Goal: Task Accomplishment & Management: Complete application form

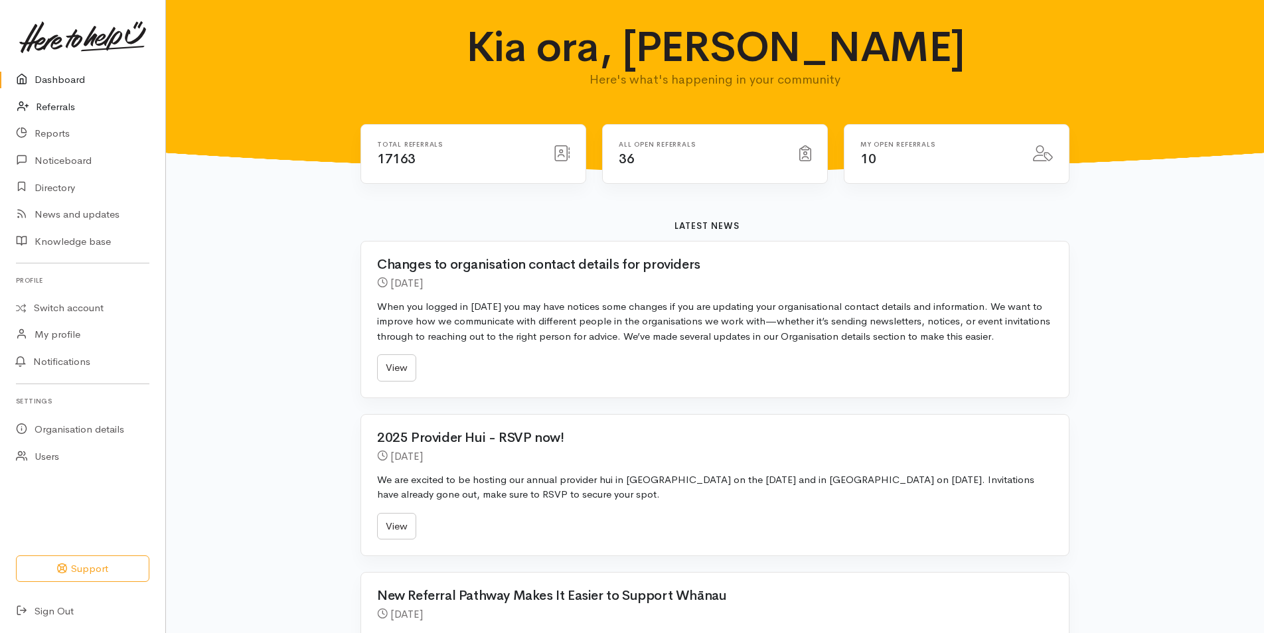
drag, startPoint x: 0, startPoint y: 0, endPoint x: 147, endPoint y: 100, distance: 177.3
click at [62, 106] on link "Referrals" at bounding box center [82, 107] width 165 height 27
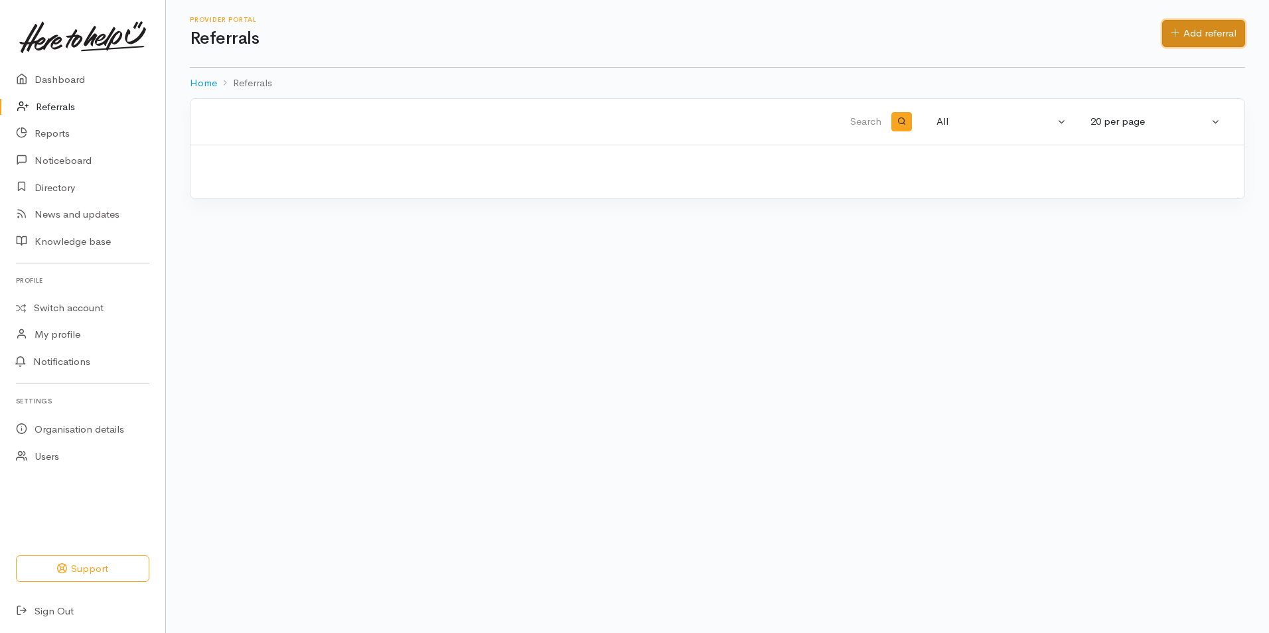
click at [1184, 35] on link "Add referral" at bounding box center [1203, 33] width 83 height 27
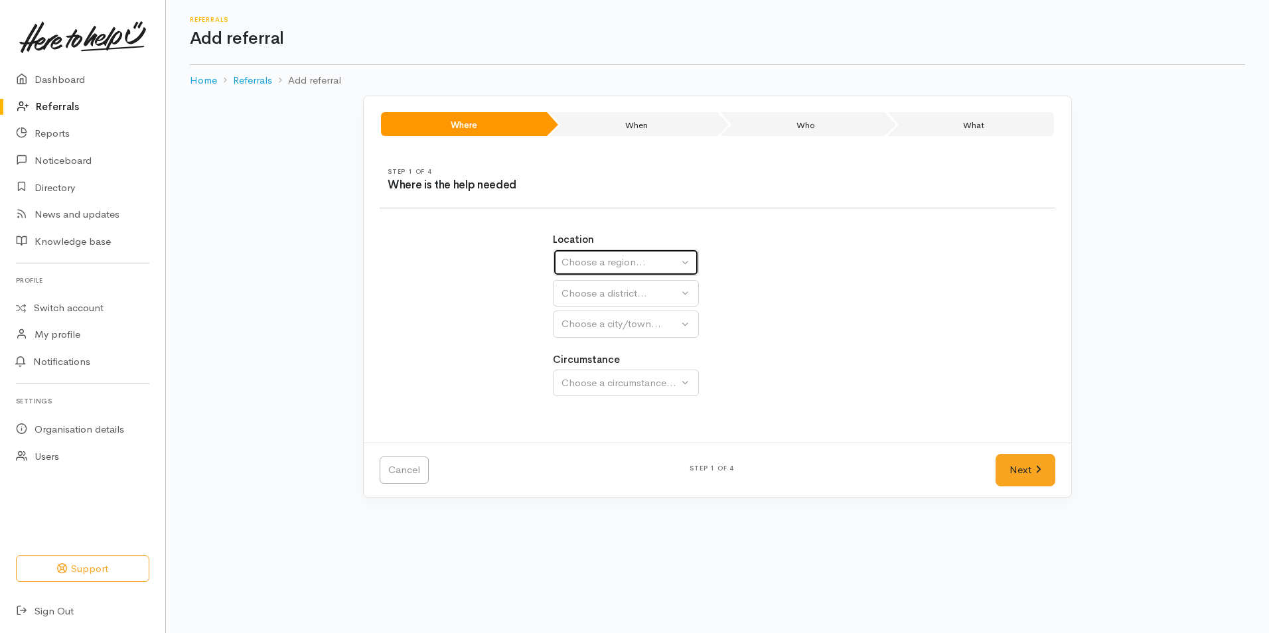
click at [584, 264] on div "Choose a region..." at bounding box center [620, 262] width 117 height 15
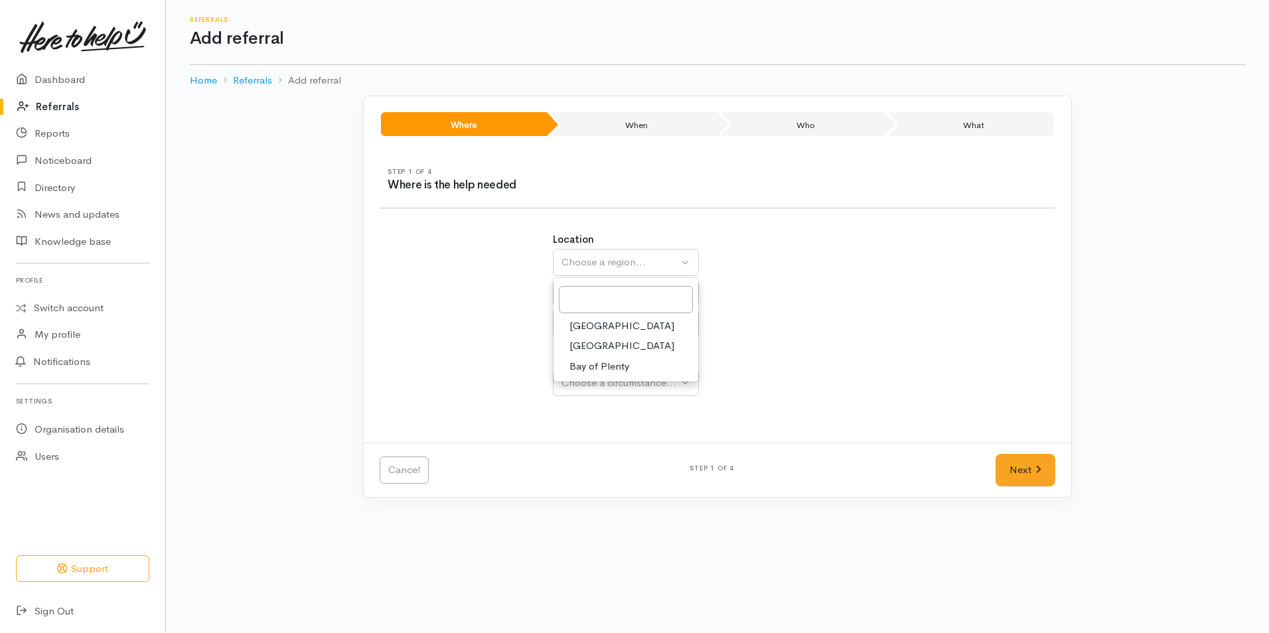
click at [585, 360] on span "Bay of Plenty" at bounding box center [600, 366] width 60 height 15
select select "4"
select select
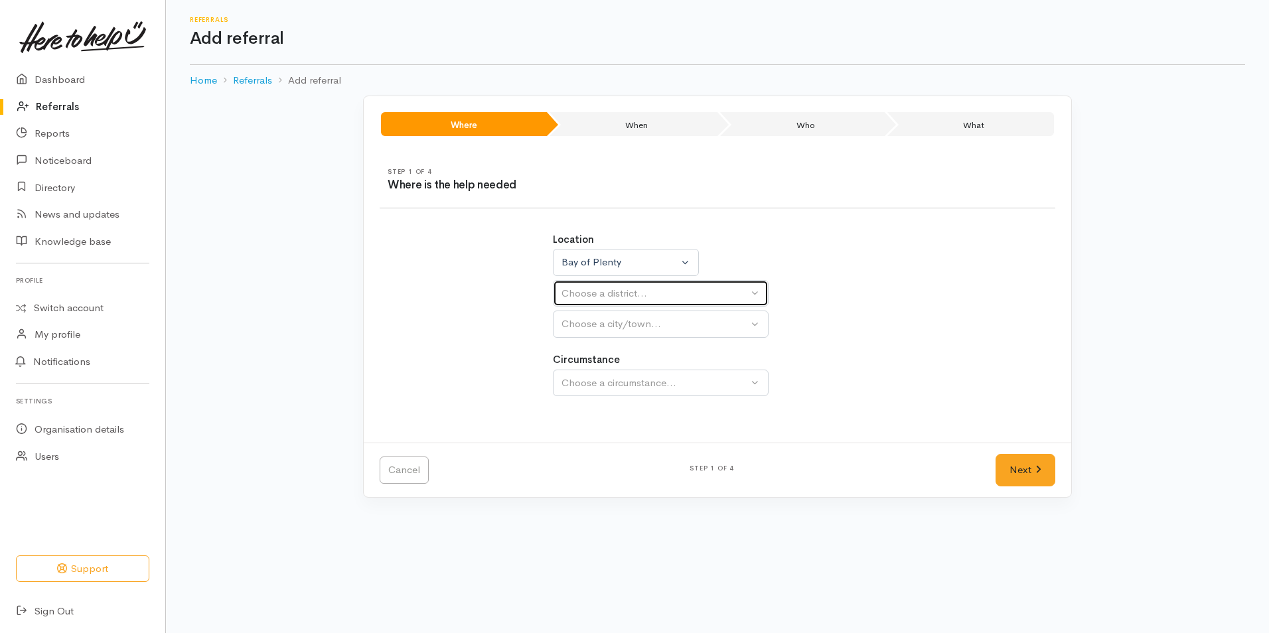
drag, startPoint x: 586, startPoint y: 289, endPoint x: 593, endPoint y: 290, distance: 7.3
click at [587, 289] on div "Choose a district..." at bounding box center [655, 293] width 187 height 15
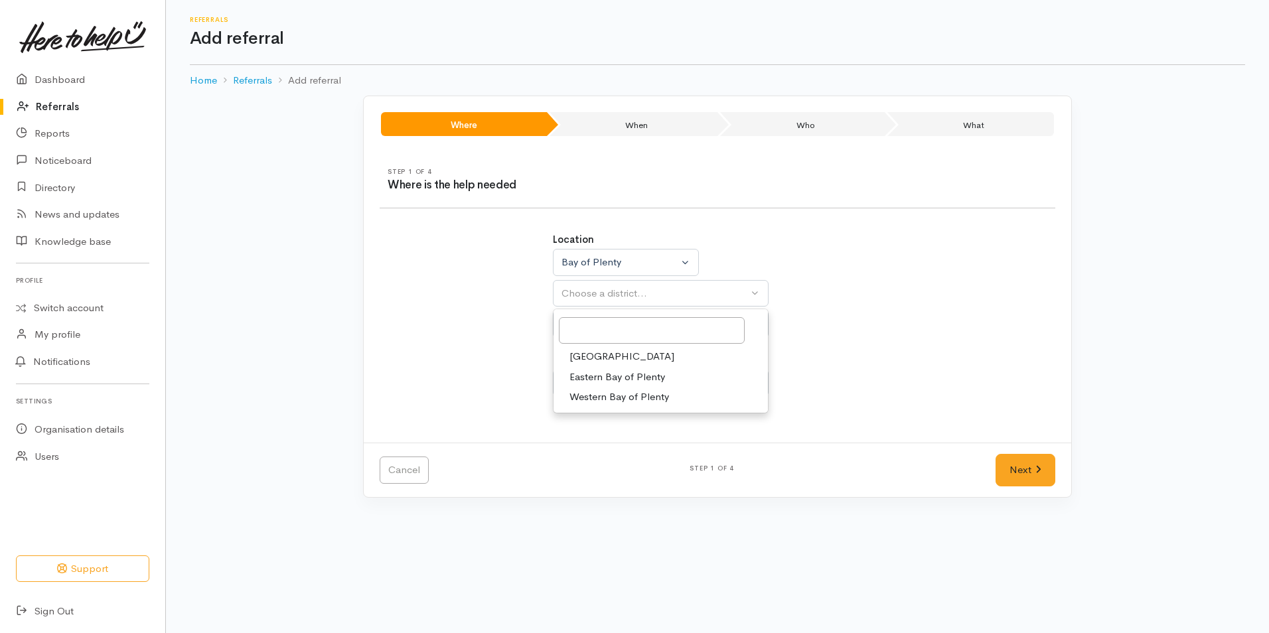
click at [583, 356] on span "[GEOGRAPHIC_DATA]" at bounding box center [622, 356] width 105 height 15
select select "6"
select select
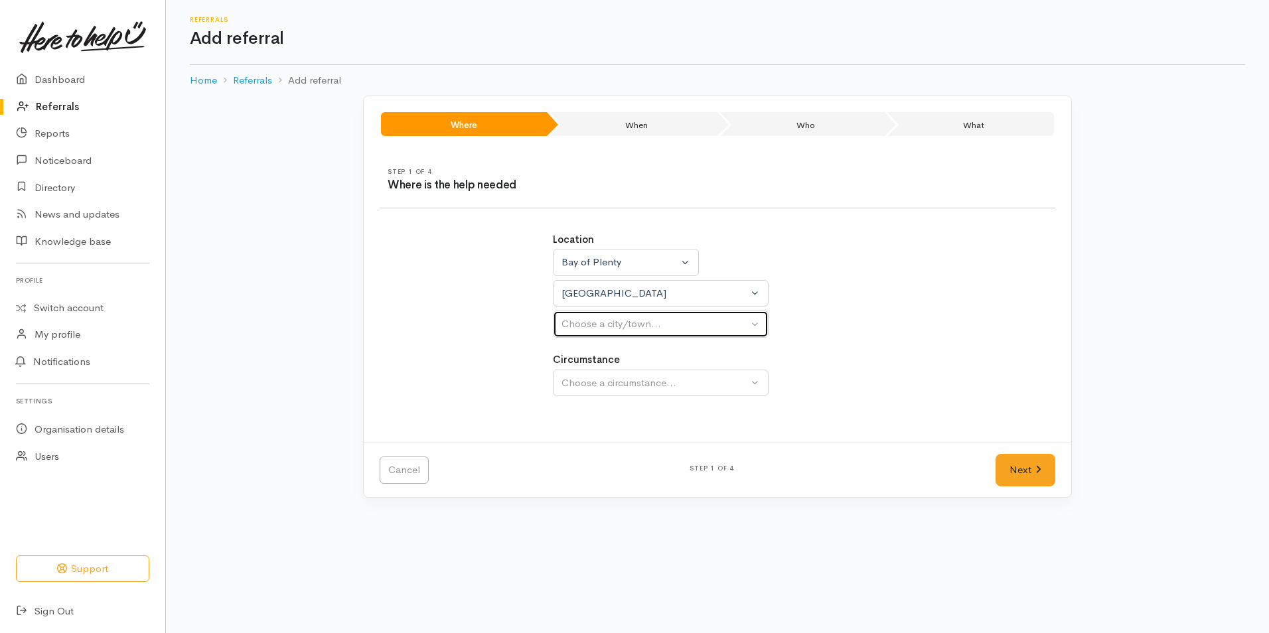
click at [583, 333] on button "Choose a city/town..." at bounding box center [661, 324] width 216 height 27
click at [589, 386] on span "[GEOGRAPHIC_DATA]" at bounding box center [622, 387] width 105 height 15
select select "4"
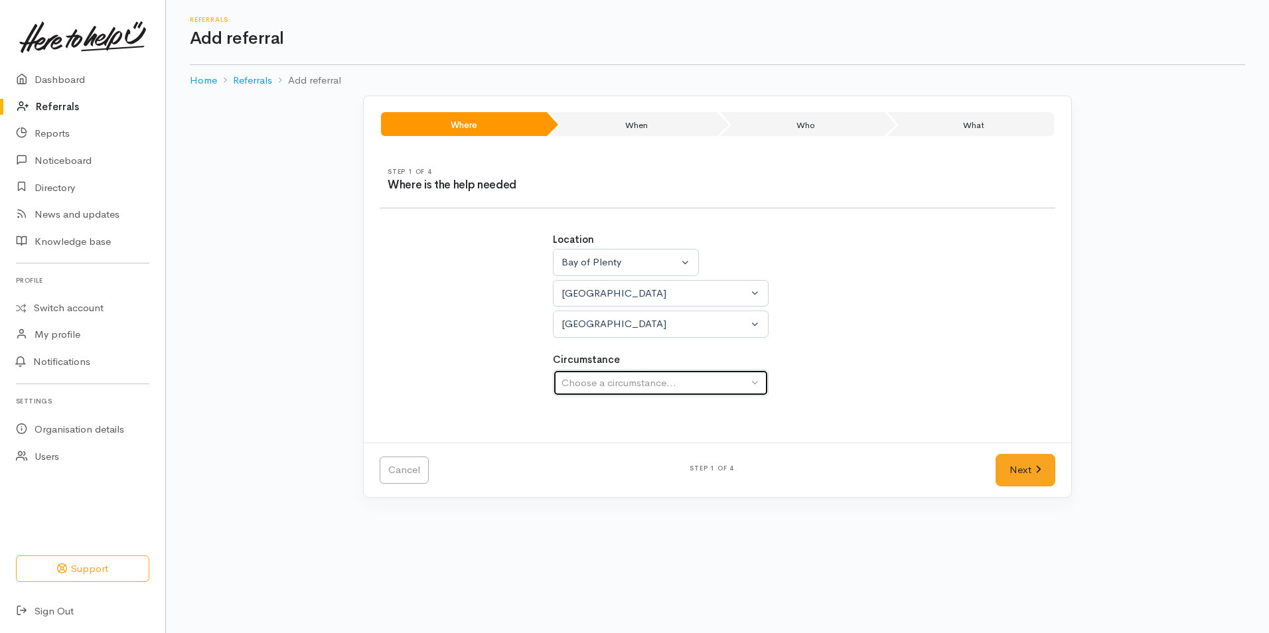
click at [605, 373] on button "Choose a circumstance..." at bounding box center [661, 383] width 216 height 27
click at [598, 387] on div "Choose a circumstance..." at bounding box center [655, 383] width 187 height 15
drag, startPoint x: 592, startPoint y: 450, endPoint x: 826, endPoint y: 463, distance: 234.7
click at [593, 450] on span "Community" at bounding box center [595, 446] width 50 height 15
select select "2"
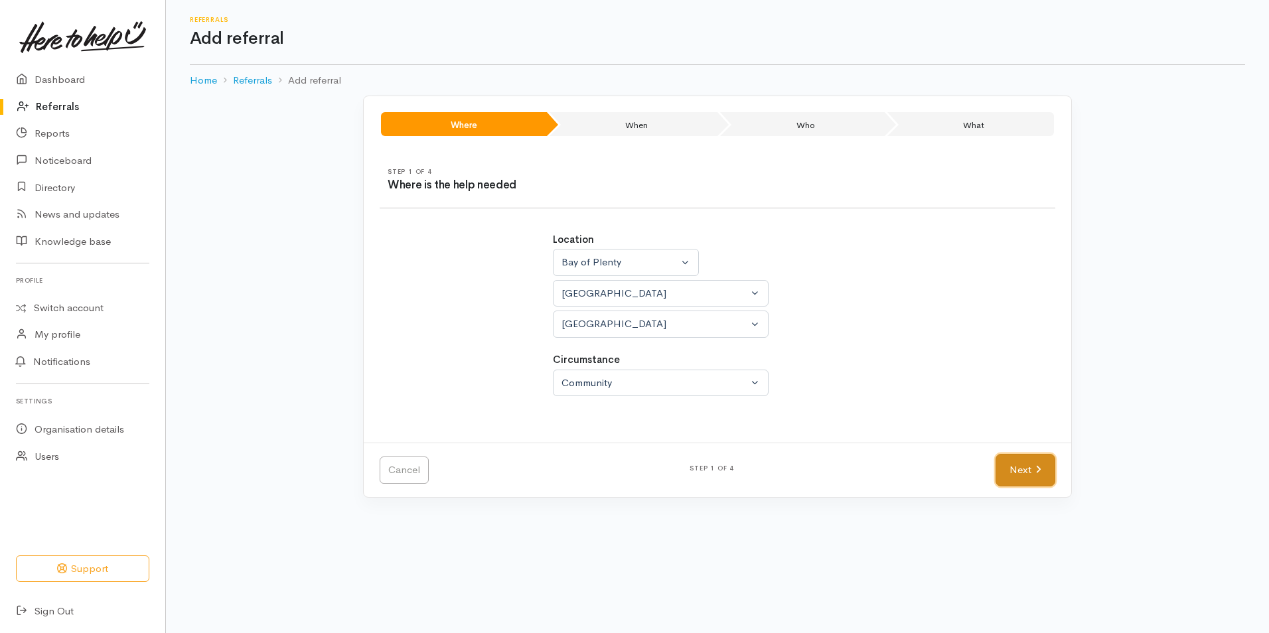
click at [1026, 467] on link "Next" at bounding box center [1026, 470] width 60 height 33
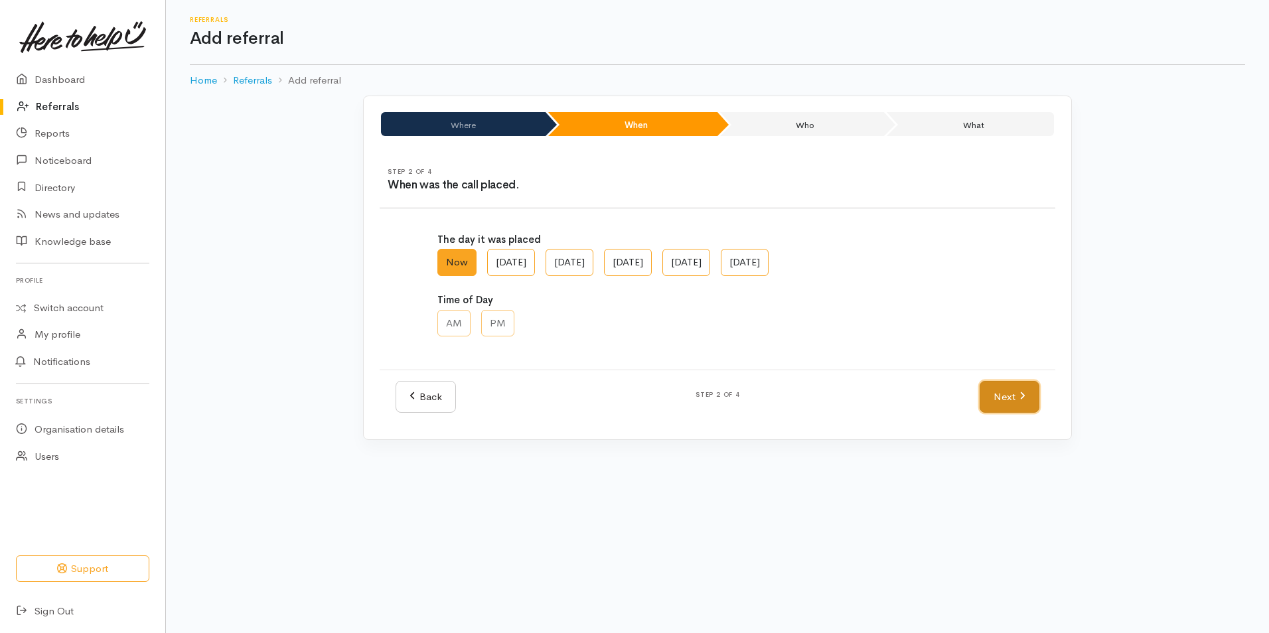
click at [1010, 398] on link "Next" at bounding box center [1010, 397] width 60 height 33
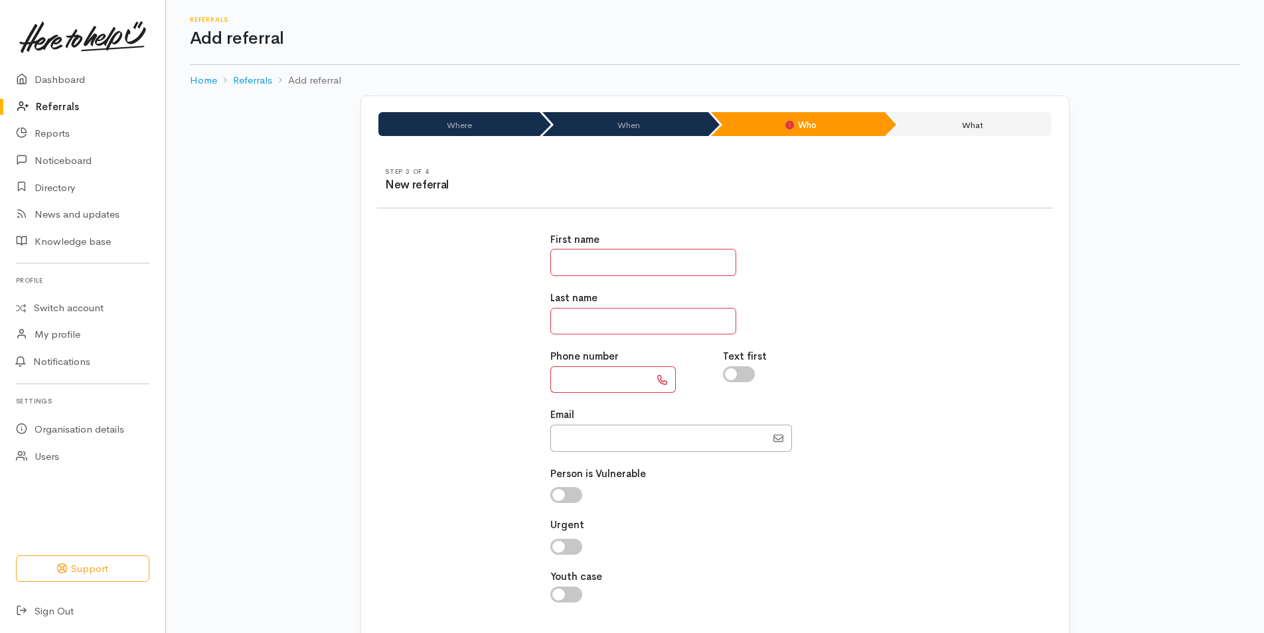
click at [656, 267] on input "text" at bounding box center [643, 262] width 186 height 27
click at [603, 266] on input "***" at bounding box center [643, 262] width 186 height 27
type input "**"
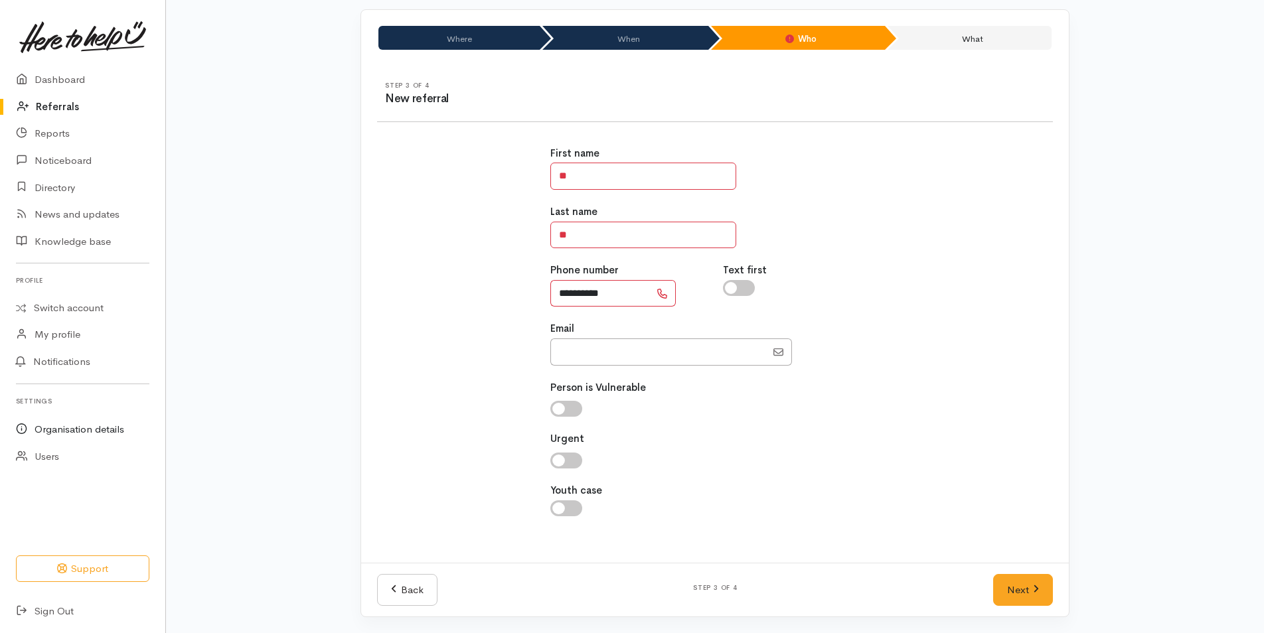
type input "**********"
click at [1150, 449] on div "Where When Who What Step 1 of 4 Where is the help needed Location Auckland Waik…" at bounding box center [715, 321] width 1098 height 624
click at [1020, 585] on link "Next" at bounding box center [1023, 590] width 60 height 33
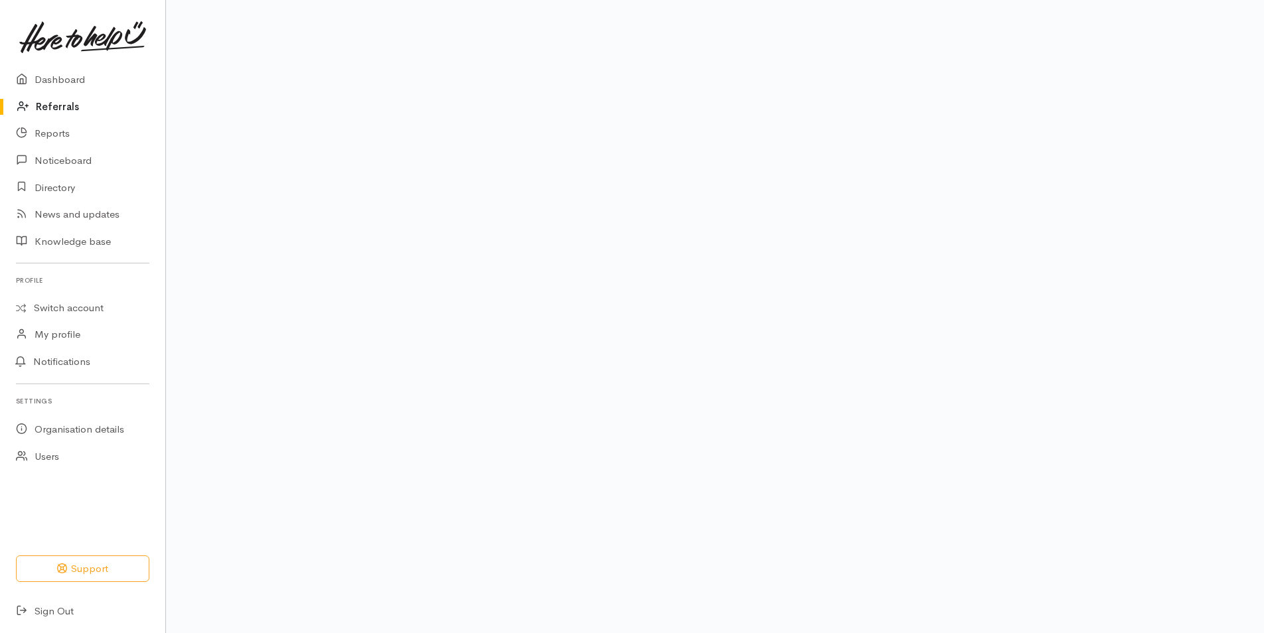
scroll to position [61, 0]
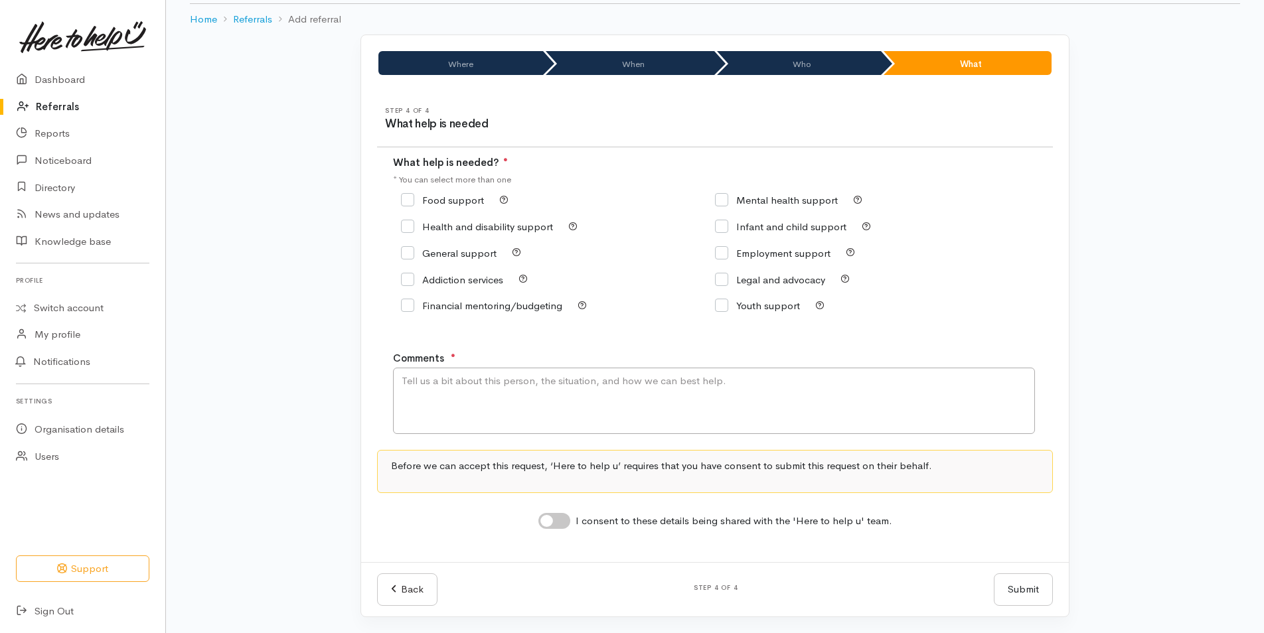
click at [413, 197] on input "Food support" at bounding box center [442, 200] width 83 height 10
checkbox input "true"
click at [463, 382] on textarea "Comments" at bounding box center [714, 401] width 642 height 66
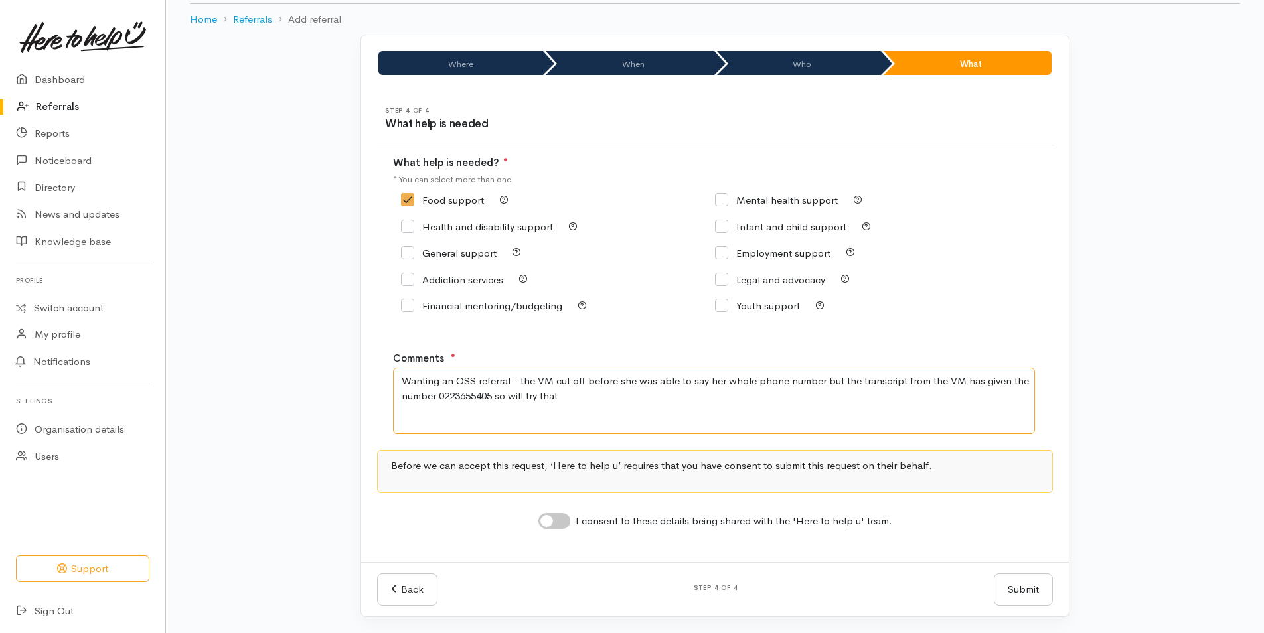
type textarea "Wanting an OSS referral - the VM cut off before she was able to say her whole p…"
click at [555, 515] on input "I consent to these details being shared with the 'Here to help u' team." at bounding box center [554, 521] width 32 height 16
click at [568, 524] on input "I consent to these details being shared with the 'Here to help u' team." at bounding box center [554, 521] width 32 height 16
checkbox input "true"
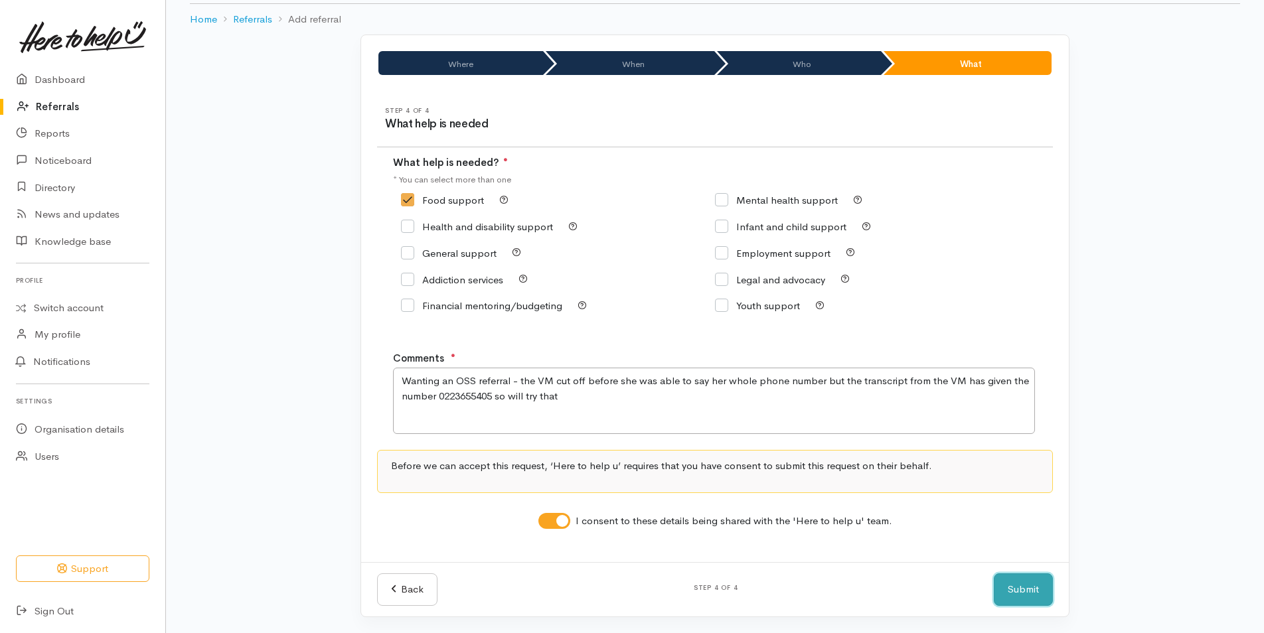
click at [1026, 581] on button "Submit" at bounding box center [1023, 590] width 59 height 33
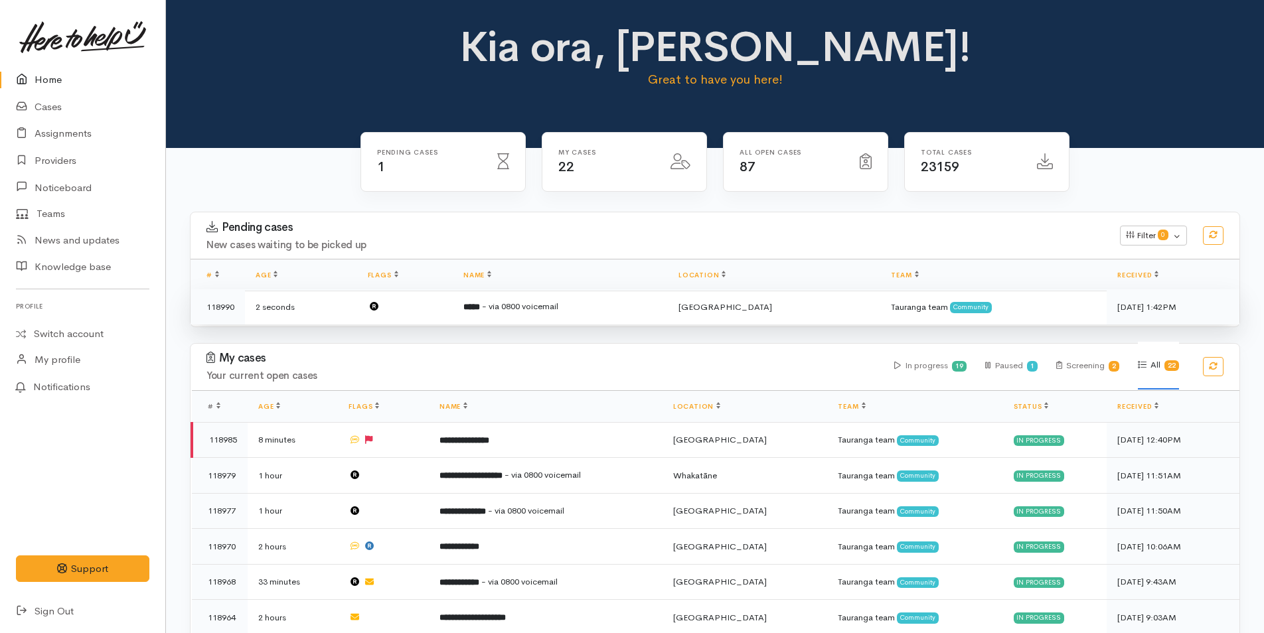
click at [585, 296] on td "***** - via 0800 voicemail" at bounding box center [560, 306] width 215 height 35
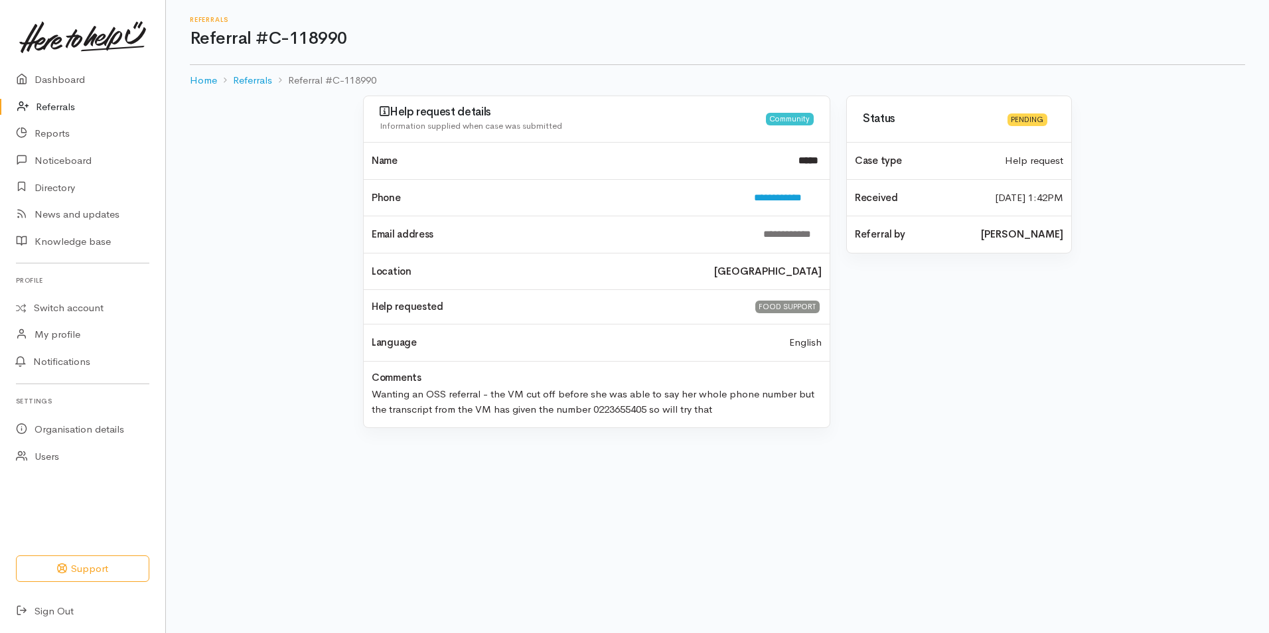
drag, startPoint x: 58, startPoint y: 103, endPoint x: 67, endPoint y: 101, distance: 8.9
click at [58, 103] on link "Referrals" at bounding box center [82, 107] width 165 height 27
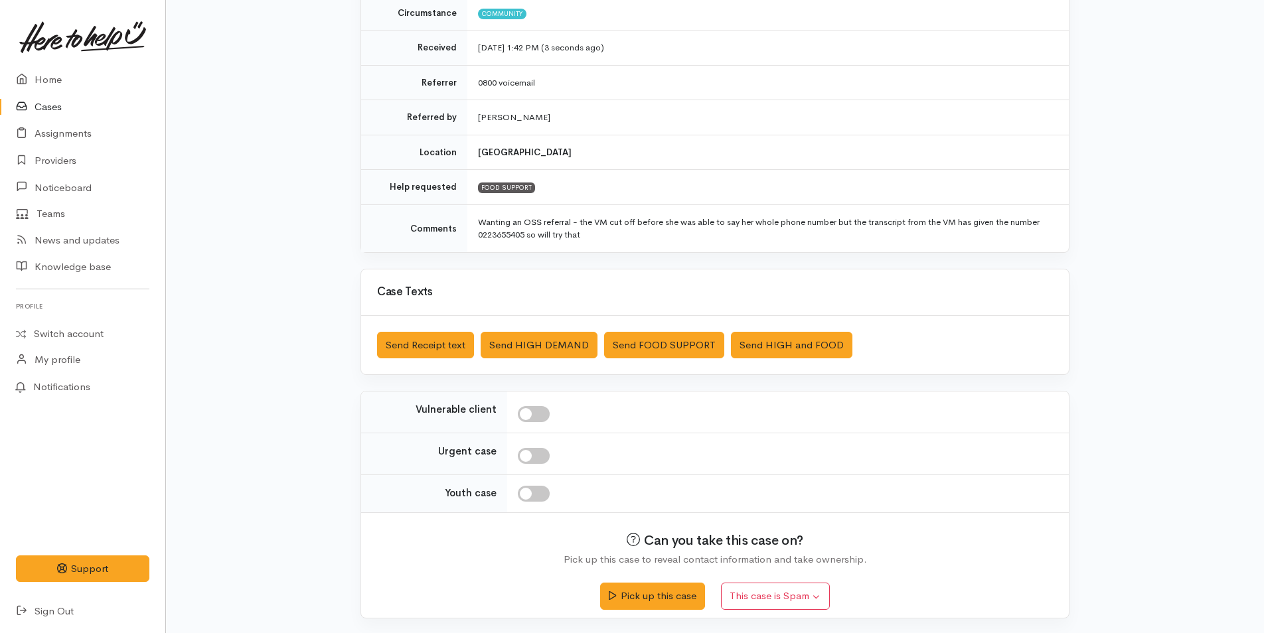
scroll to position [204, 0]
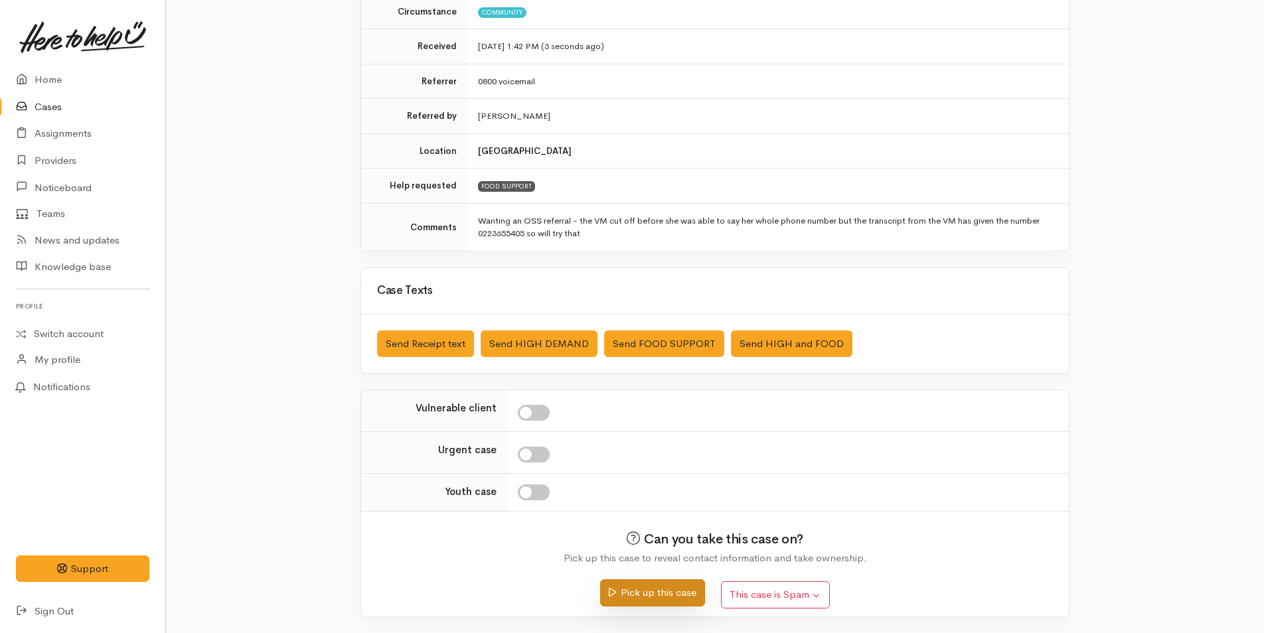
click at [624, 590] on button "Pick up this case" at bounding box center [652, 593] width 104 height 27
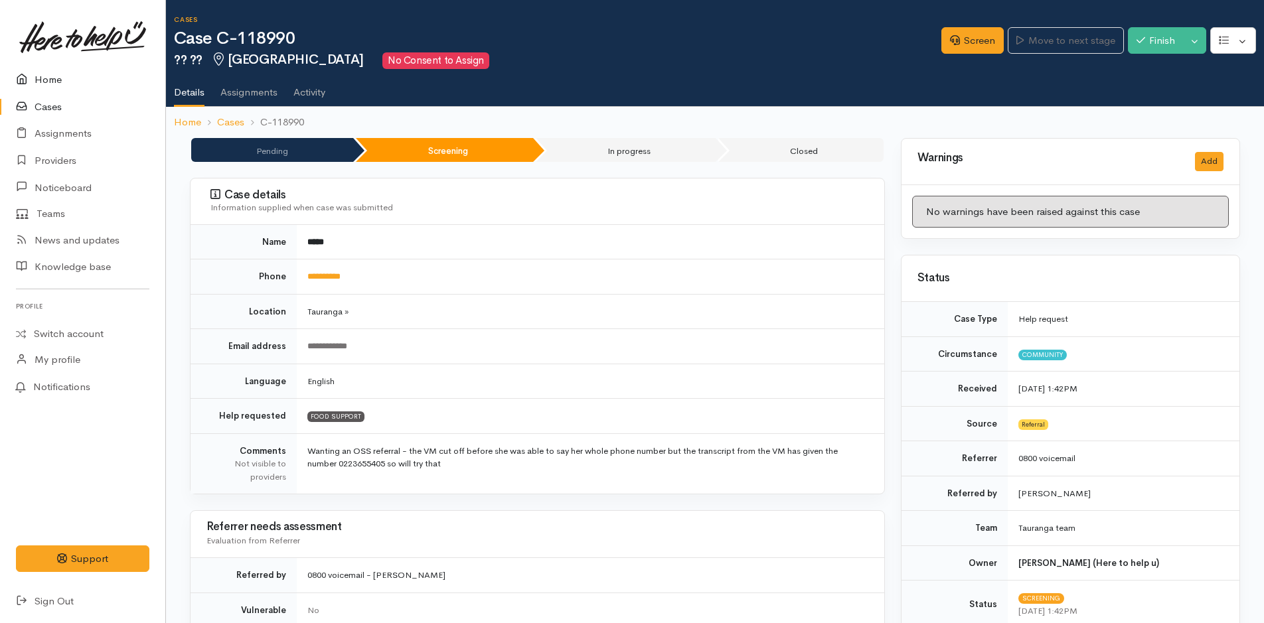
click at [56, 83] on link "Home" at bounding box center [82, 79] width 165 height 27
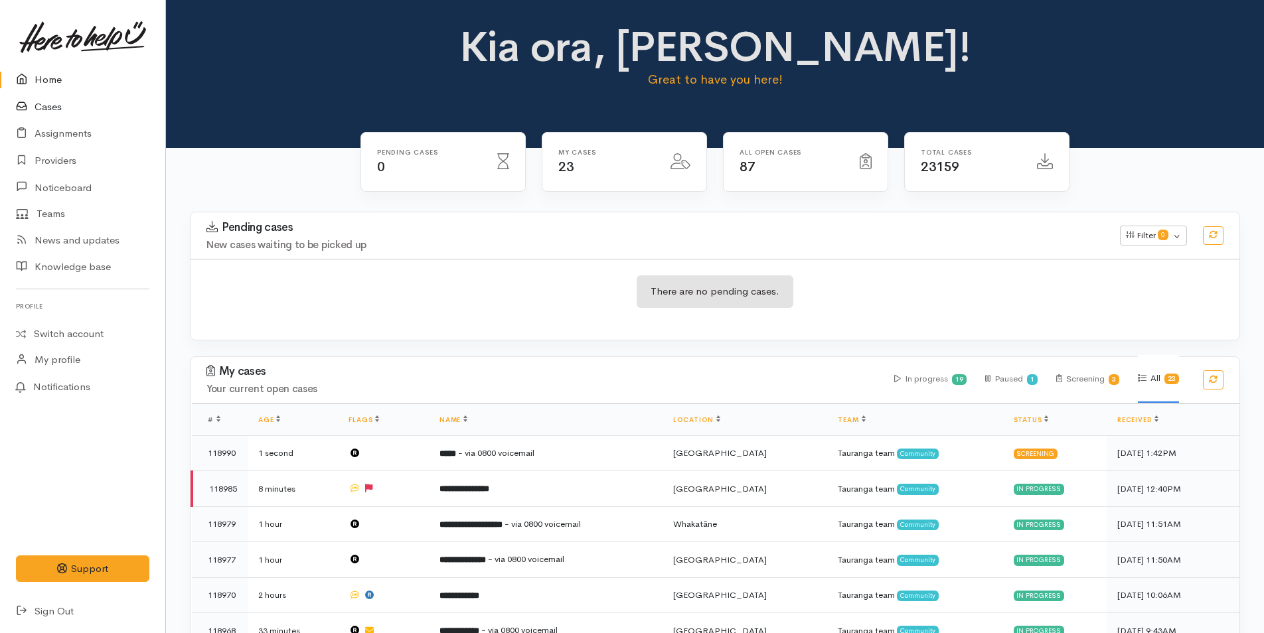
click at [59, 106] on link "Cases" at bounding box center [82, 107] width 165 height 27
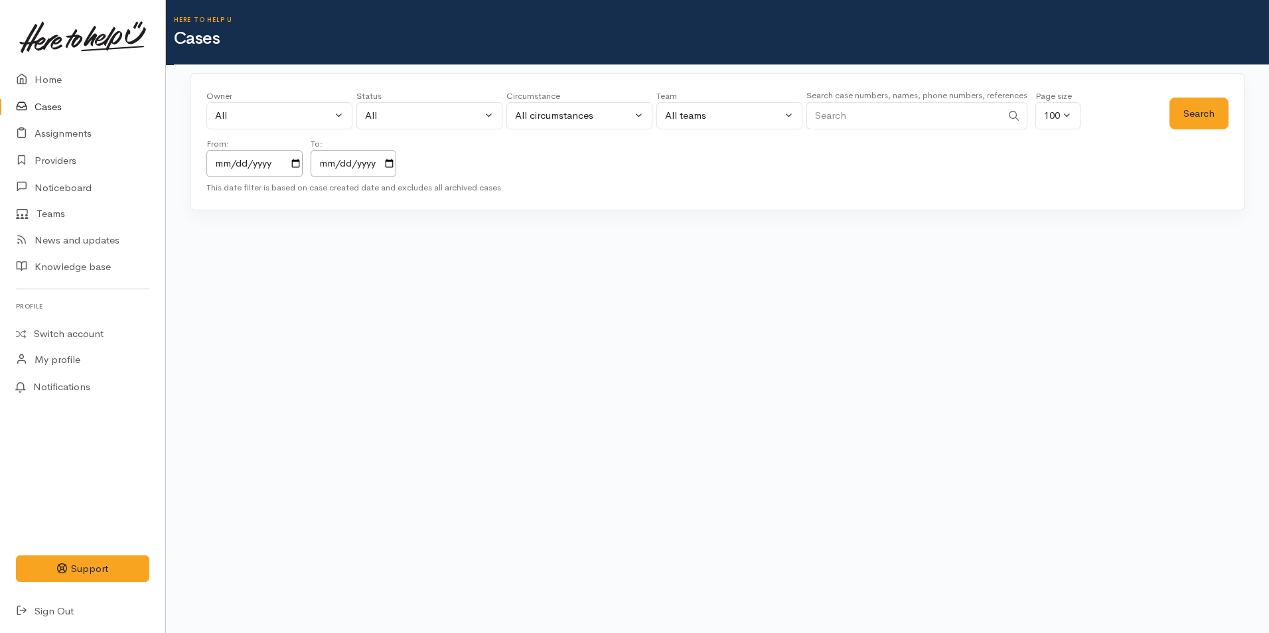
click at [844, 116] on input "Search" at bounding box center [904, 115] width 195 height 27
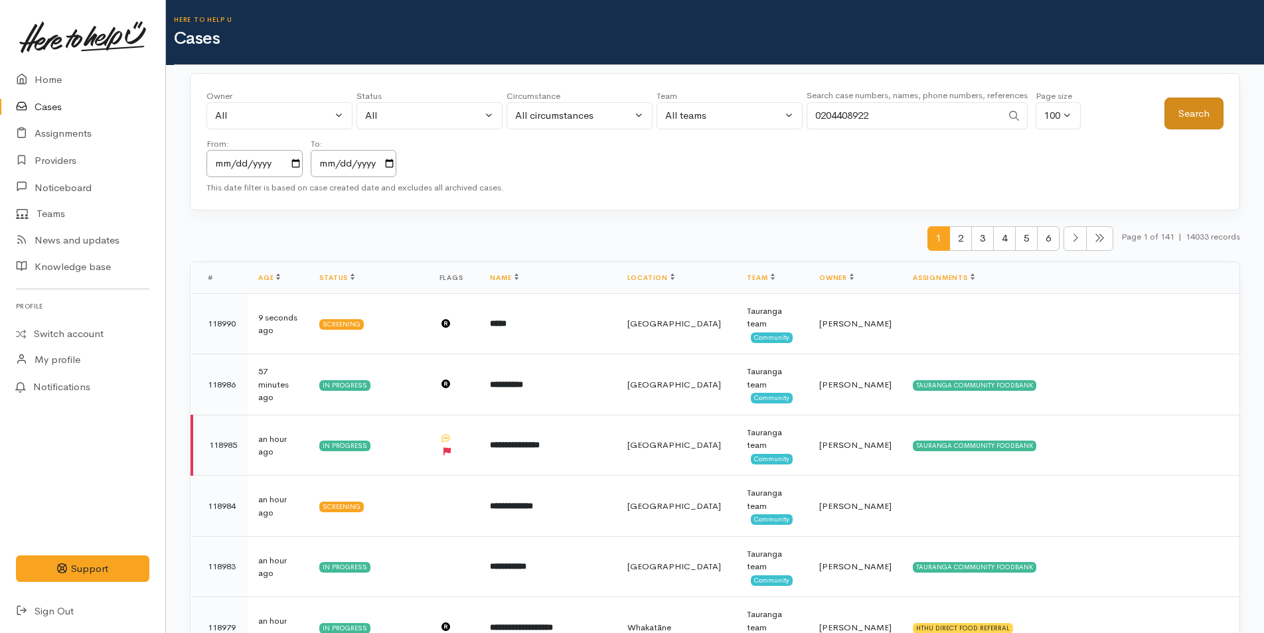
type input "0204408922"
click at [1186, 119] on button "Search" at bounding box center [1193, 114] width 59 height 33
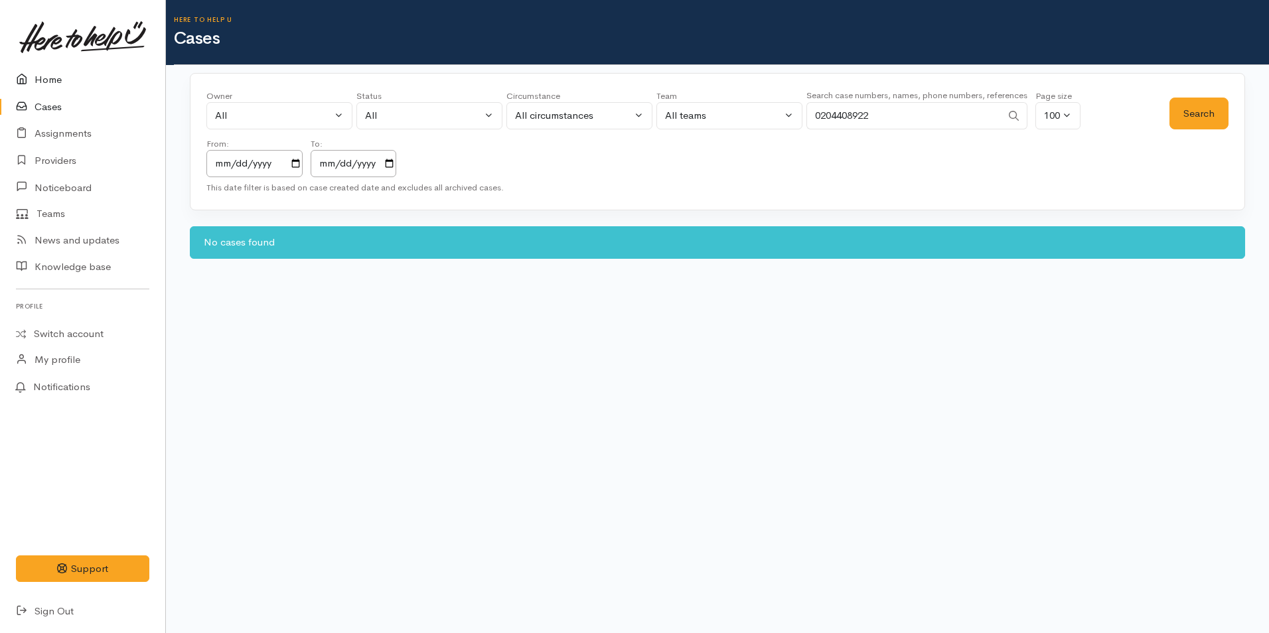
click at [69, 84] on link "Home" at bounding box center [82, 79] width 165 height 27
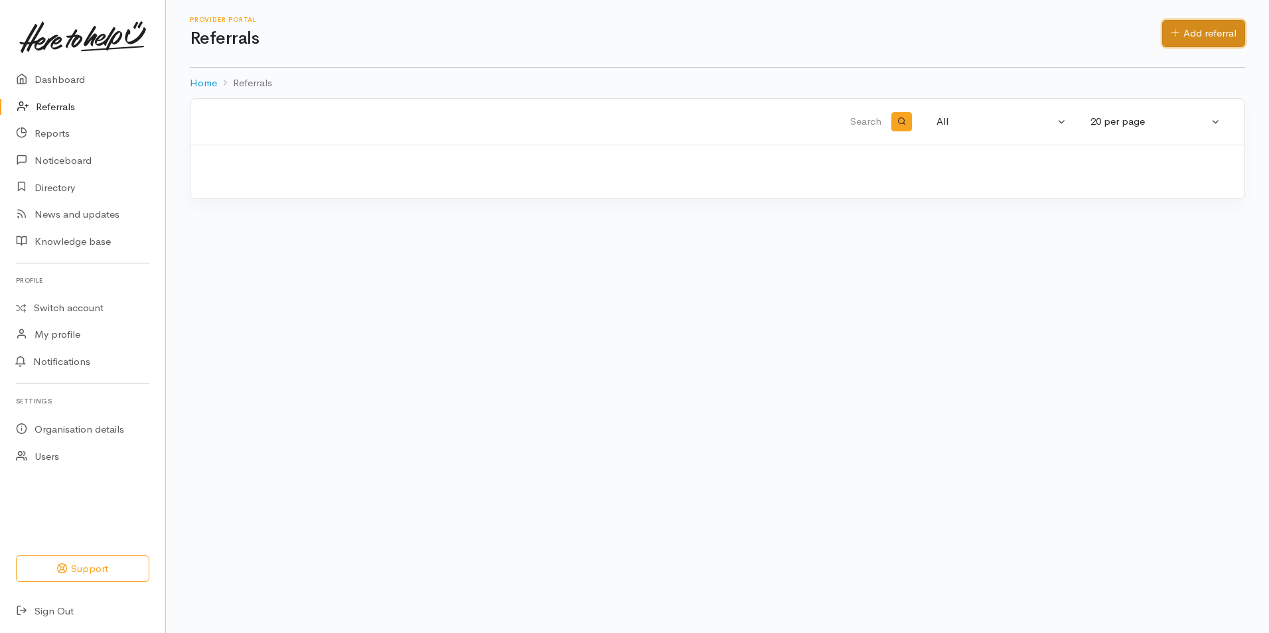
click at [1176, 37] on icon at bounding box center [1175, 33] width 9 height 10
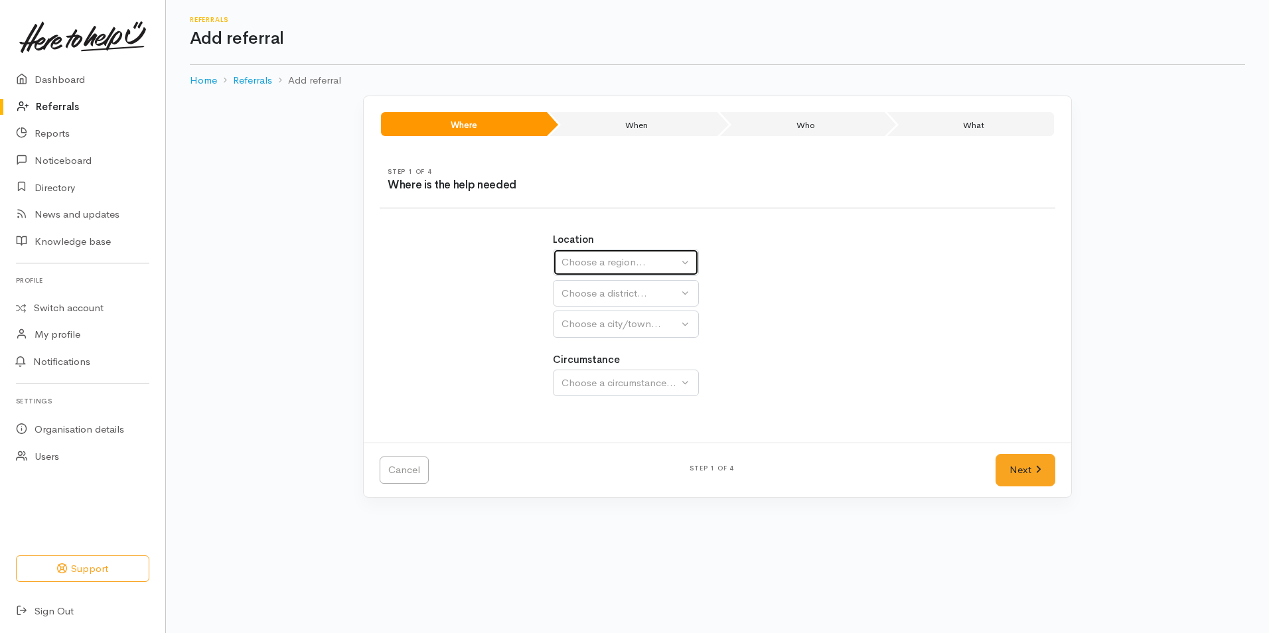
click at [570, 261] on div "Choose a region..." at bounding box center [620, 262] width 117 height 15
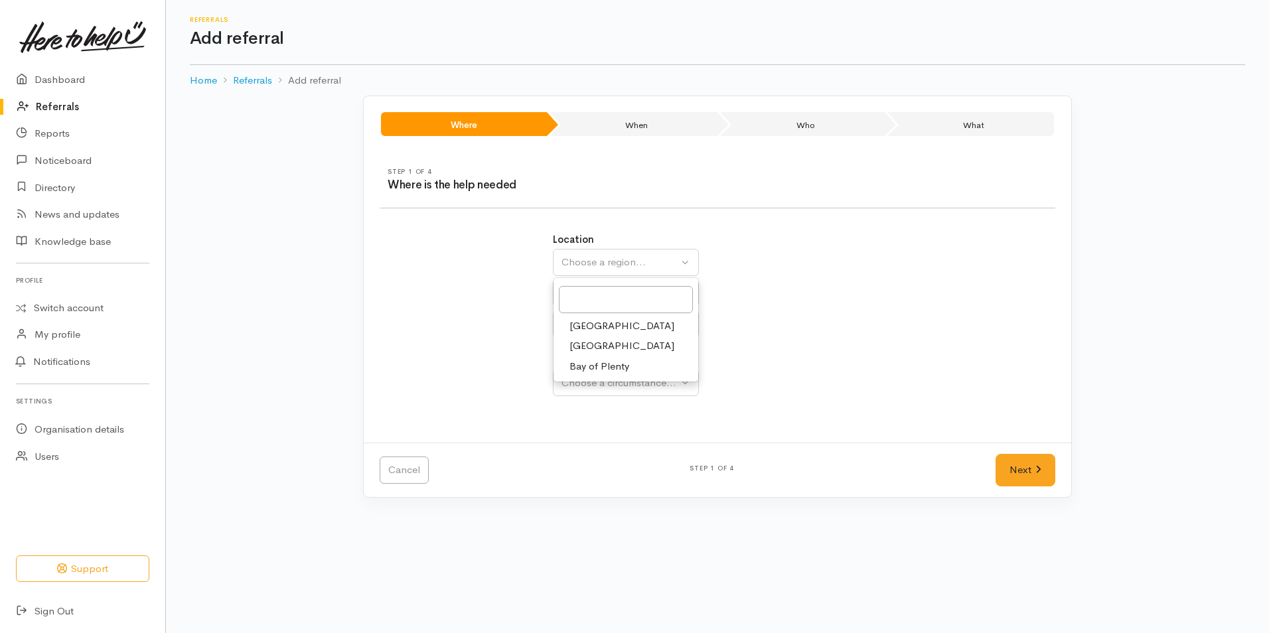
click at [620, 370] on span "Bay of Plenty" at bounding box center [600, 366] width 60 height 15
select select "4"
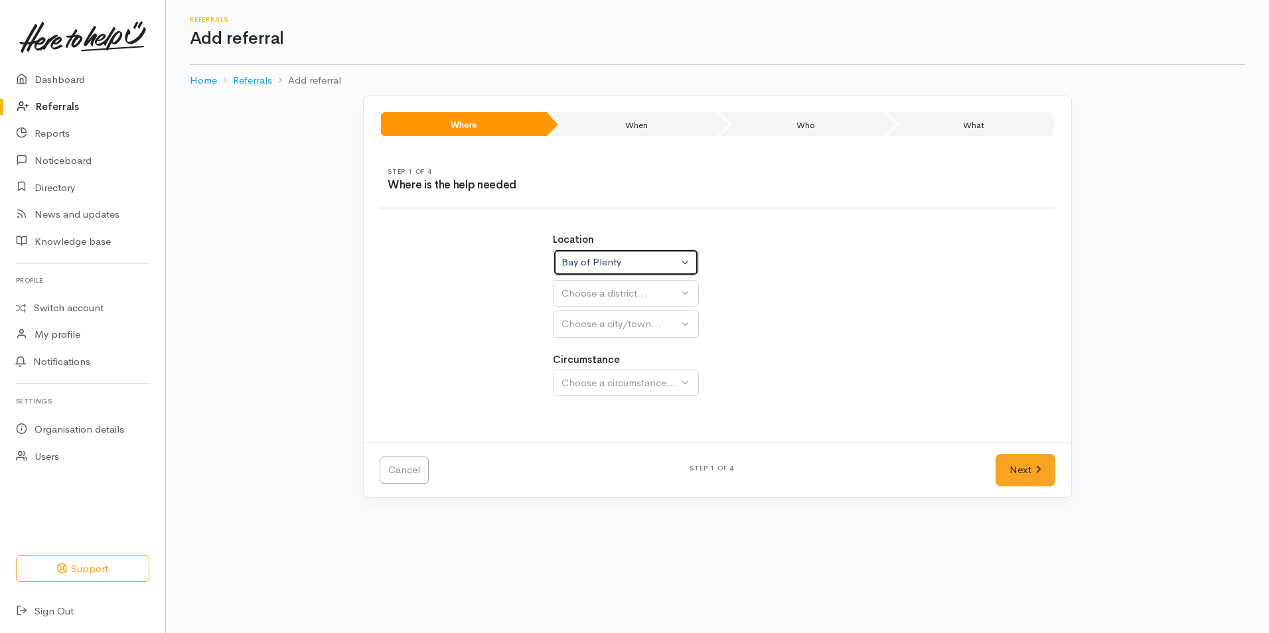
select select
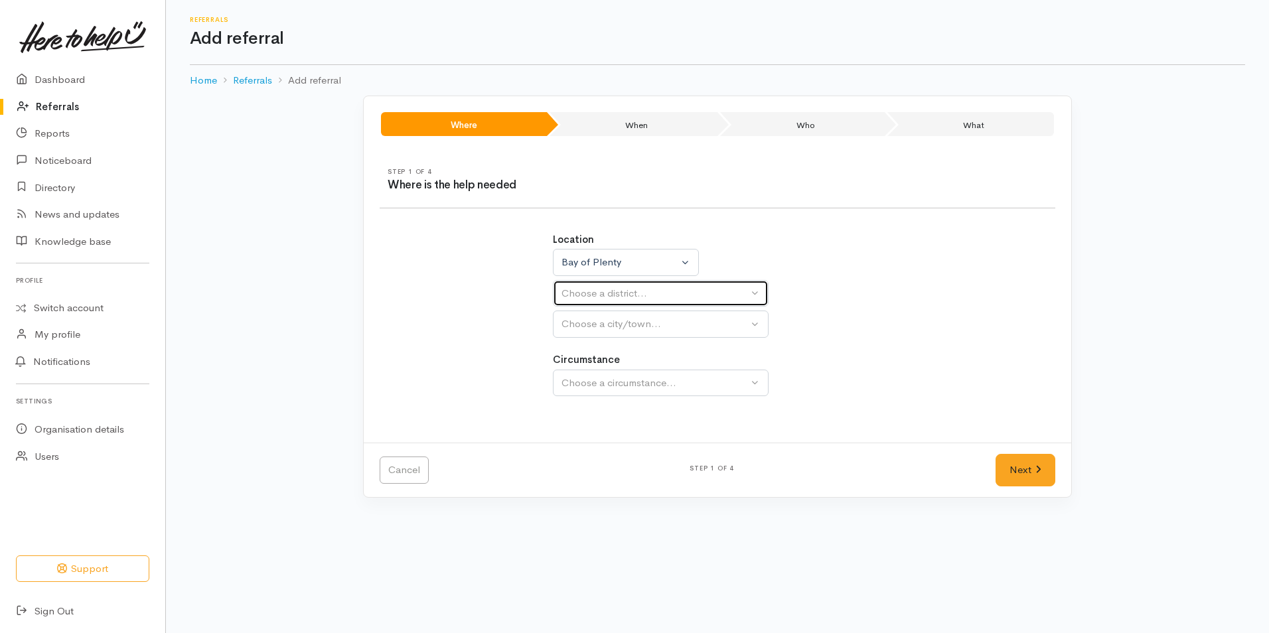
click at [603, 293] on div "Choose a district..." at bounding box center [655, 293] width 187 height 15
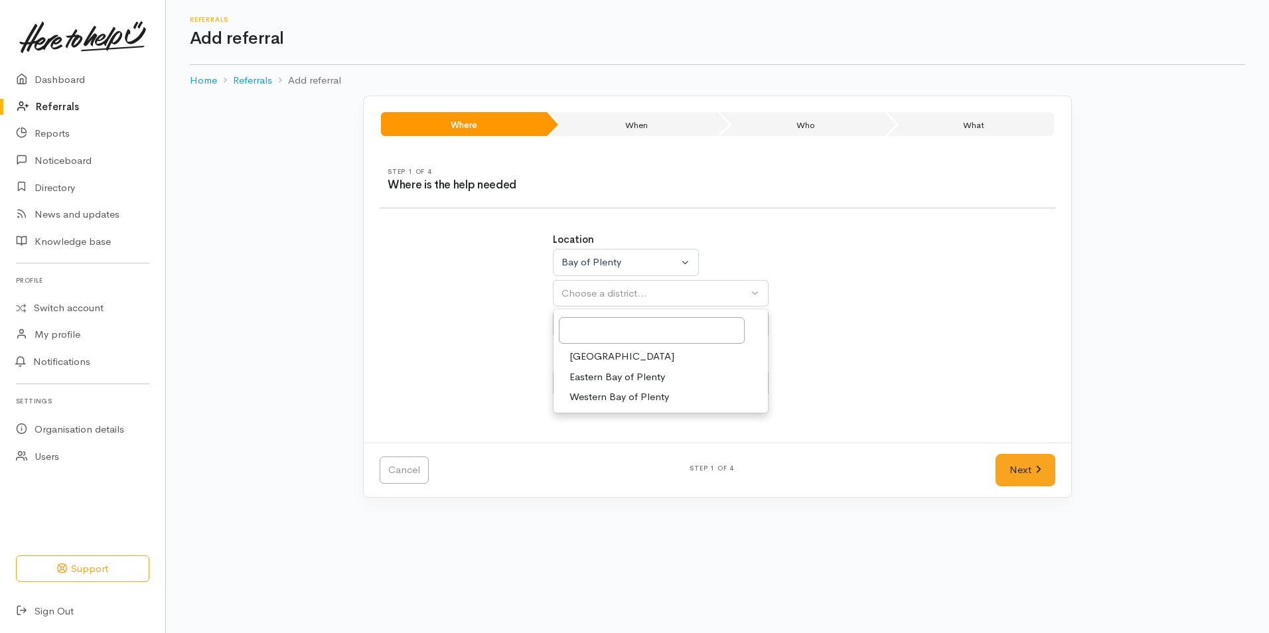
click at [588, 353] on span "[GEOGRAPHIC_DATA]" at bounding box center [622, 356] width 105 height 15
select select "6"
select select
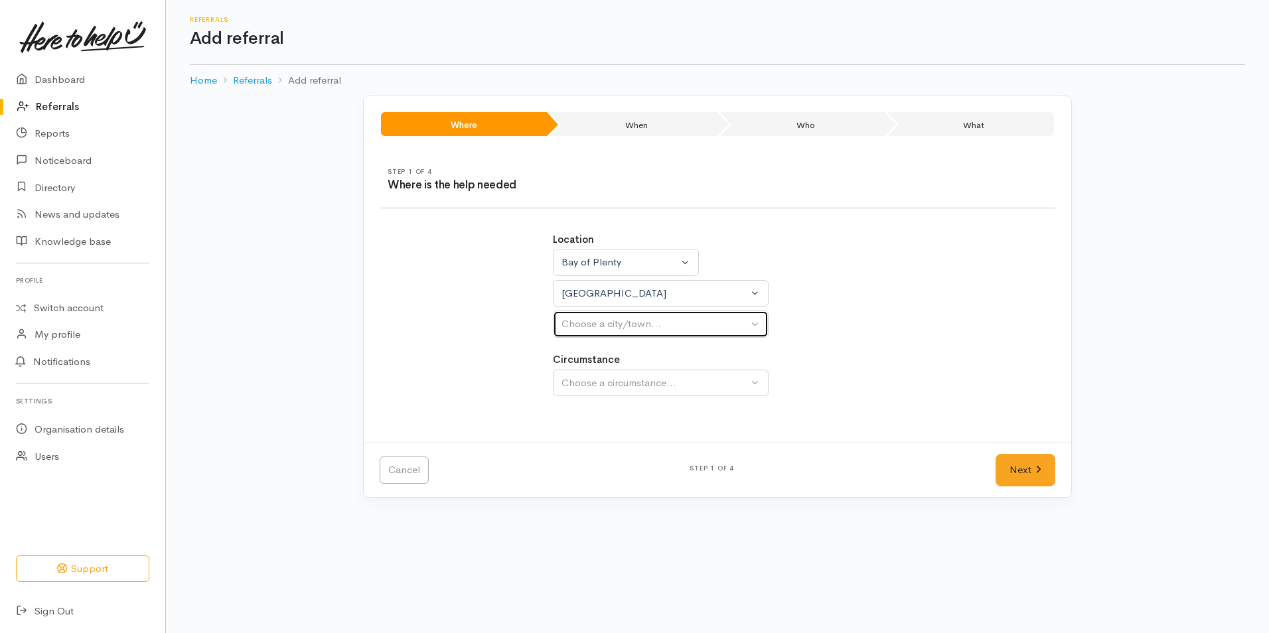
click at [592, 331] on div "Choose a city/town..." at bounding box center [655, 324] width 187 height 15
click at [584, 385] on span "[GEOGRAPHIC_DATA]" at bounding box center [622, 387] width 105 height 15
select select "4"
click at [580, 453] on span "Community" at bounding box center [595, 446] width 50 height 15
select select "2"
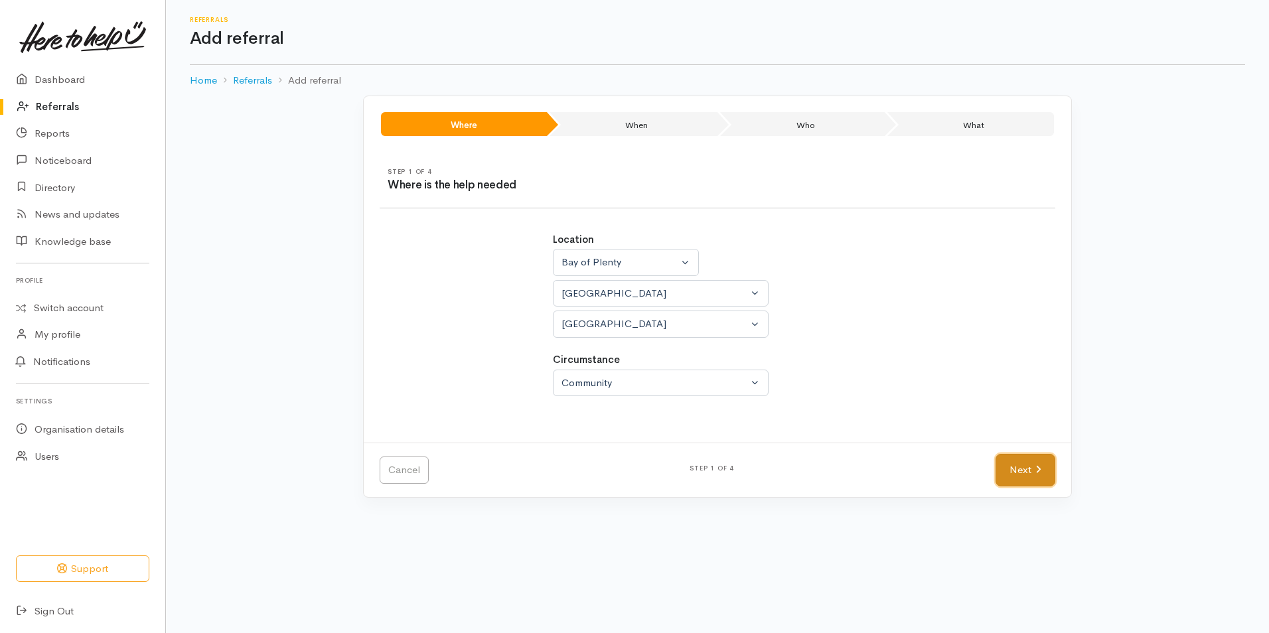
drag, startPoint x: 1036, startPoint y: 475, endPoint x: 1004, endPoint y: 471, distance: 31.4
click at [1036, 474] on icon at bounding box center [1039, 470] width 6 height 10
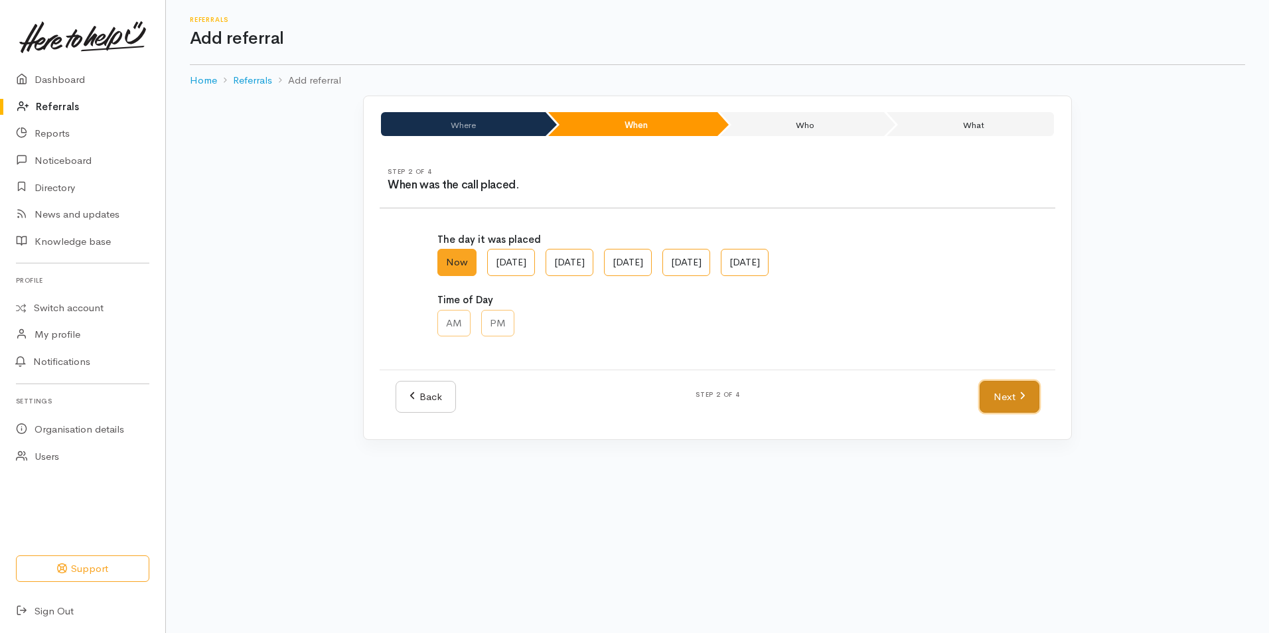
click at [1016, 397] on link "Next" at bounding box center [1010, 397] width 60 height 33
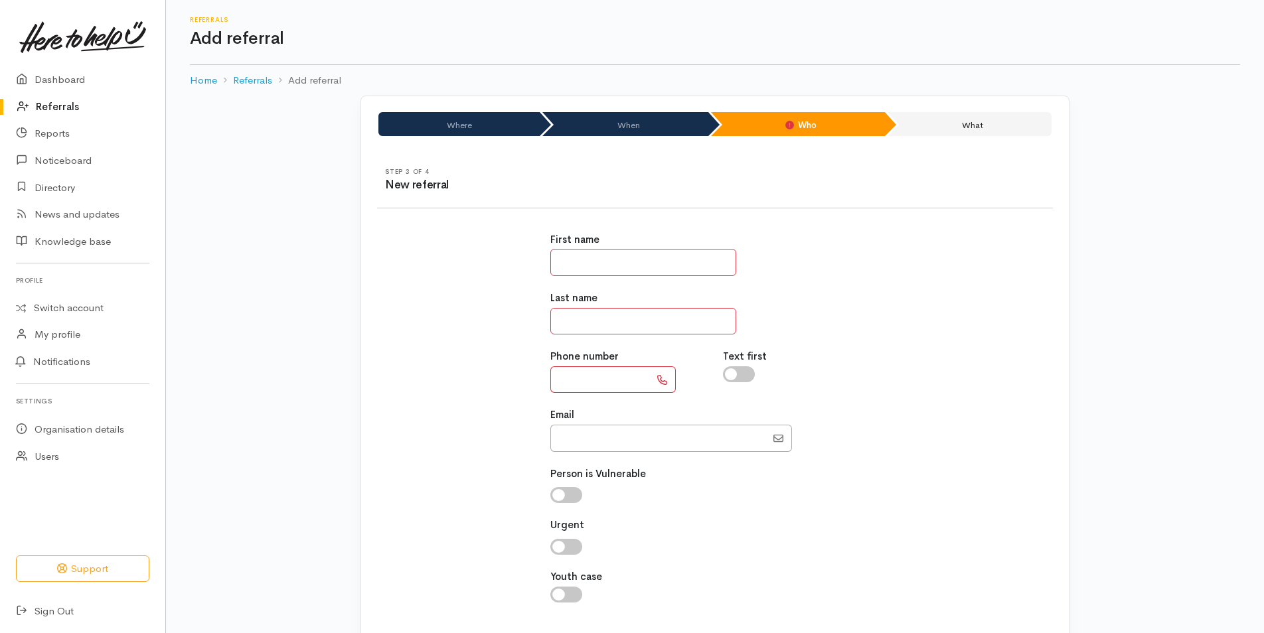
click at [670, 272] on input "text" at bounding box center [643, 262] width 186 height 27
type input "*********"
type input "******"
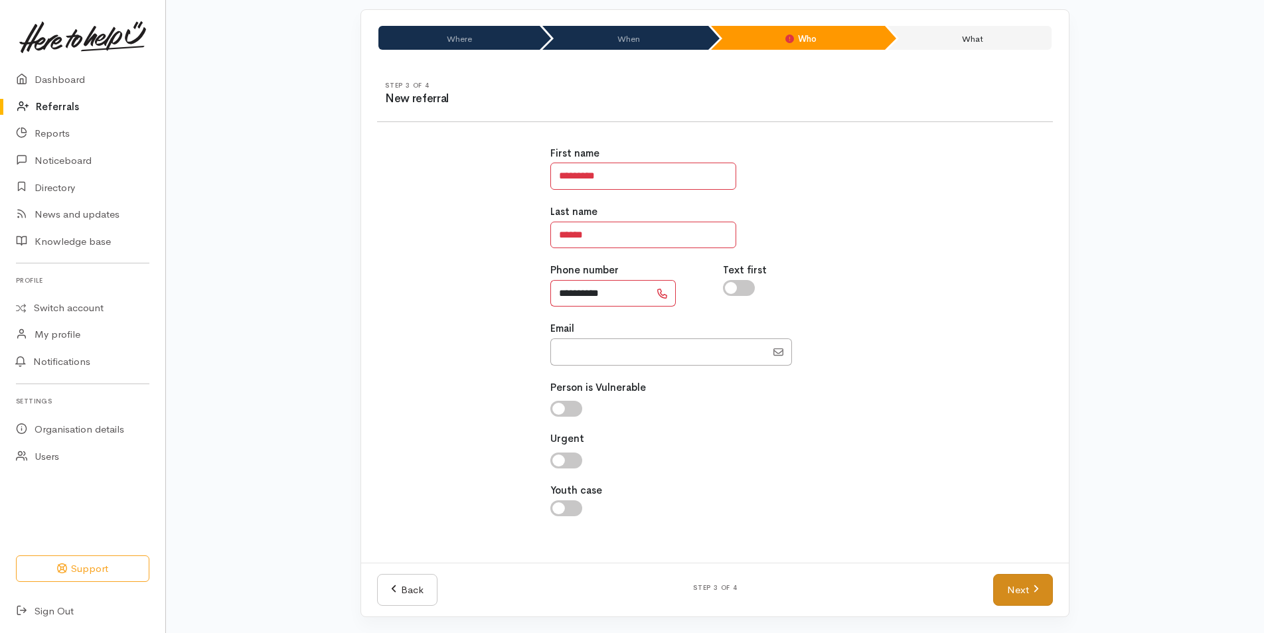
type input "**********"
drag, startPoint x: 1019, startPoint y: 596, endPoint x: 721, endPoint y: 408, distance: 352.7
click at [1019, 595] on link "Next" at bounding box center [1023, 590] width 60 height 33
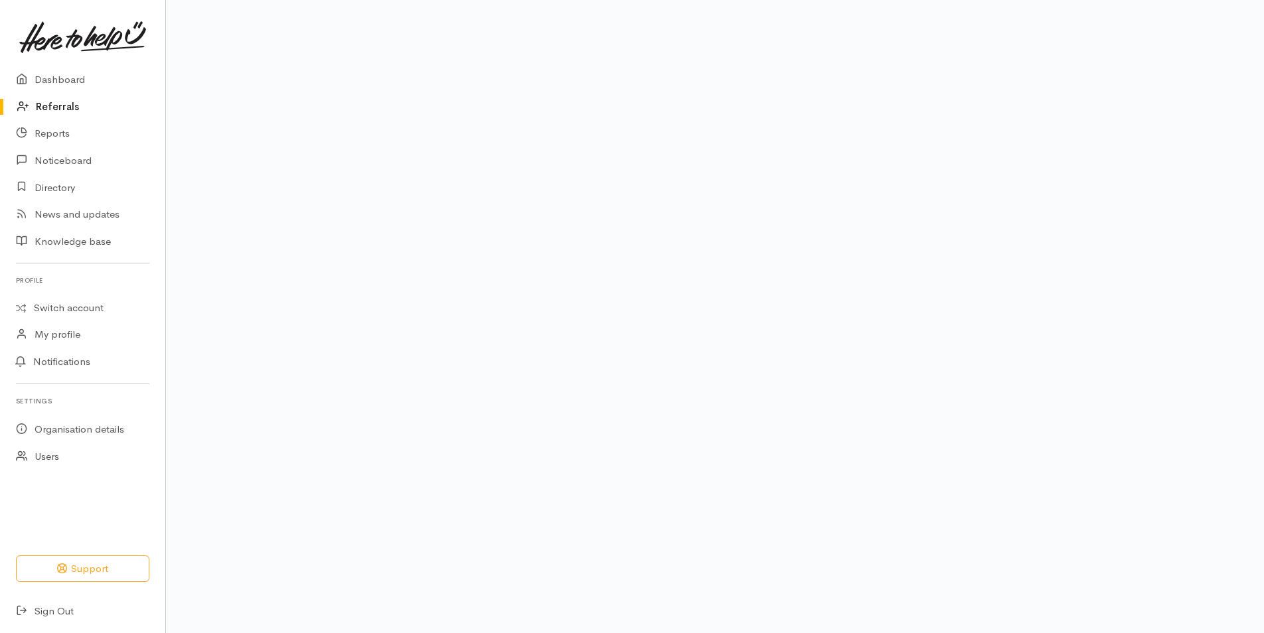
scroll to position [61, 0]
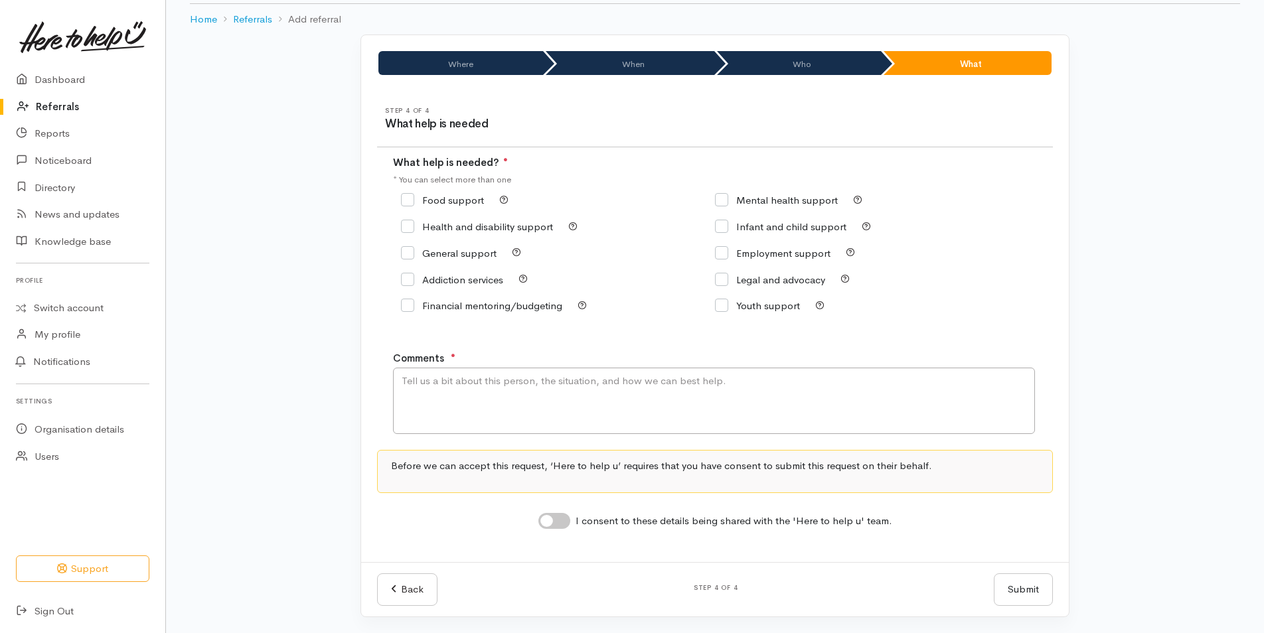
click at [422, 203] on input "Food support" at bounding box center [442, 200] width 83 height 10
checkbox input "true"
click at [539, 400] on textarea "Comments" at bounding box center [714, 401] width 642 height 66
type textarea "Requesting food assistance"
drag, startPoint x: 556, startPoint y: 515, endPoint x: 698, endPoint y: 542, distance: 145.3
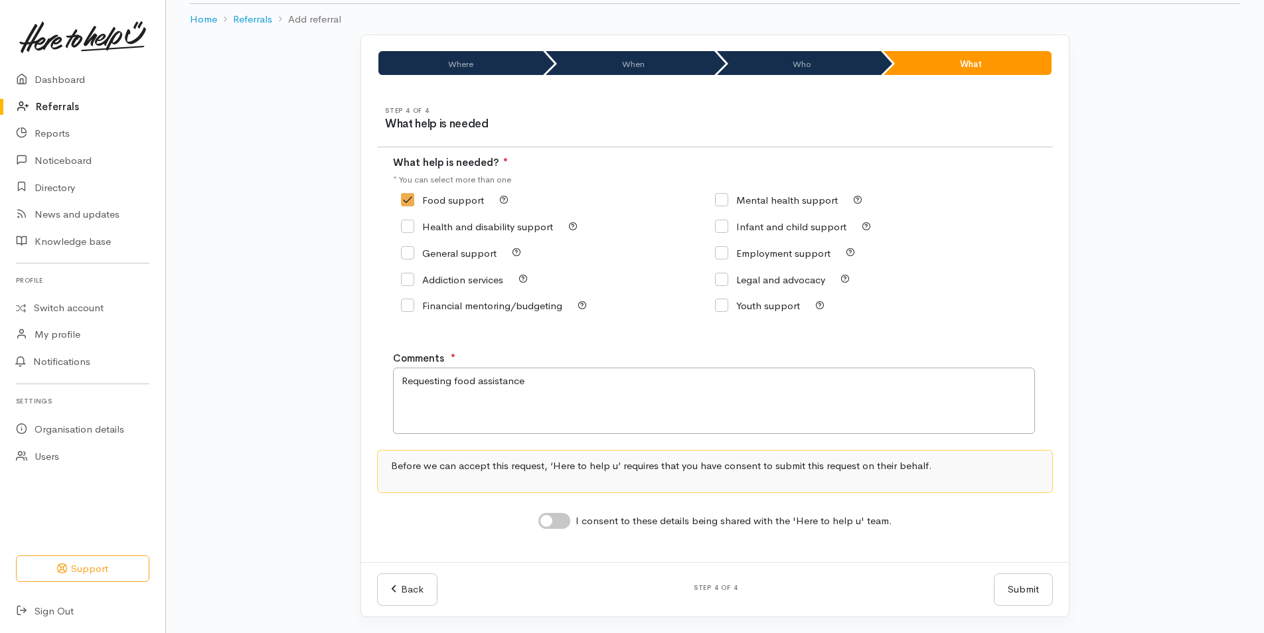
click at [558, 515] on input "I consent to these details being shared with the 'Here to help u' team." at bounding box center [554, 521] width 32 height 16
checkbox input "true"
click at [1014, 591] on button "Submit" at bounding box center [1023, 590] width 59 height 33
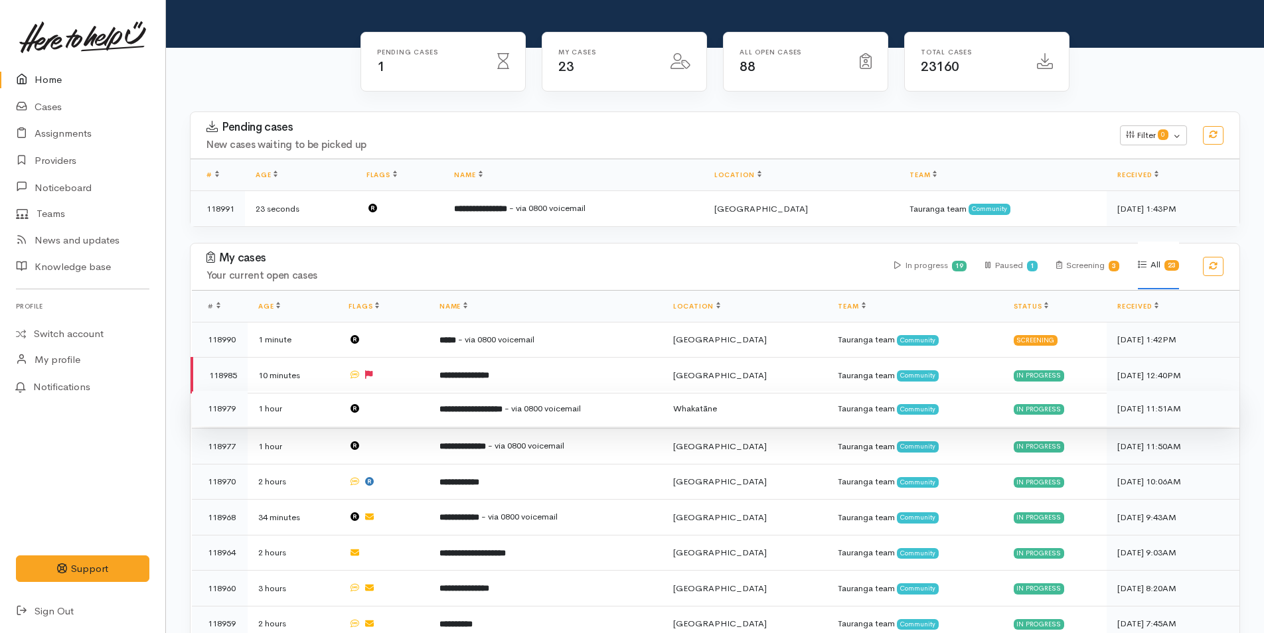
scroll to position [133, 0]
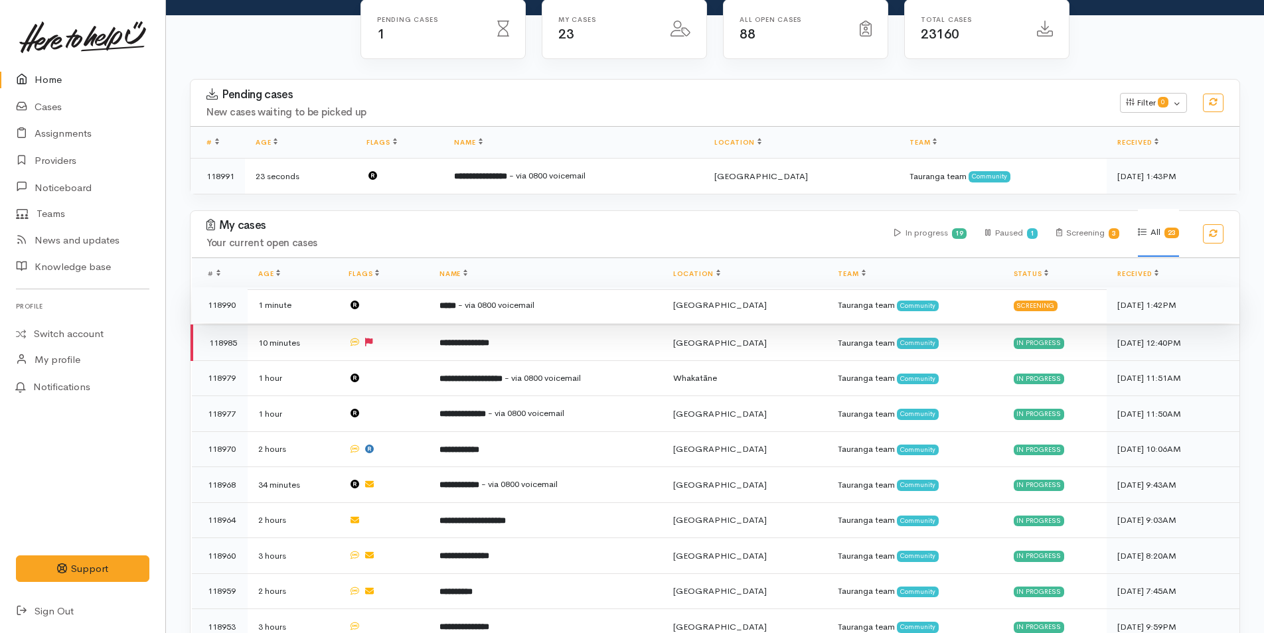
click at [506, 313] on td "***** - via 0800 voicemail" at bounding box center [546, 305] width 234 height 36
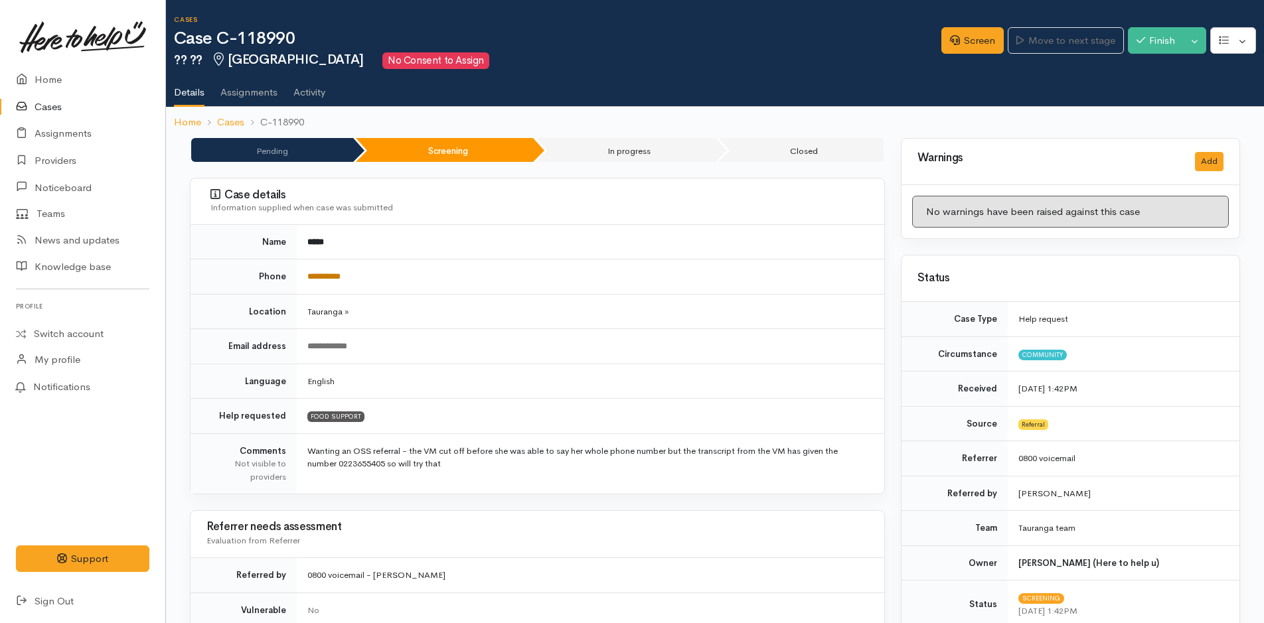
click at [323, 273] on link "**********" at bounding box center [323, 276] width 33 height 9
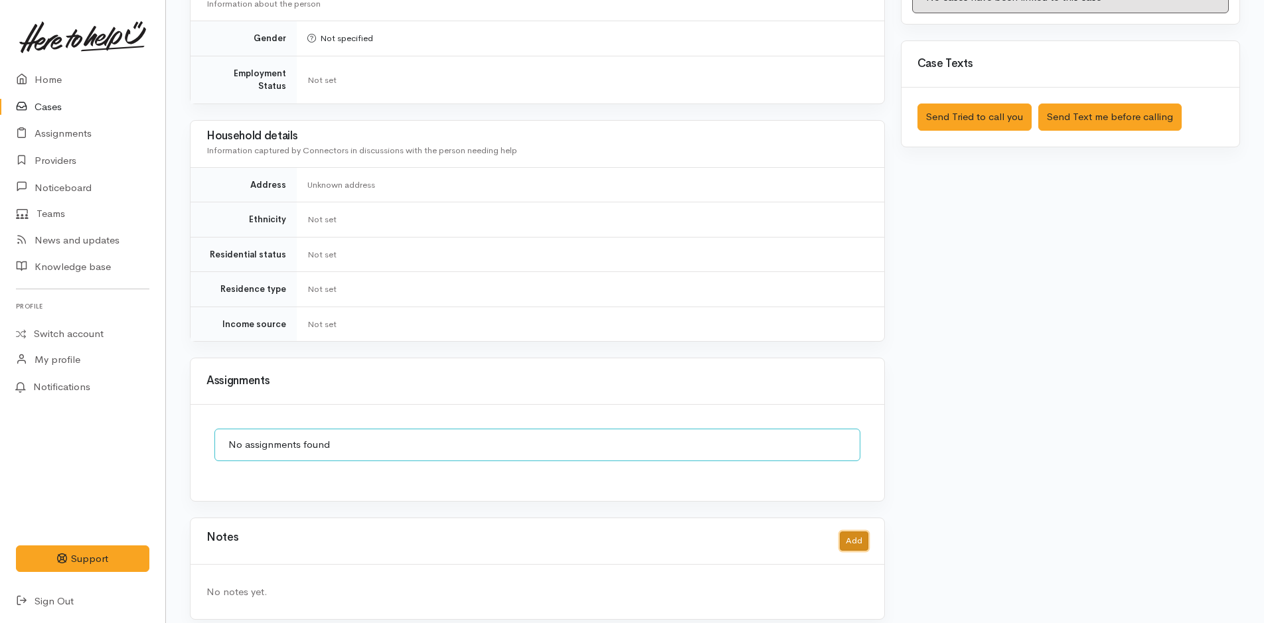
click at [853, 532] on button "Add" at bounding box center [854, 541] width 29 height 19
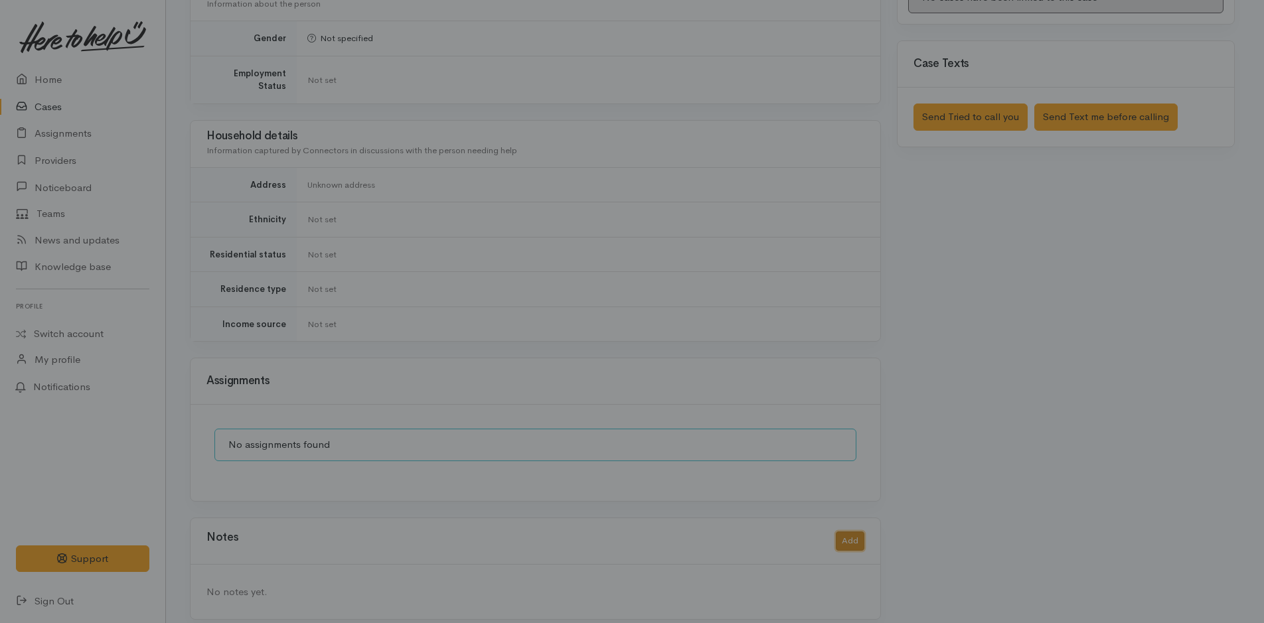
scroll to position [794, 0]
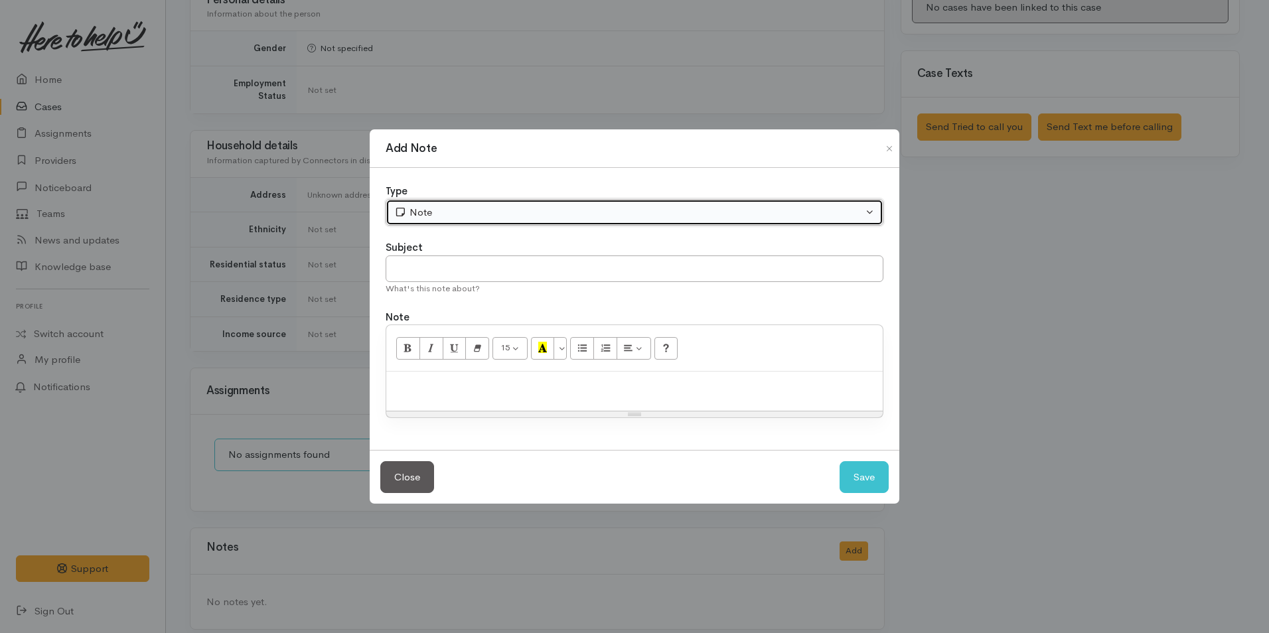
click at [427, 205] on div "Note" at bounding box center [628, 212] width 469 height 15
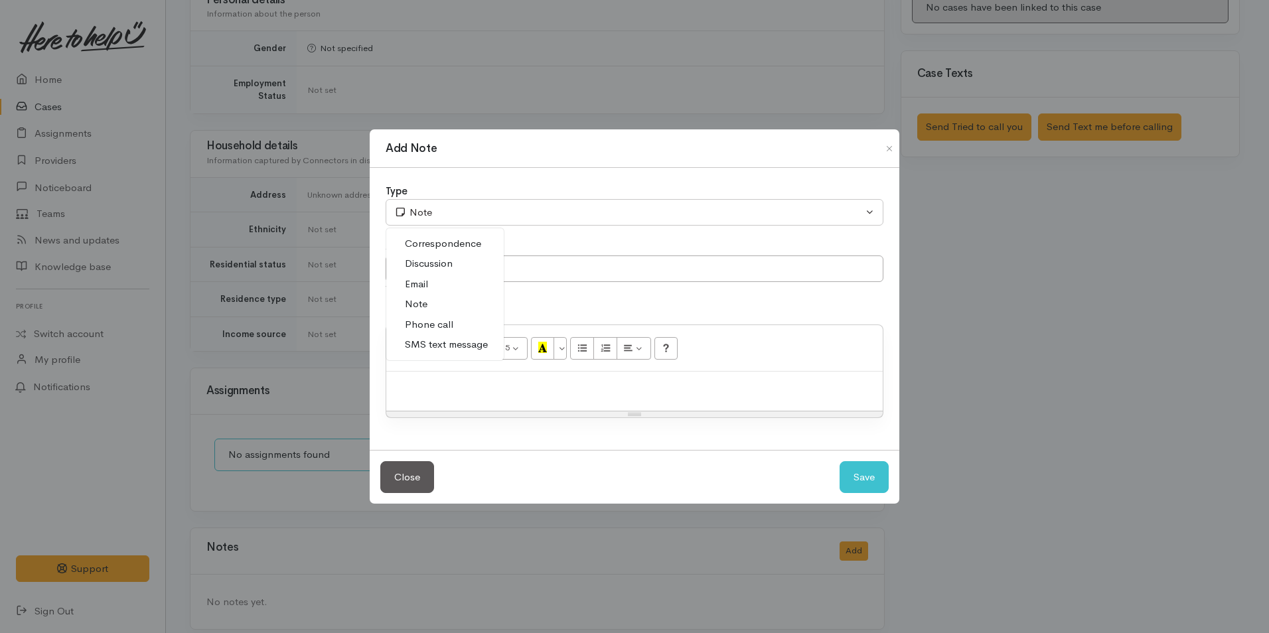
click at [424, 247] on span "Correspondence" at bounding box center [443, 243] width 76 height 15
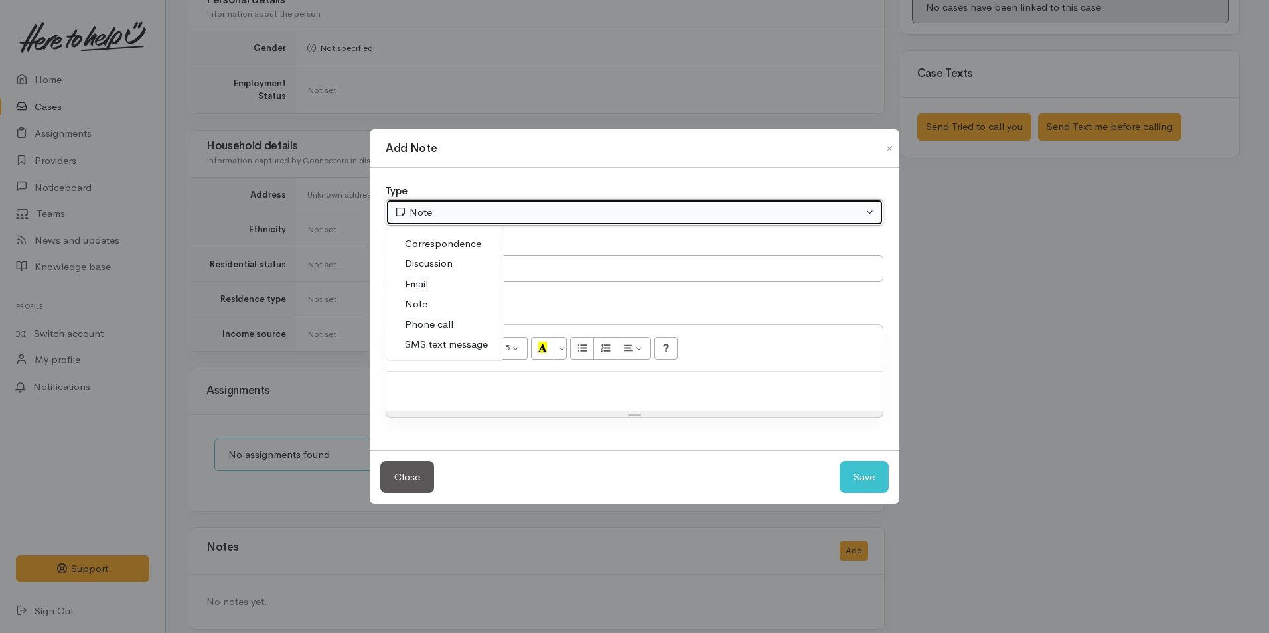
select select "6"
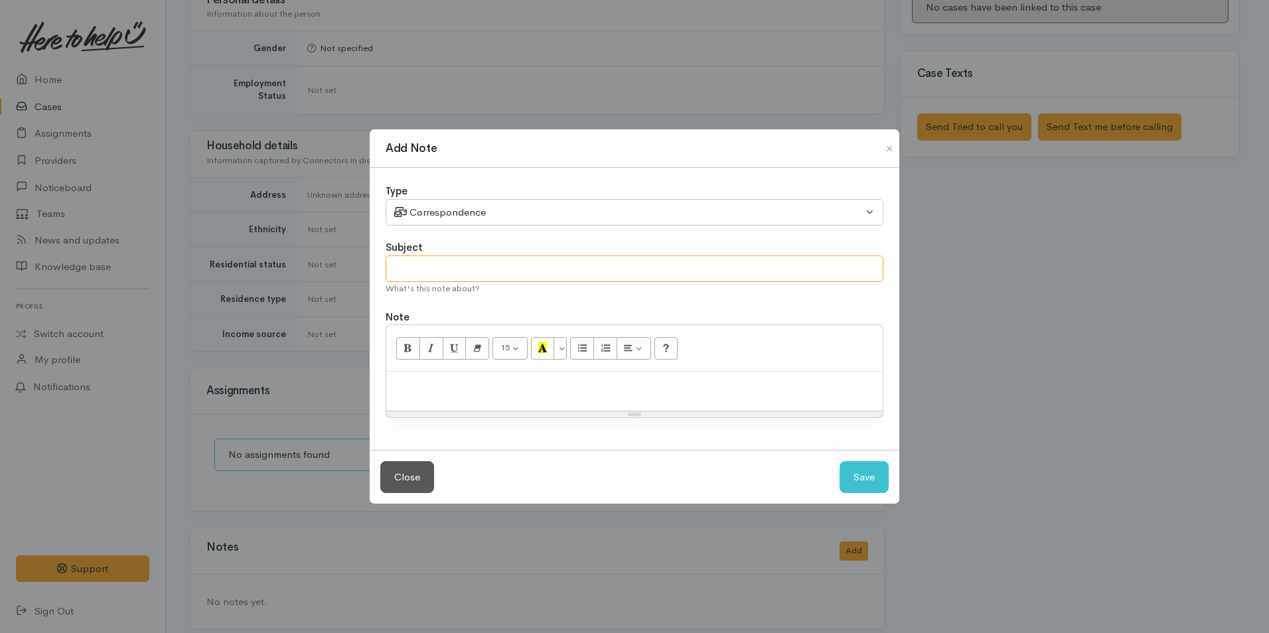
click at [449, 258] on input "text" at bounding box center [635, 269] width 498 height 27
type input "Wrong number"
click at [859, 489] on button "Save" at bounding box center [864, 477] width 49 height 33
select select "1"
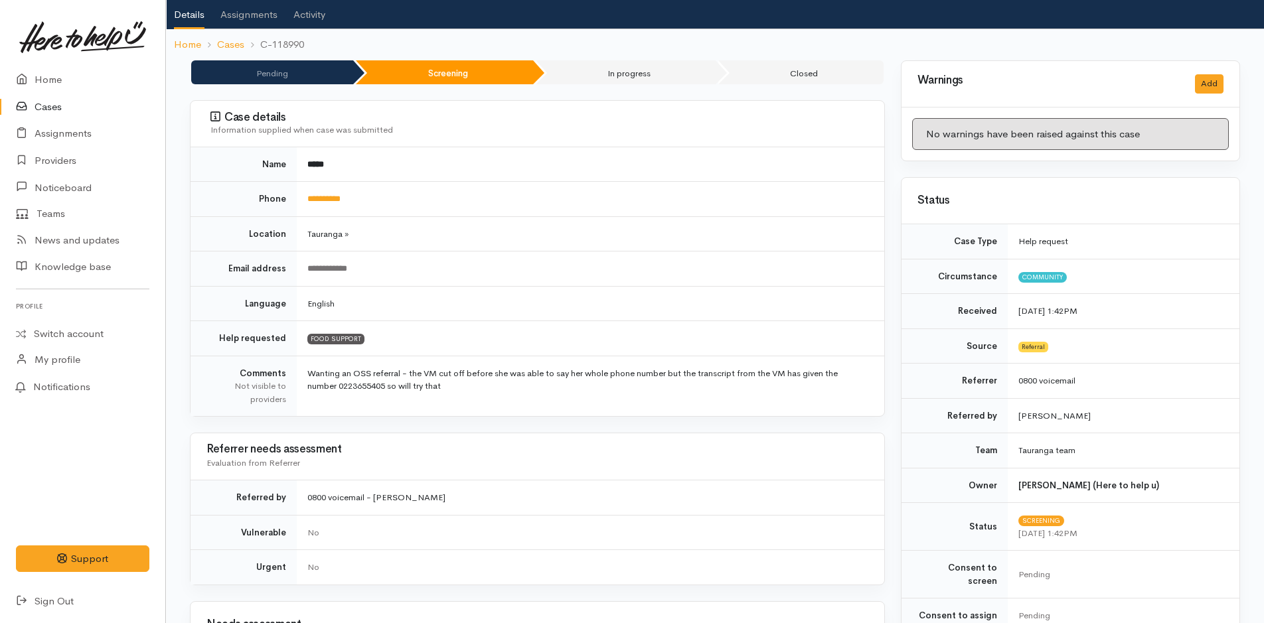
scroll to position [0, 0]
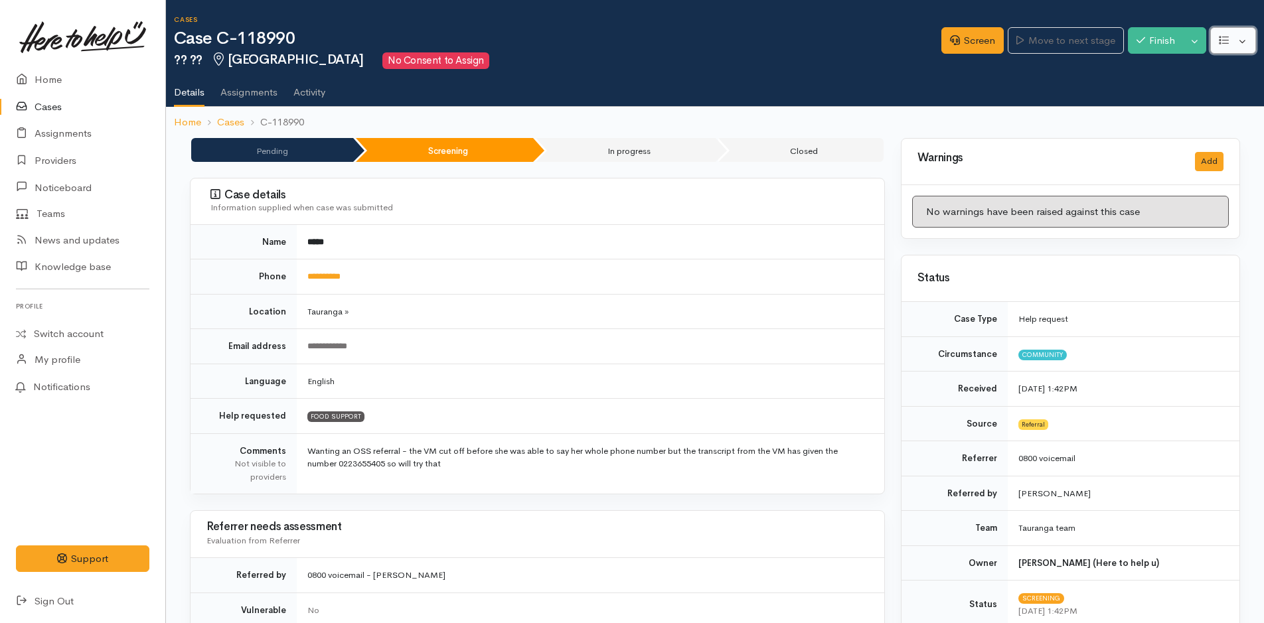
click at [1239, 46] on button "button" at bounding box center [1233, 40] width 46 height 27
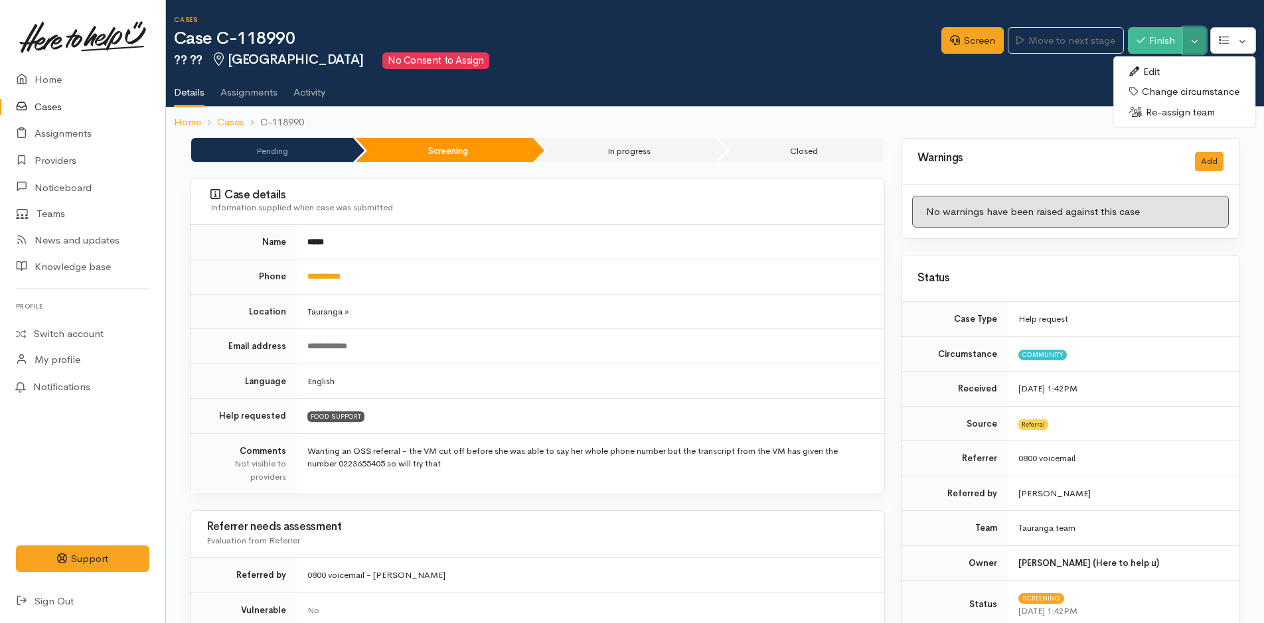
click at [1192, 41] on button "Toggle Dropdown" at bounding box center [1194, 40] width 23 height 27
click at [1131, 98] on link "Cancel" at bounding box center [1153, 92] width 105 height 21
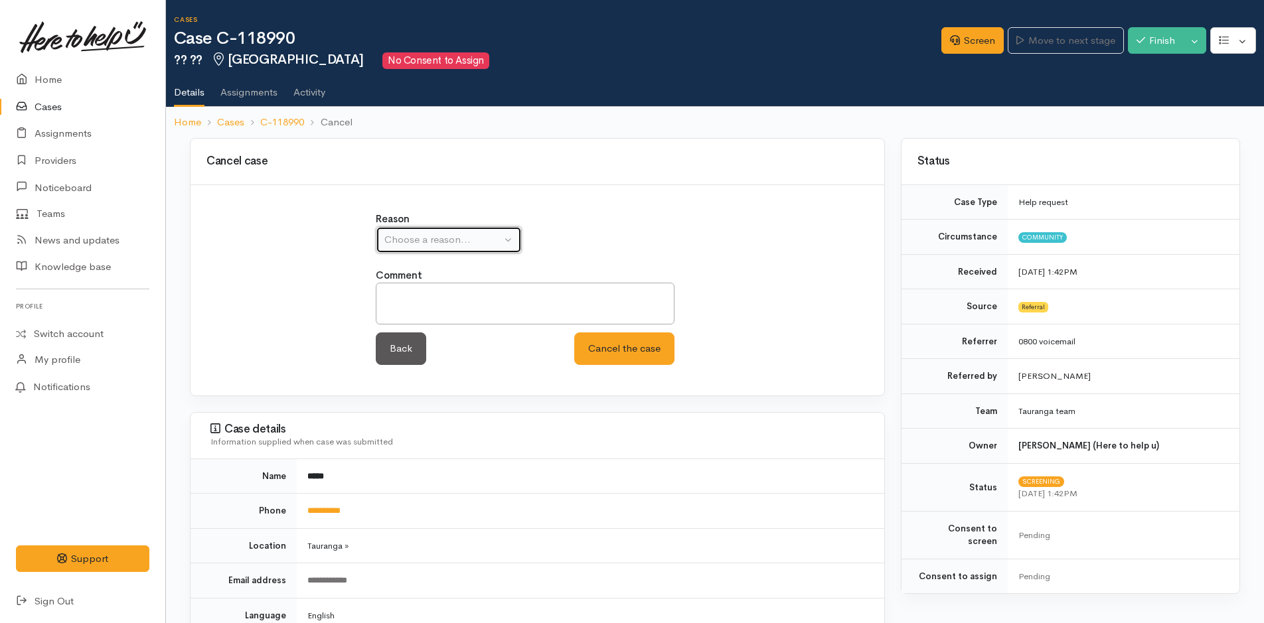
click at [462, 231] on button "Choose a reason..." at bounding box center [449, 239] width 146 height 27
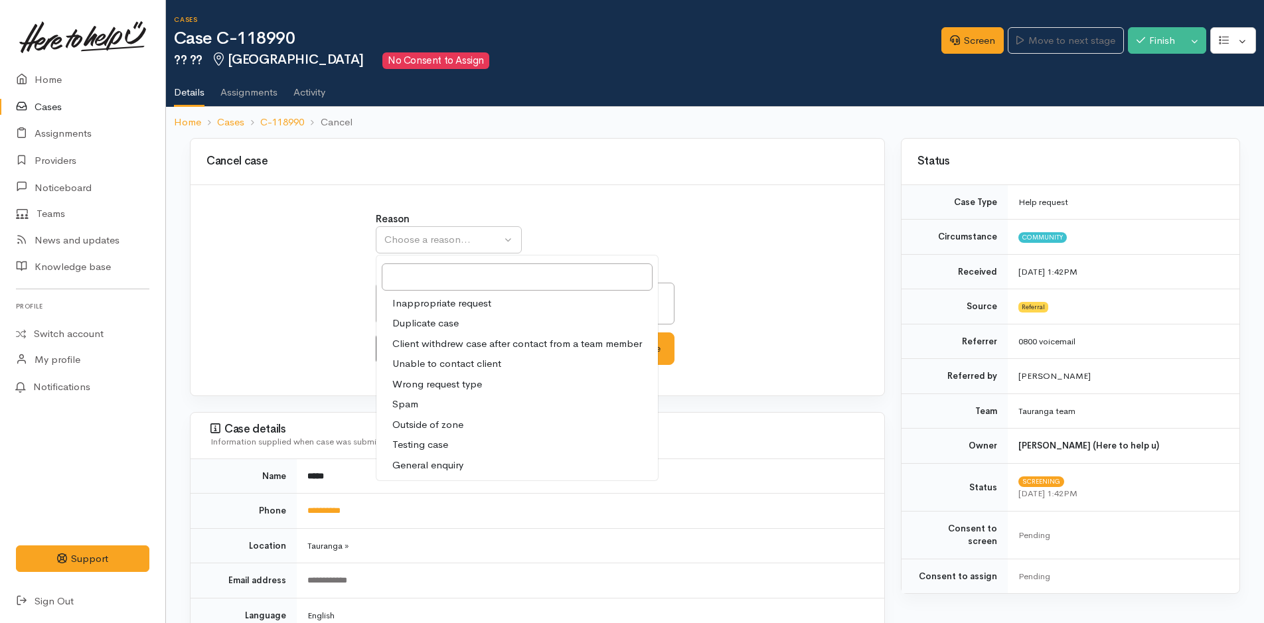
drag, startPoint x: 447, startPoint y: 366, endPoint x: 740, endPoint y: 358, distance: 293.5
click at [451, 365] on span "Unable to contact client" at bounding box center [446, 363] width 109 height 15
select select "4"
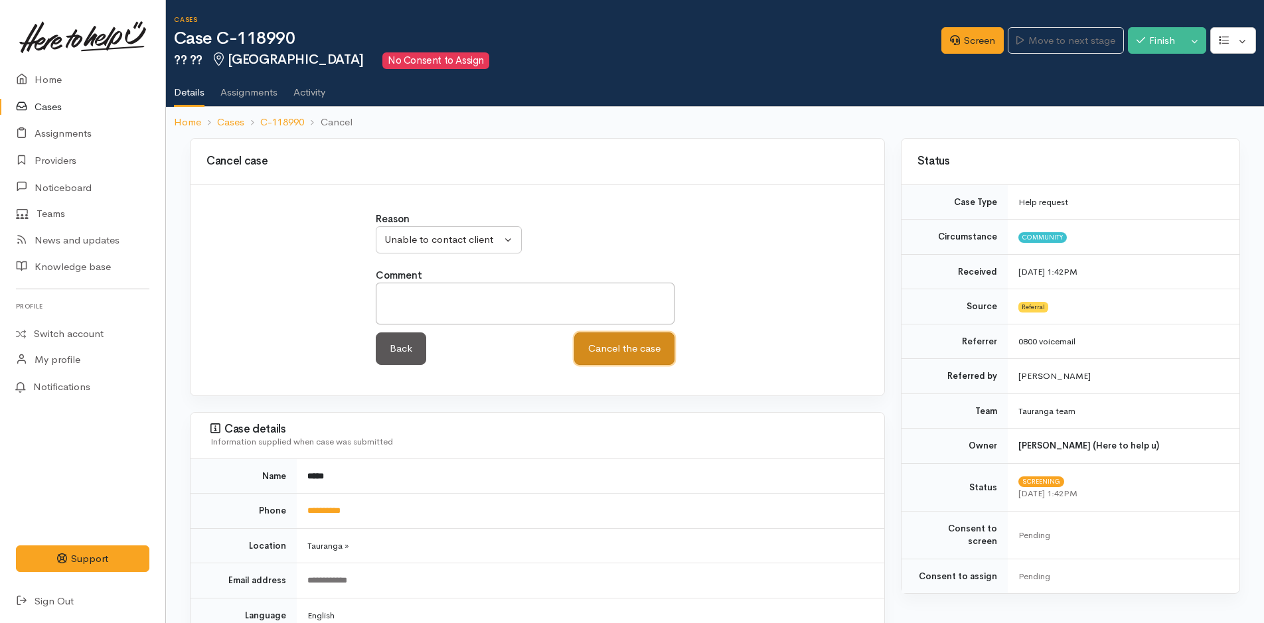
click at [659, 350] on button "Cancel the case" at bounding box center [624, 349] width 100 height 33
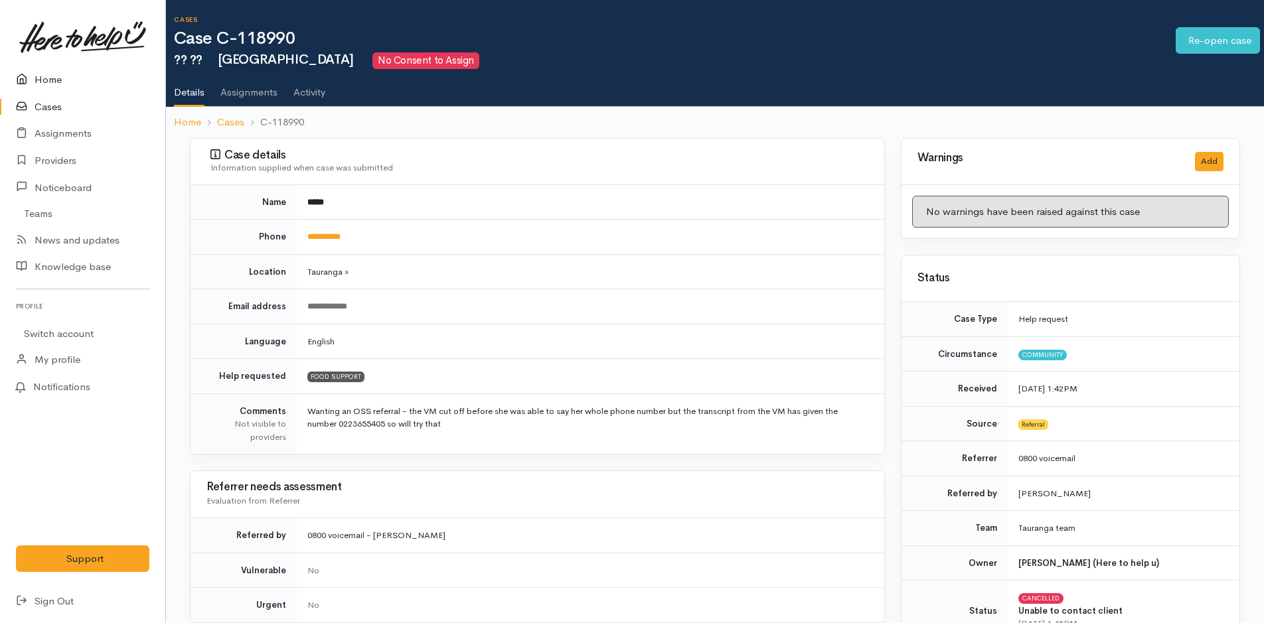
click at [54, 70] on link "Home" at bounding box center [82, 79] width 165 height 27
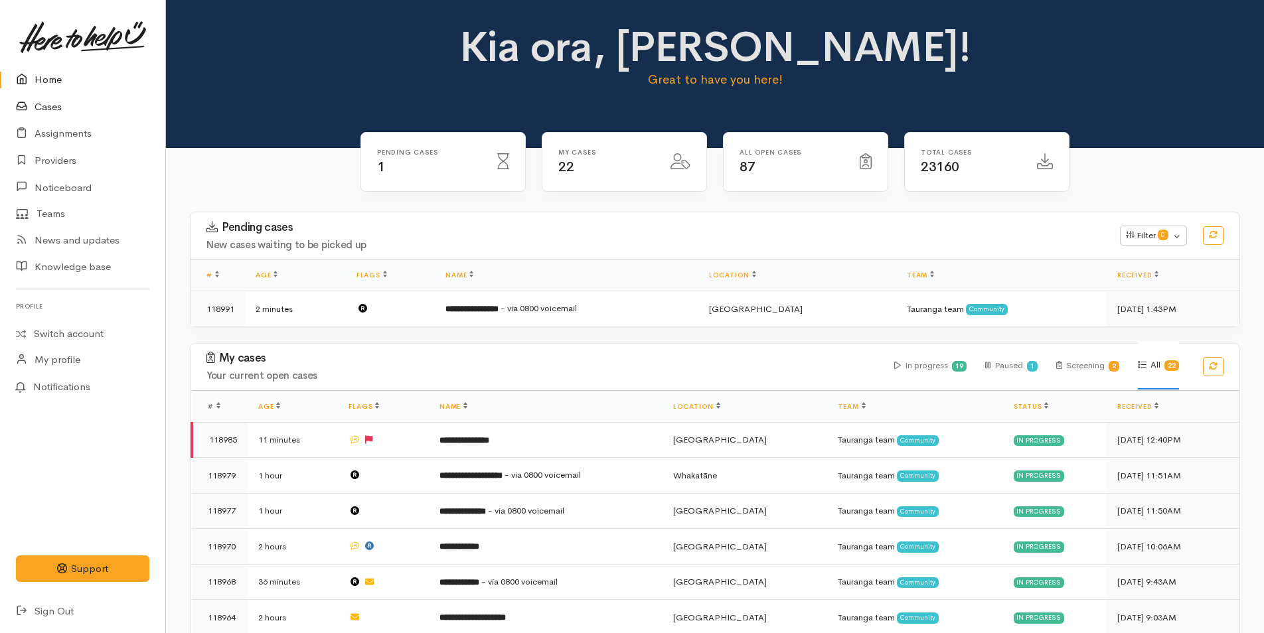
click at [35, 104] on link "Cases" at bounding box center [82, 107] width 165 height 27
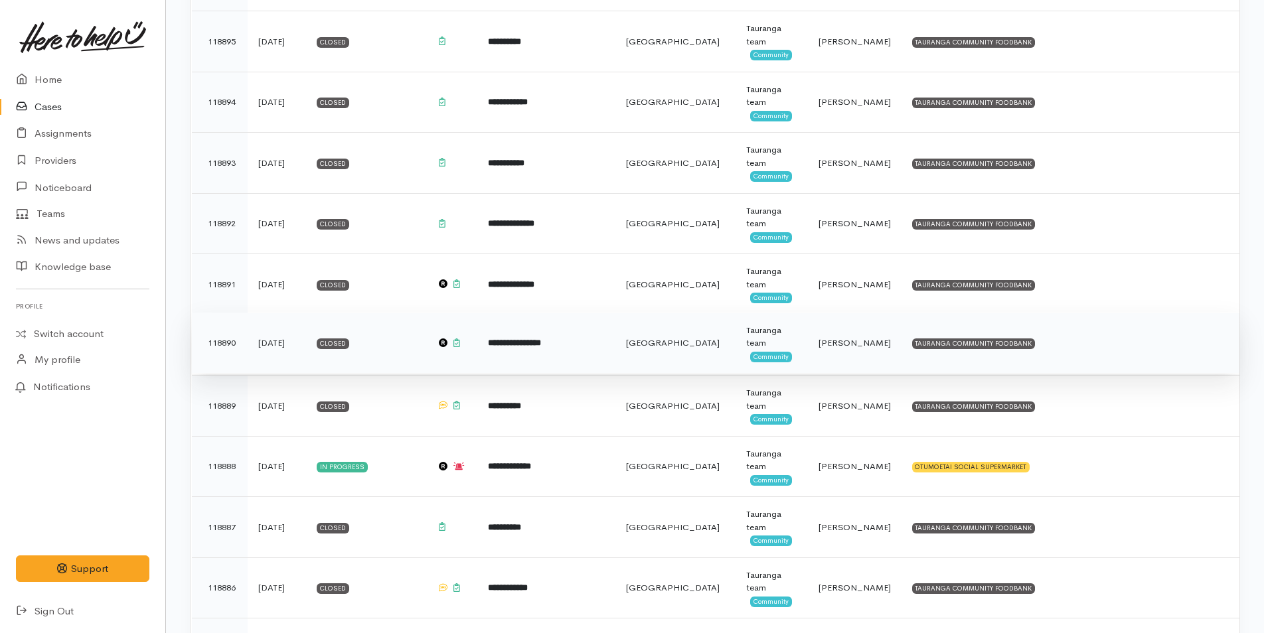
scroll to position [3717, 0]
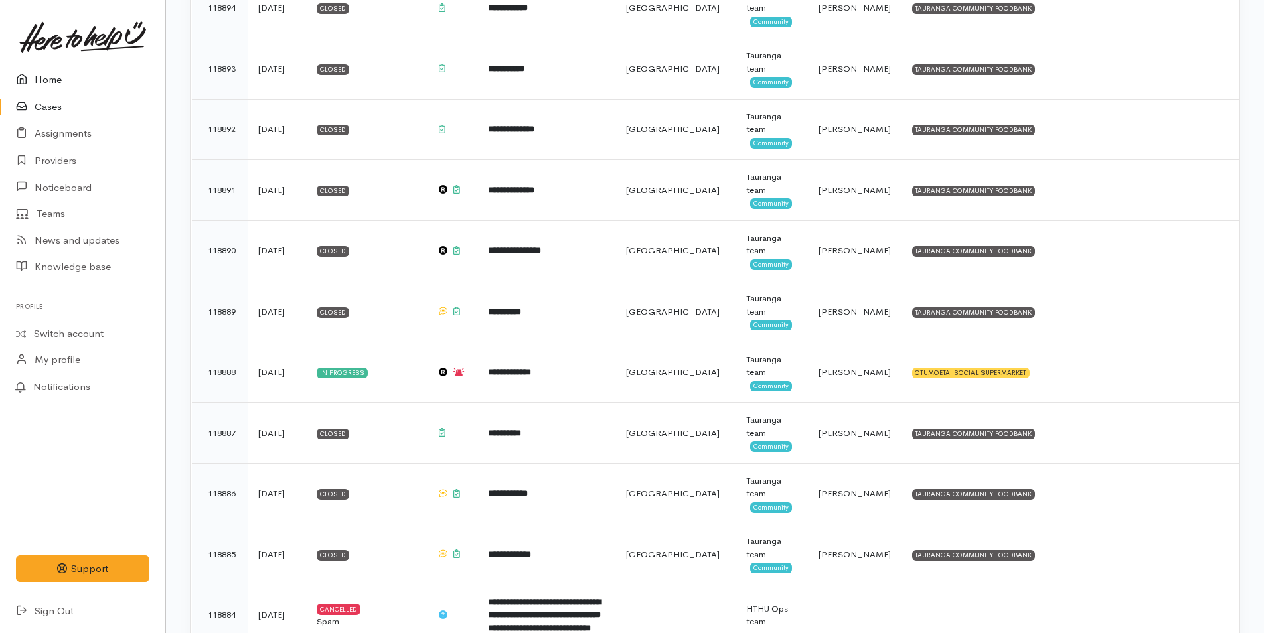
click at [72, 80] on link "Home" at bounding box center [82, 79] width 165 height 27
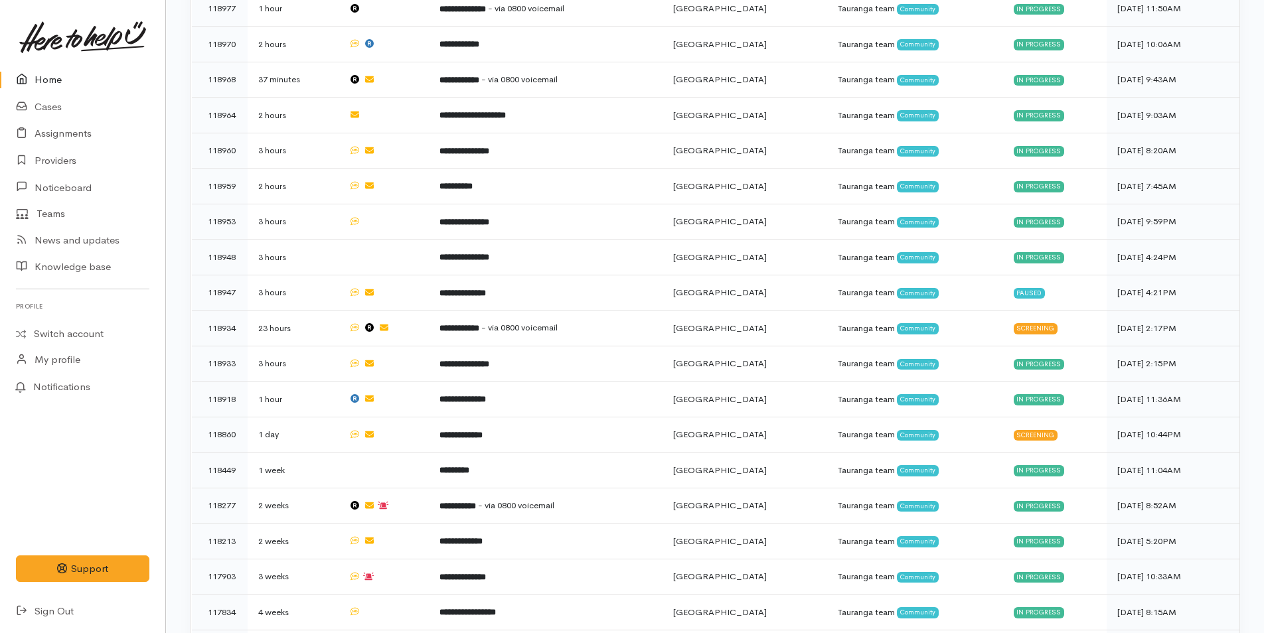
scroll to position [554, 0]
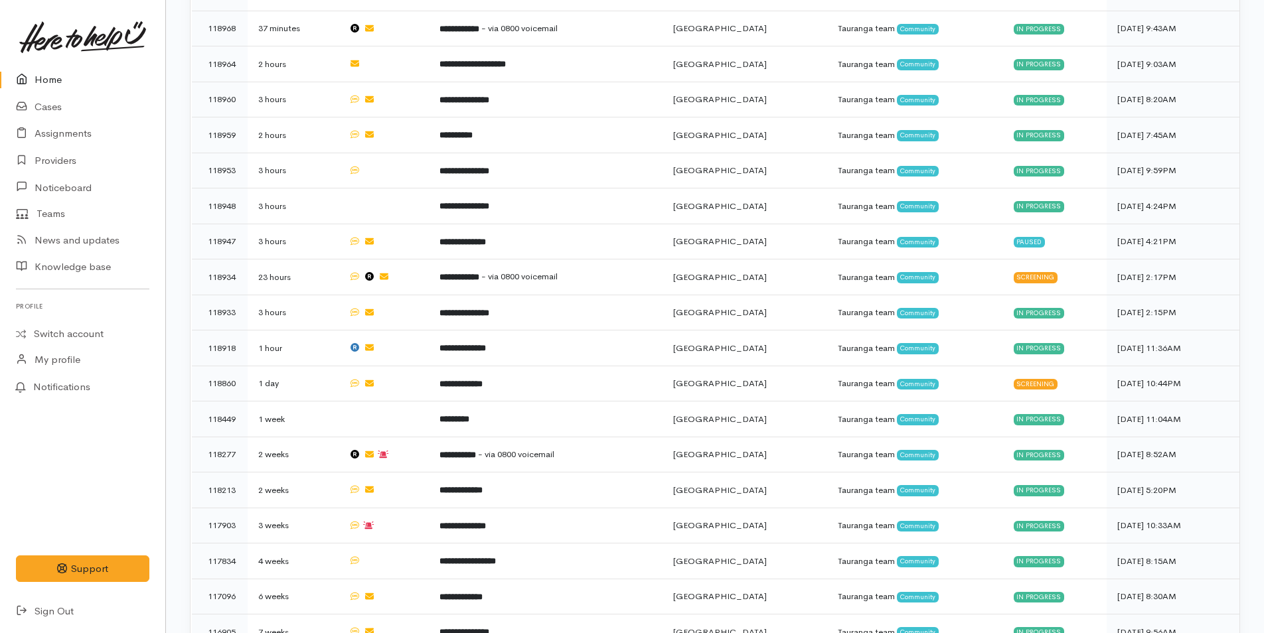
click at [40, 81] on link "Home" at bounding box center [82, 79] width 165 height 27
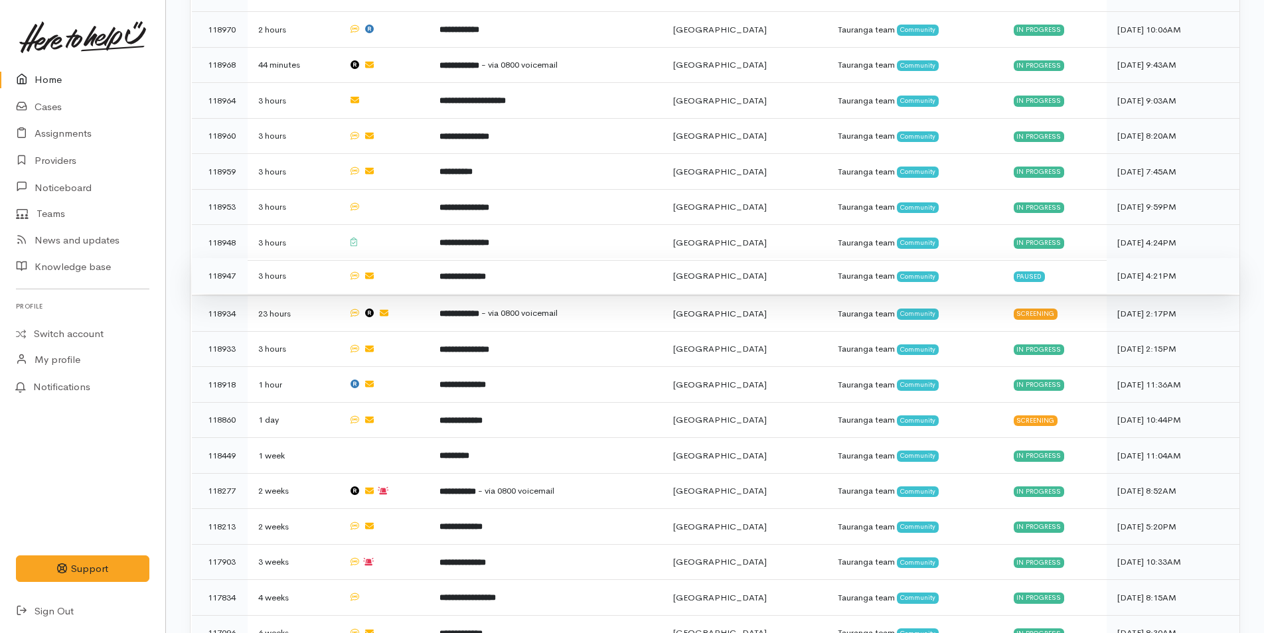
scroll to position [531, 0]
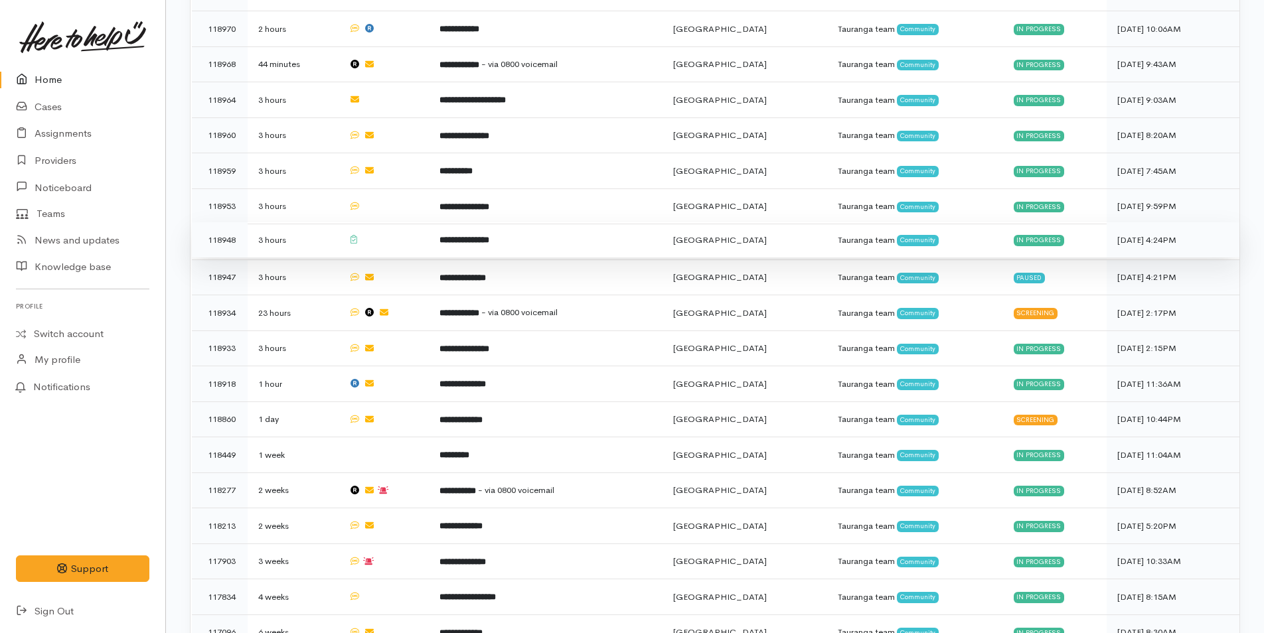
click at [487, 236] on b "**********" at bounding box center [464, 240] width 50 height 9
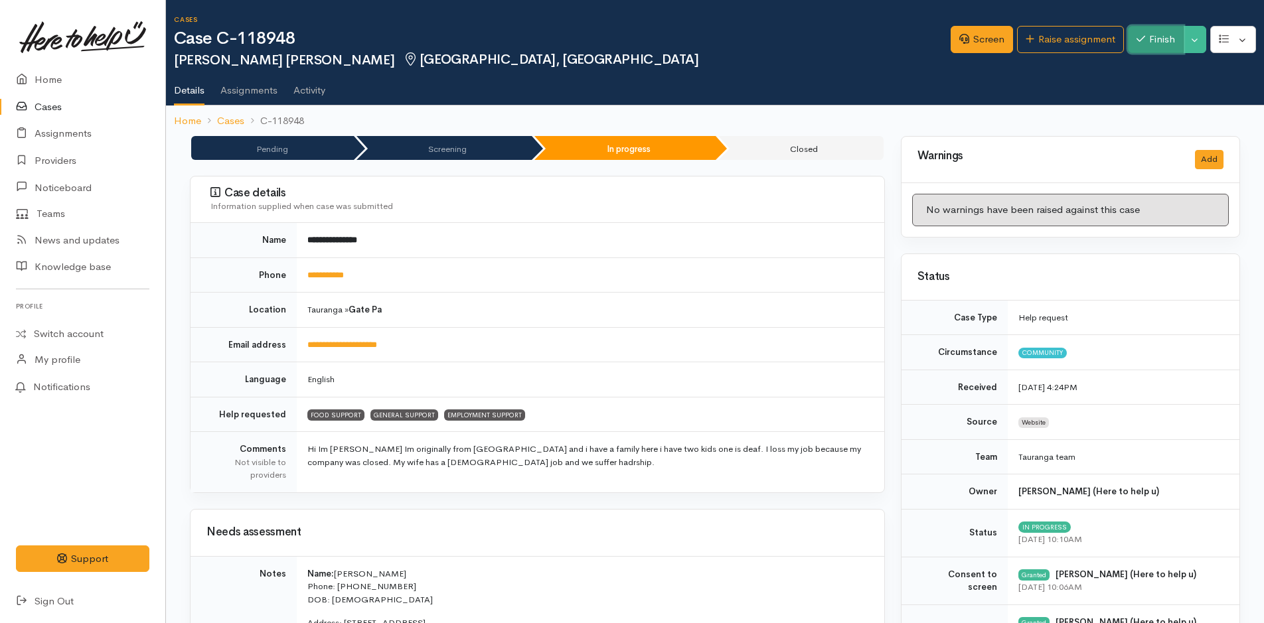
click at [1161, 26] on button "Finish" at bounding box center [1156, 39] width 56 height 27
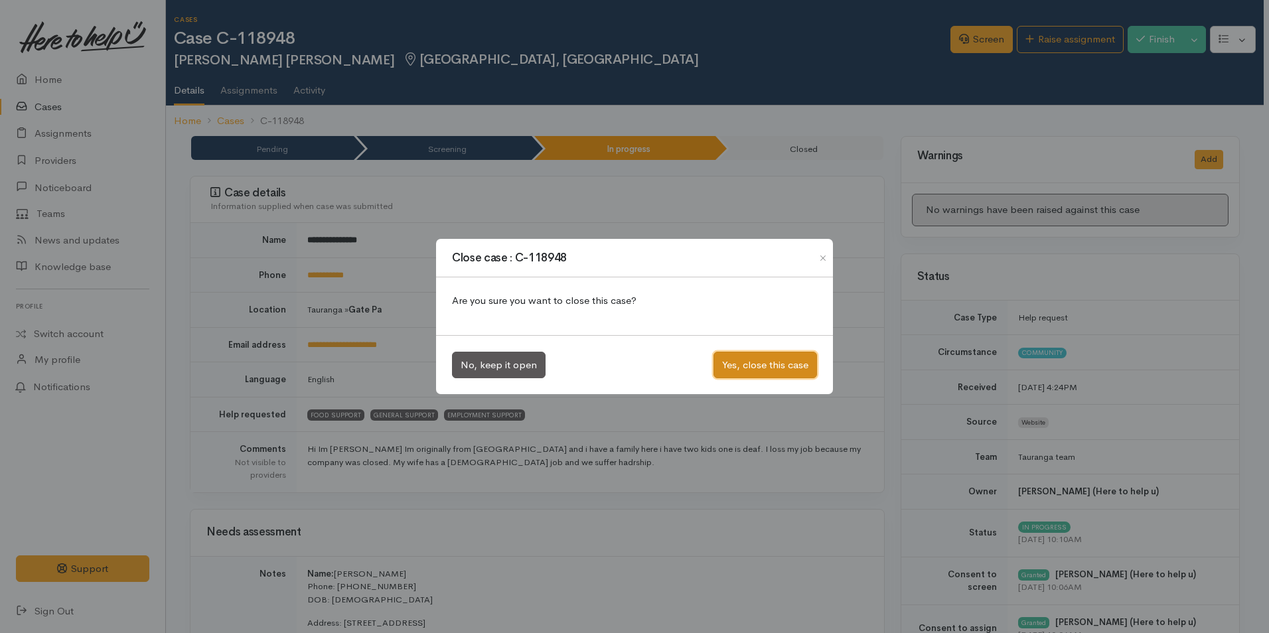
click at [794, 370] on button "Yes, close this case" at bounding box center [766, 365] width 104 height 27
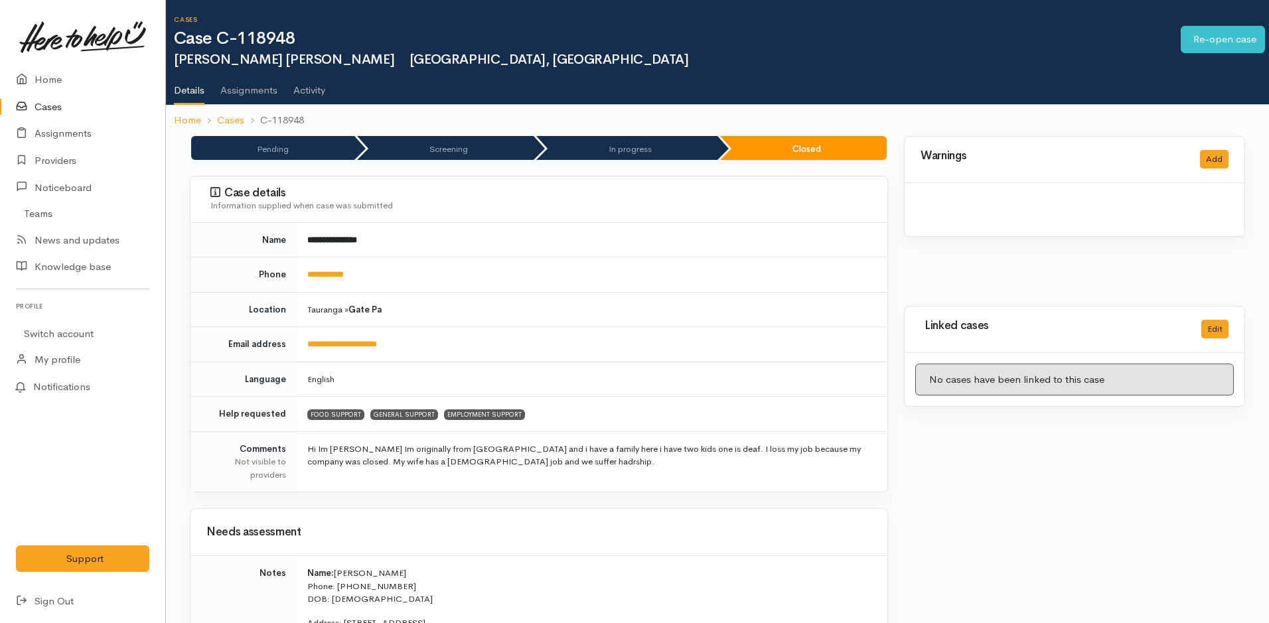
click at [46, 78] on link "Home" at bounding box center [82, 79] width 165 height 27
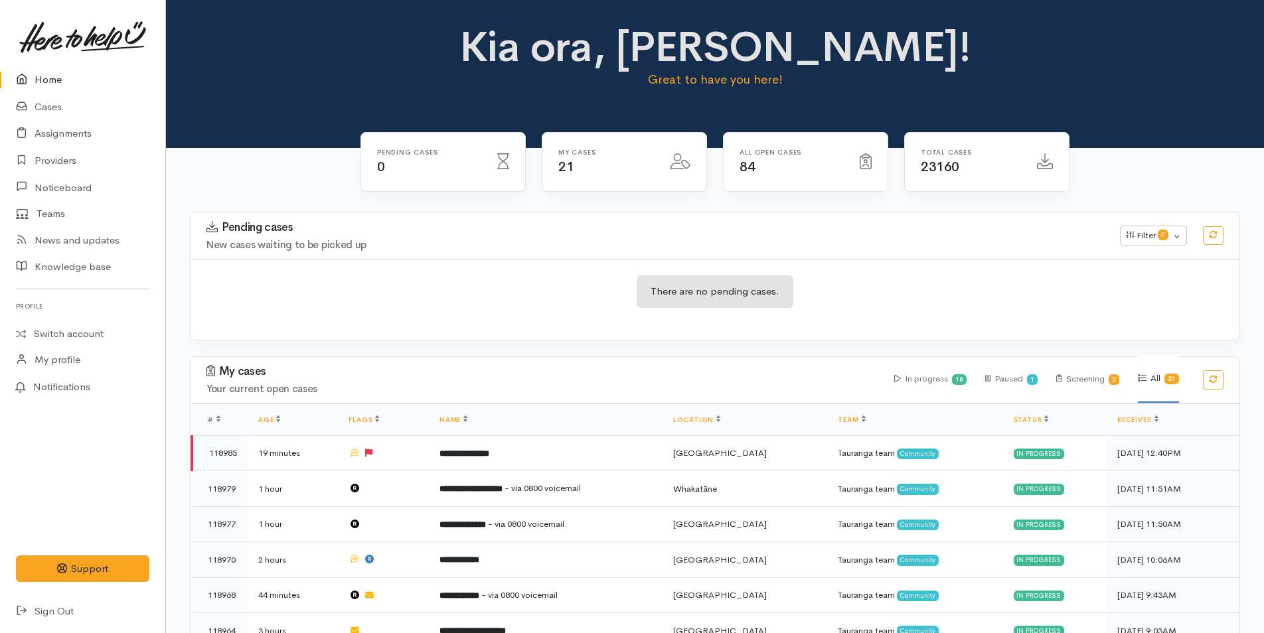
click at [29, 88] on link "Home" at bounding box center [82, 79] width 165 height 27
click at [28, 76] on icon at bounding box center [25, 80] width 19 height 17
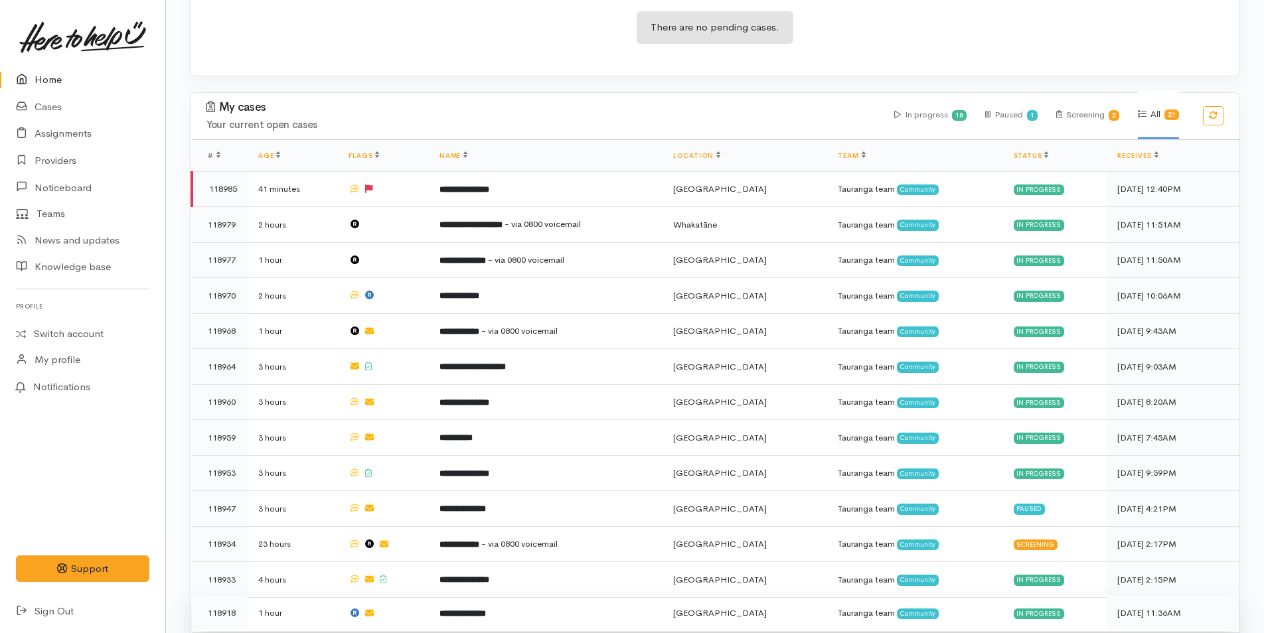
scroll to position [531, 0]
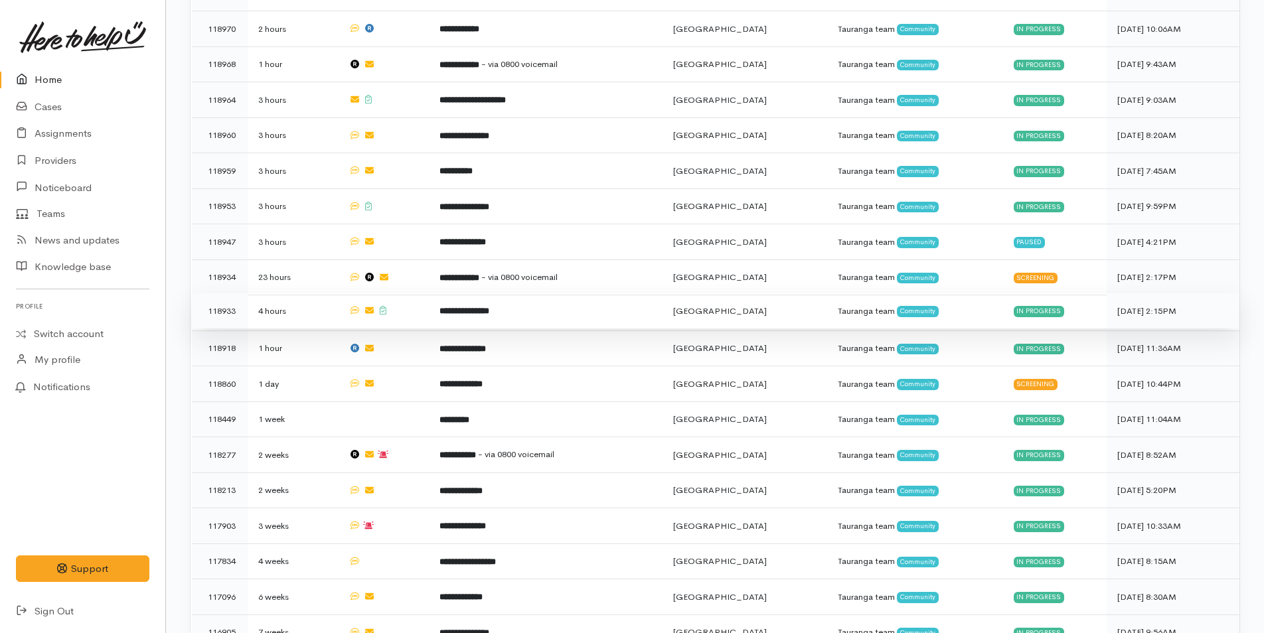
click at [552, 309] on td "**********" at bounding box center [546, 311] width 234 height 36
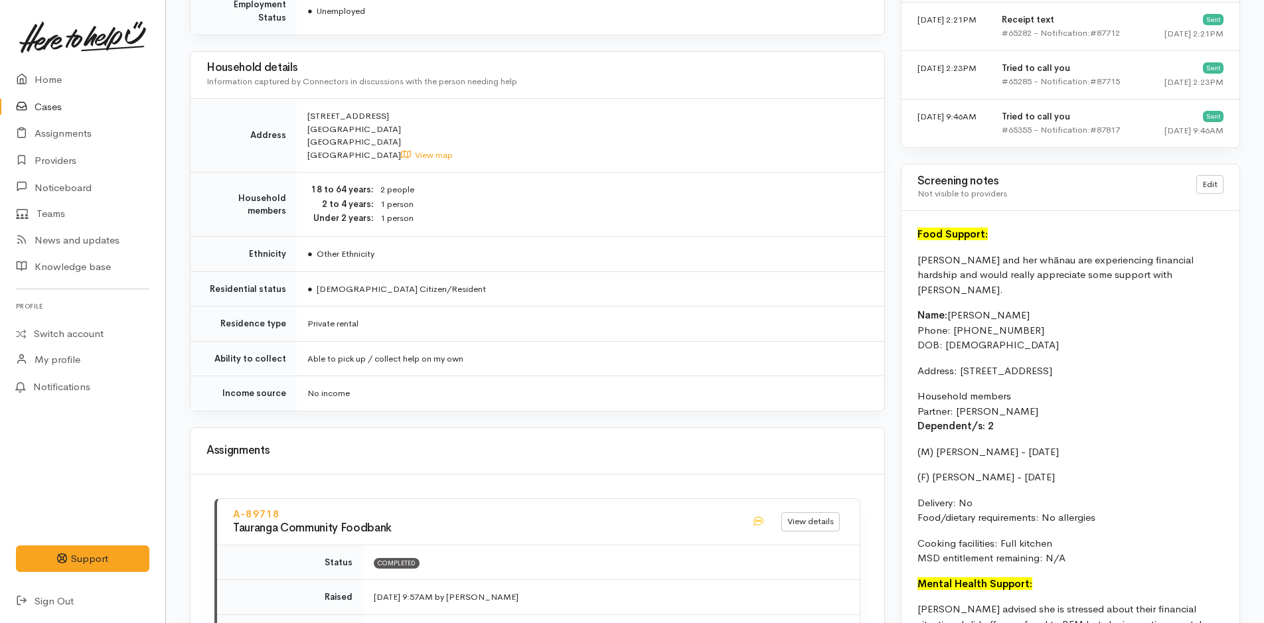
scroll to position [944, 0]
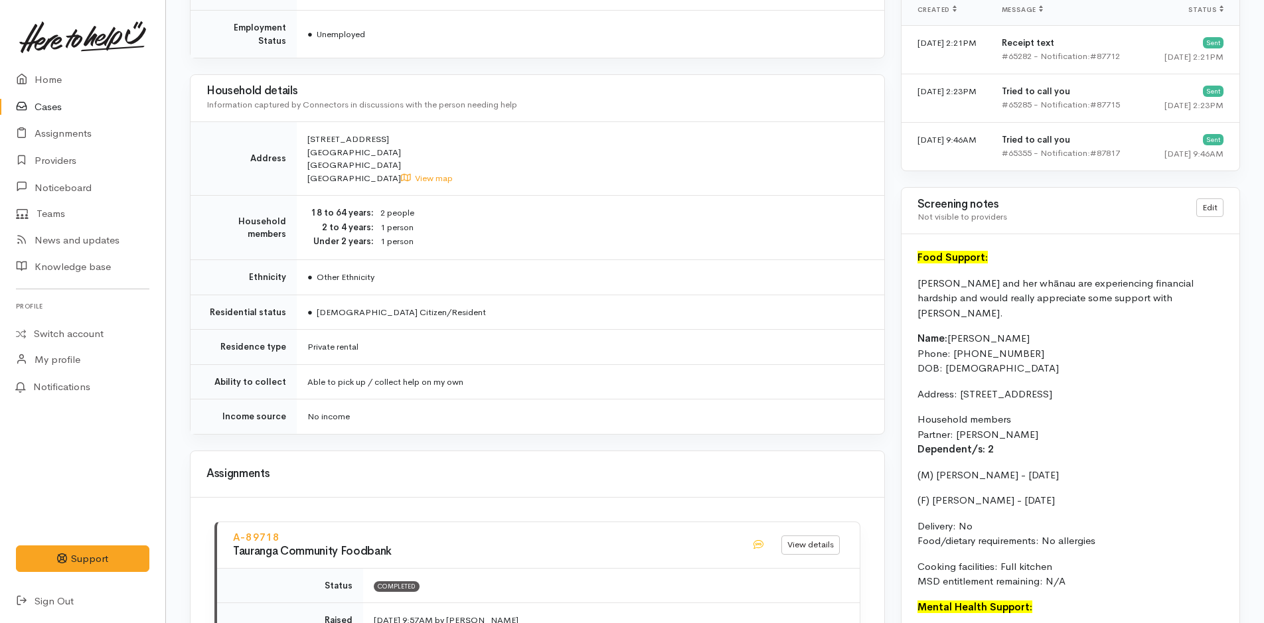
click at [48, 61] on link at bounding box center [82, 37] width 133 height 58
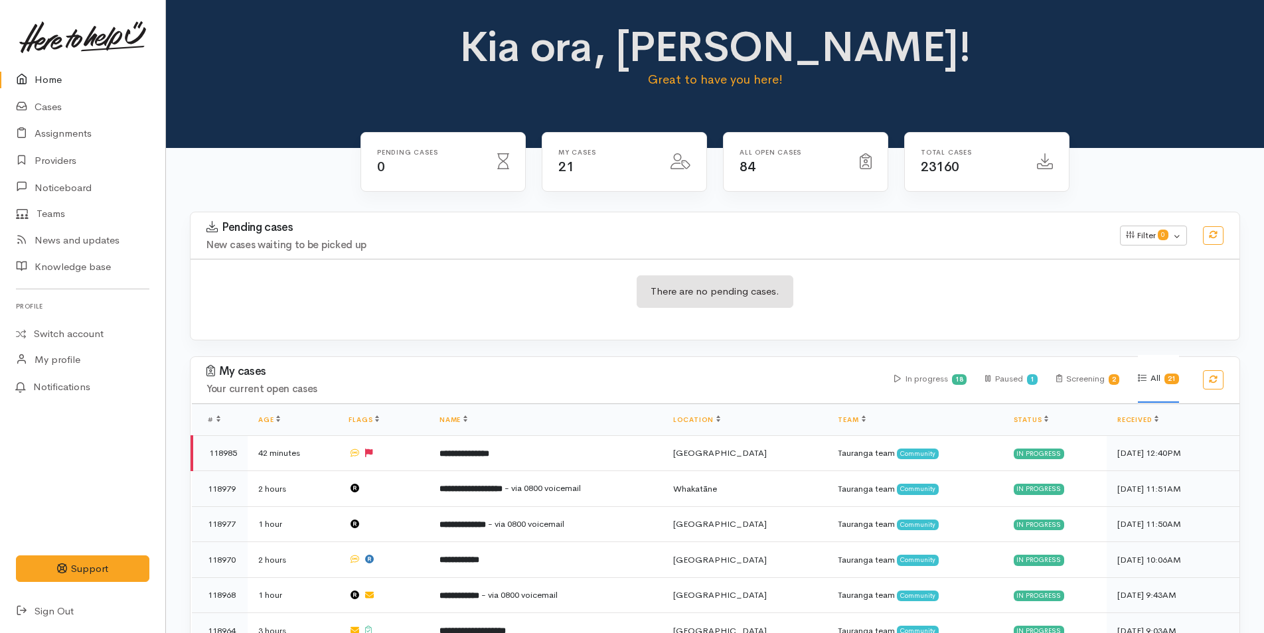
click at [74, 80] on link "Home" at bounding box center [82, 79] width 165 height 27
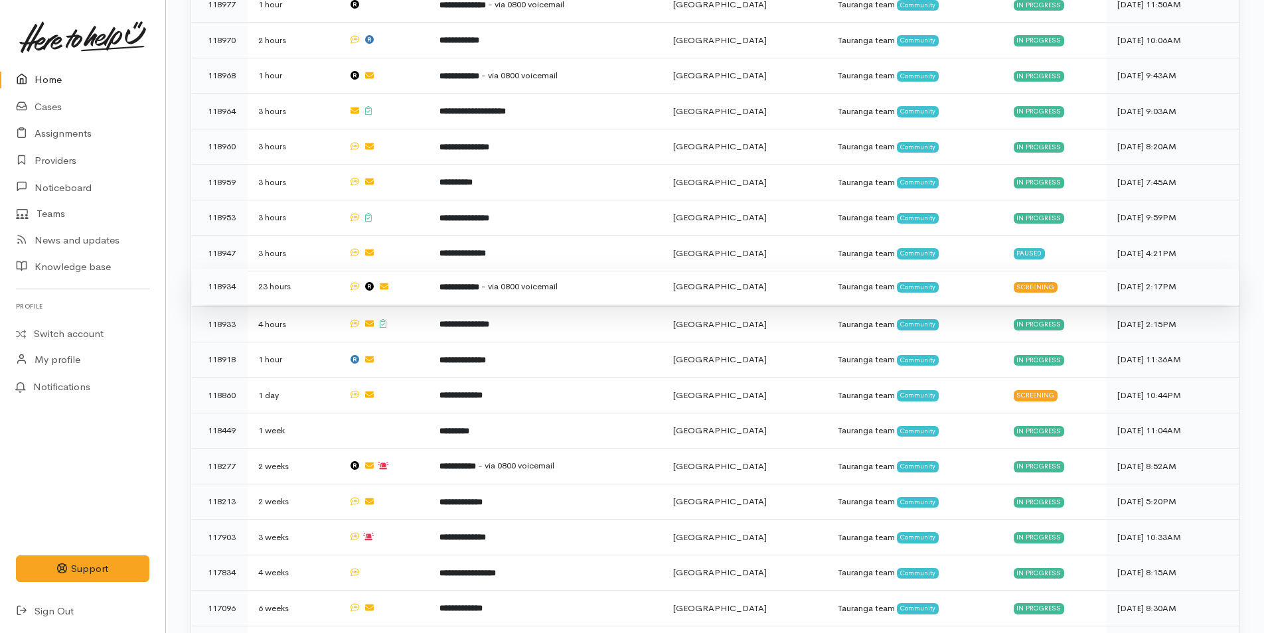
scroll to position [585, 0]
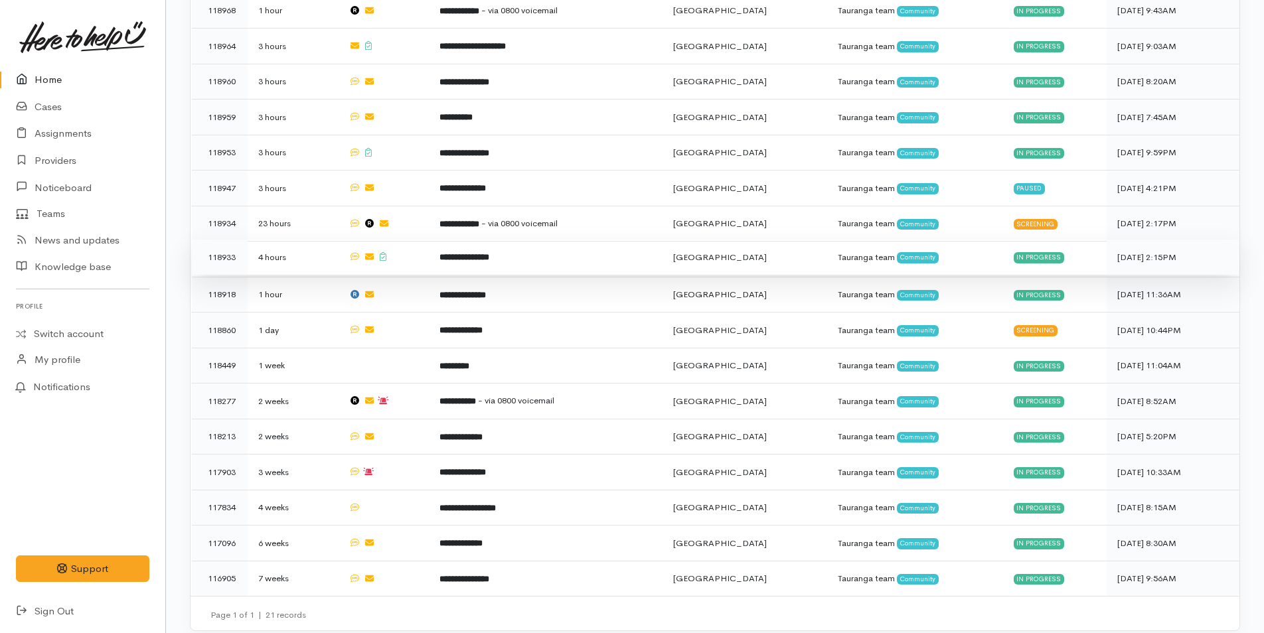
click at [462, 253] on b "**********" at bounding box center [464, 257] width 50 height 9
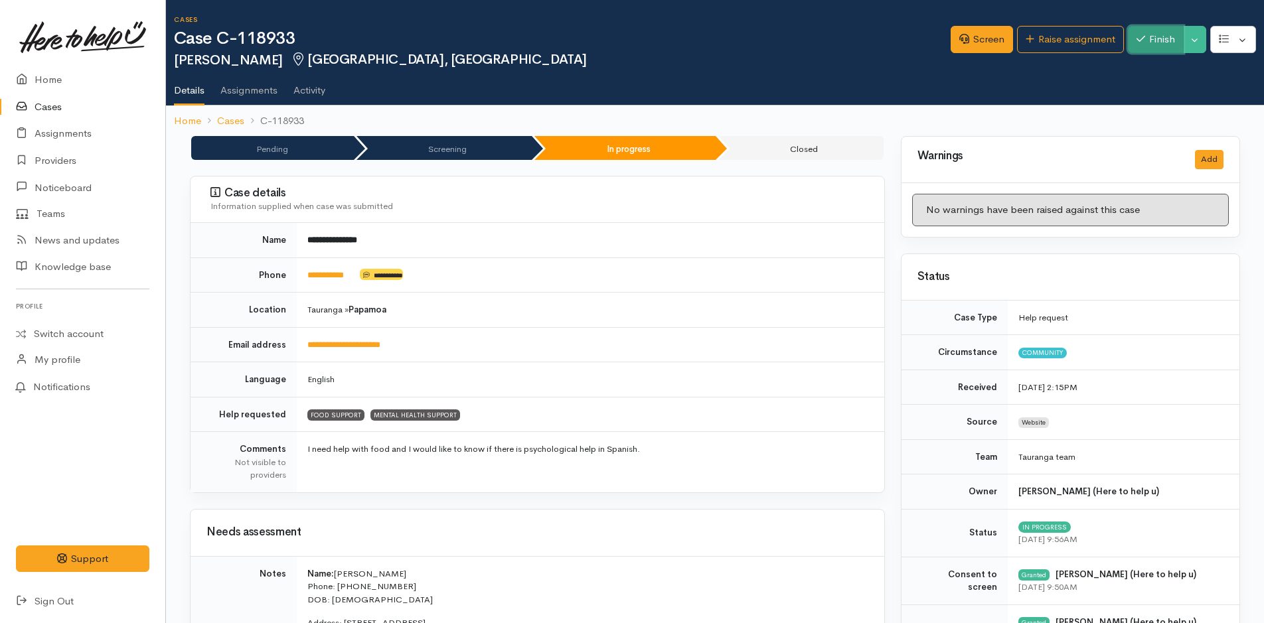
click at [1164, 45] on button "Finish" at bounding box center [1156, 39] width 56 height 27
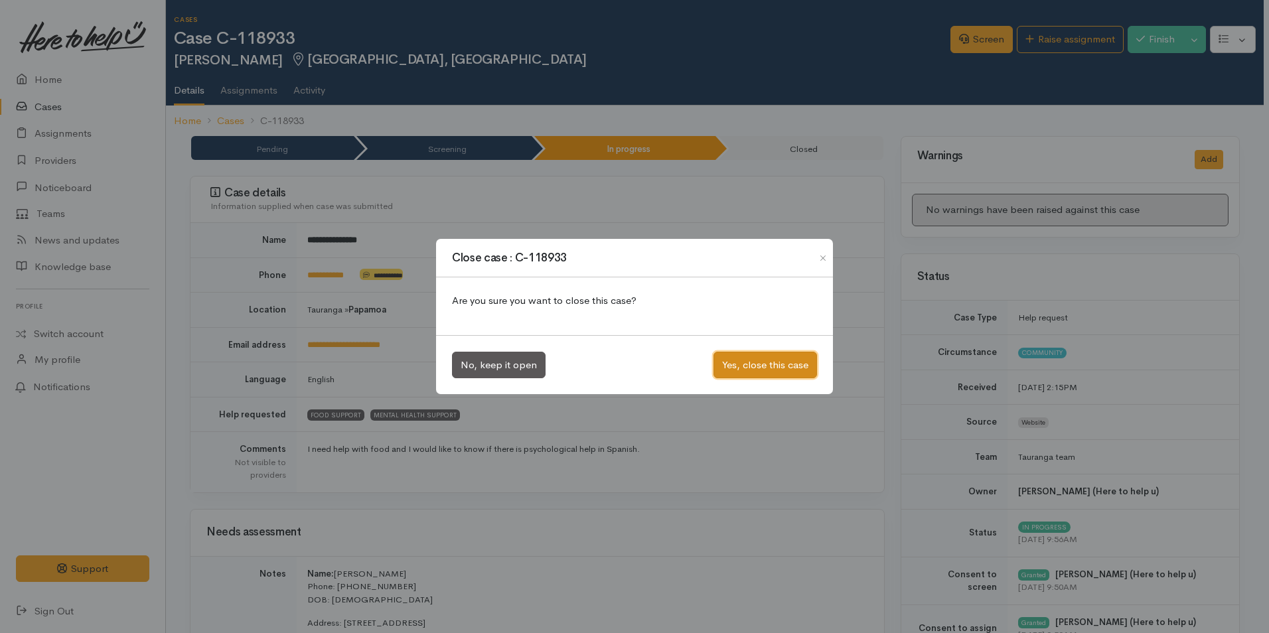
click at [730, 364] on button "Yes, close this case" at bounding box center [766, 365] width 104 height 27
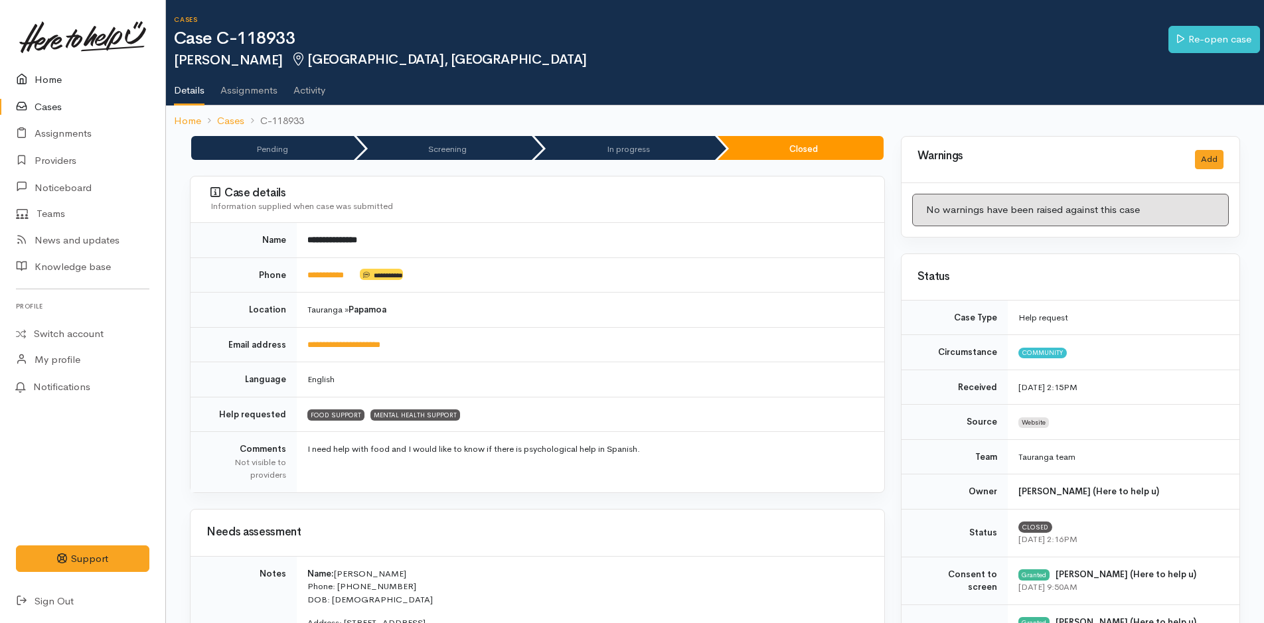
click at [76, 81] on link "Home" at bounding box center [82, 79] width 165 height 27
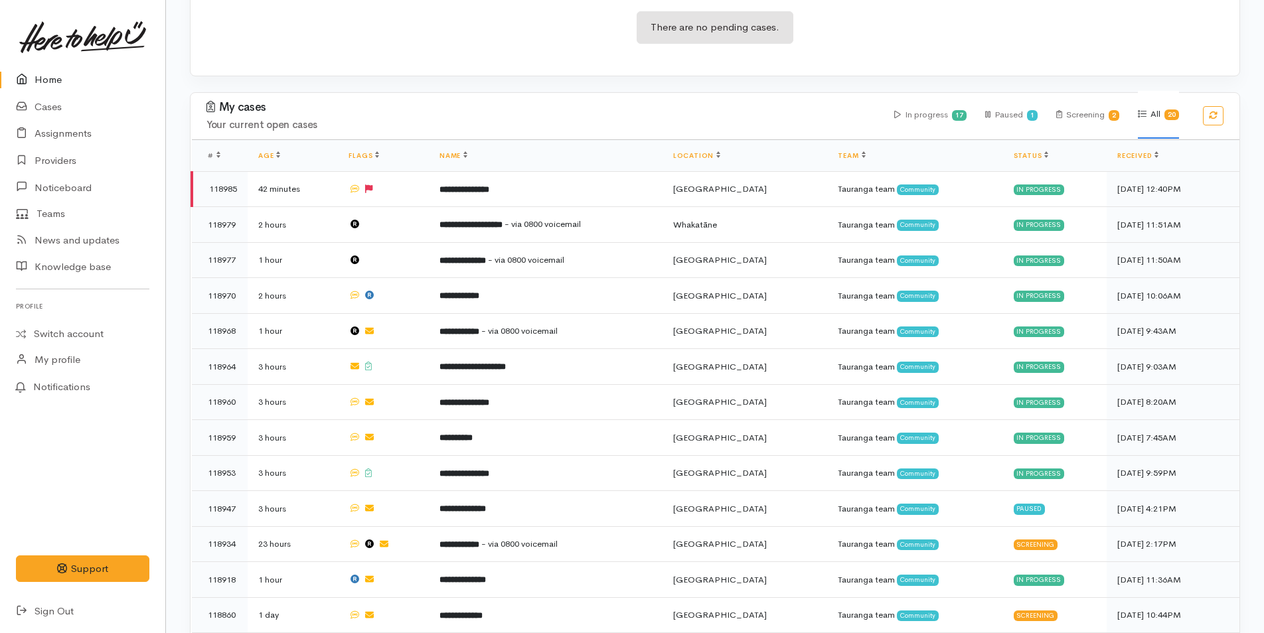
scroll to position [465, 0]
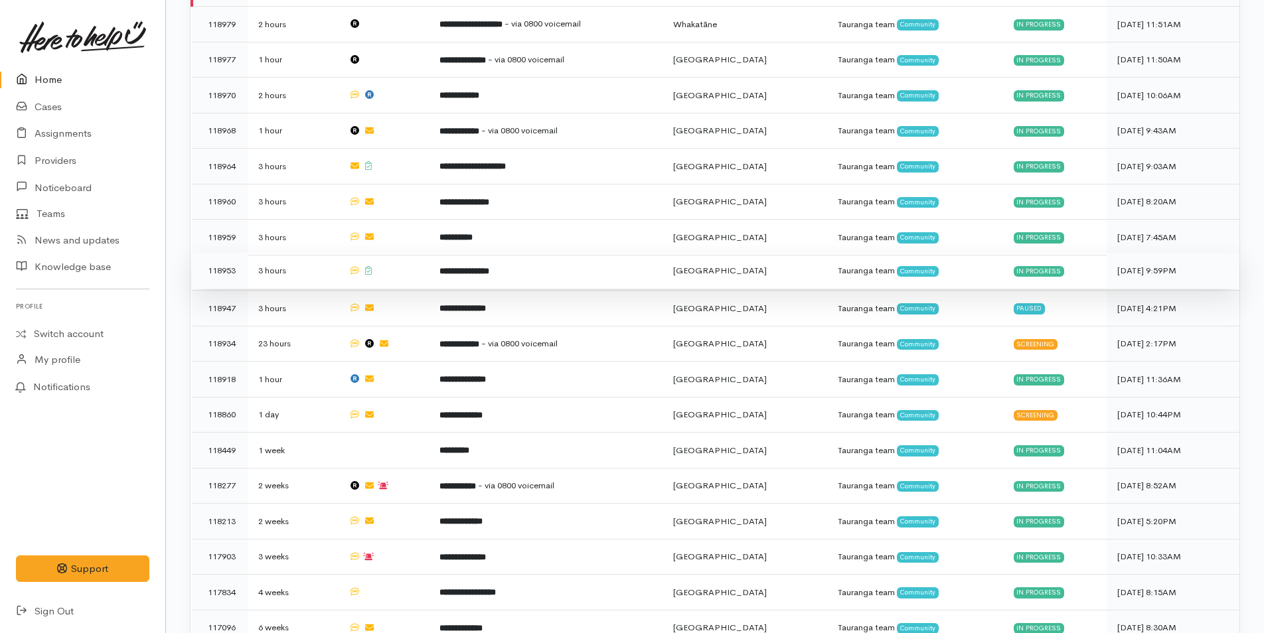
click at [439, 274] on td "**********" at bounding box center [546, 271] width 234 height 36
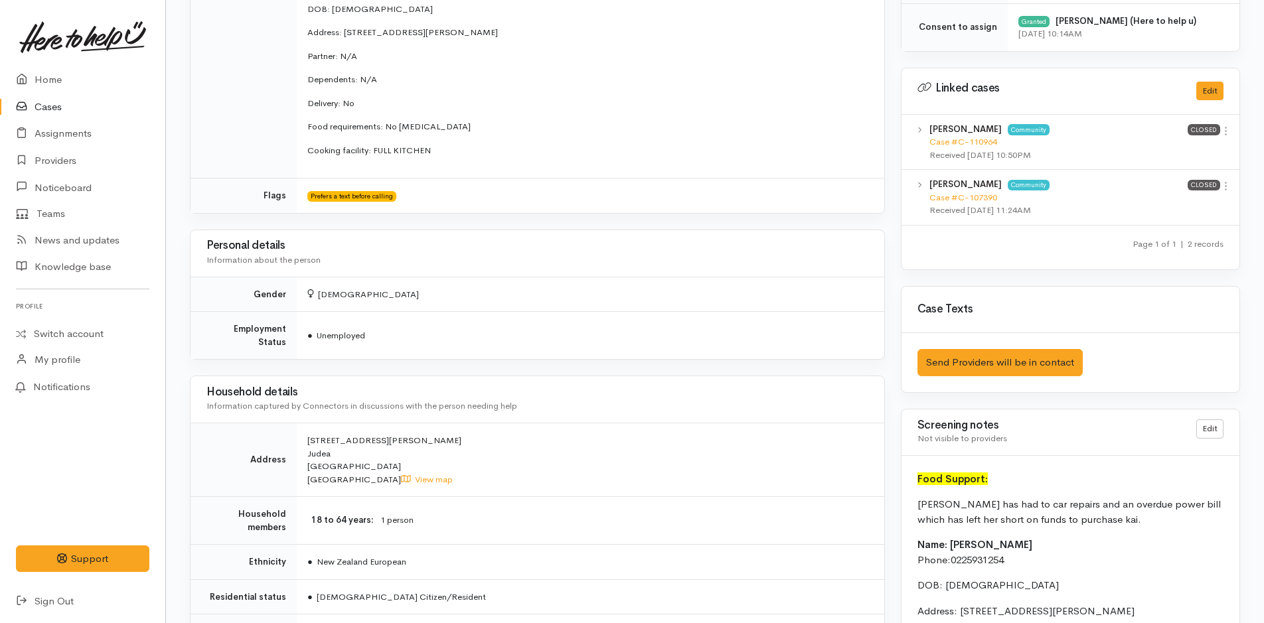
scroll to position [929, 0]
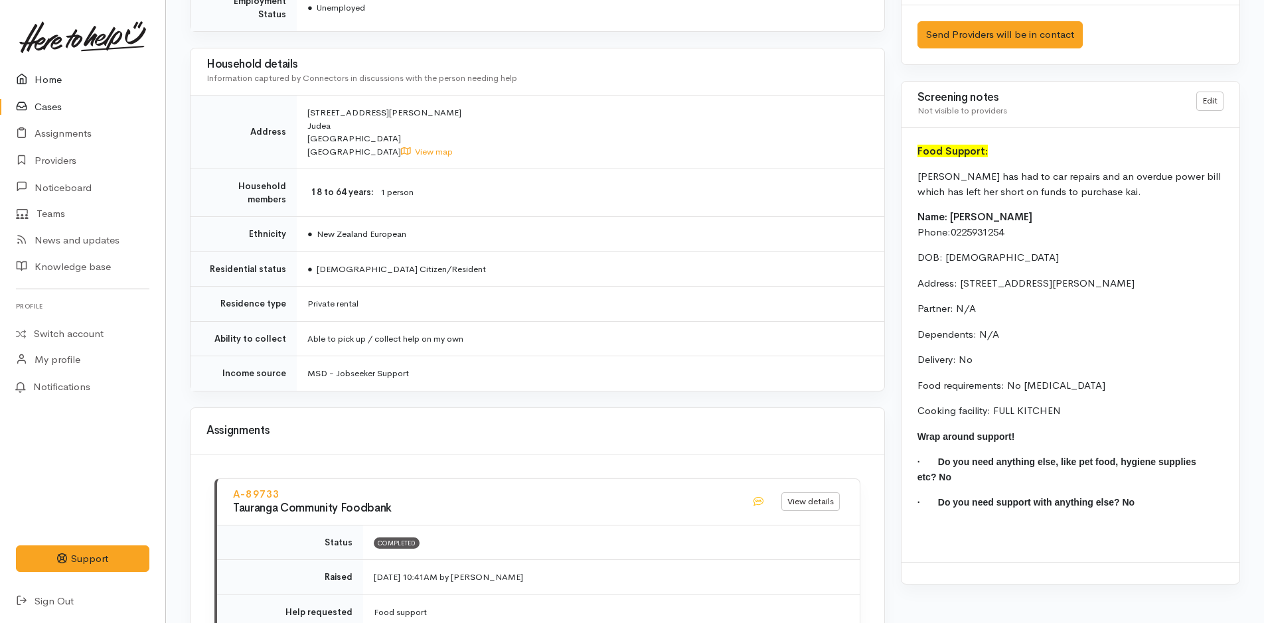
click at [54, 75] on link "Home" at bounding box center [82, 79] width 165 height 27
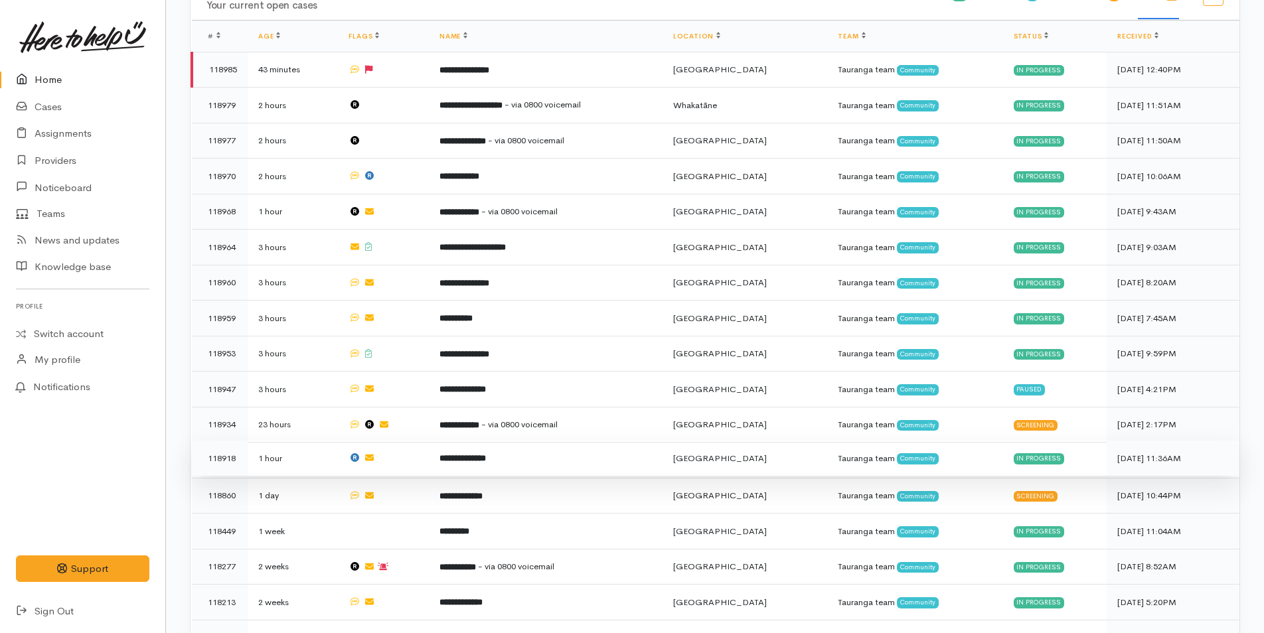
scroll to position [550, 0]
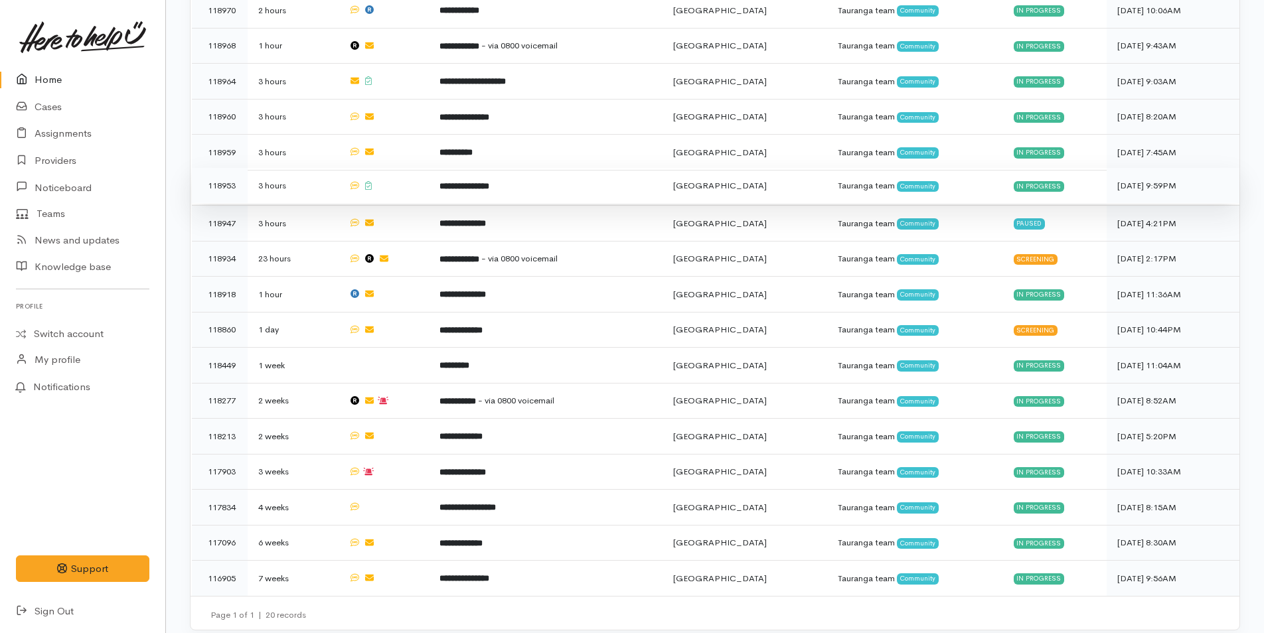
click at [428, 183] on td at bounding box center [383, 186] width 90 height 36
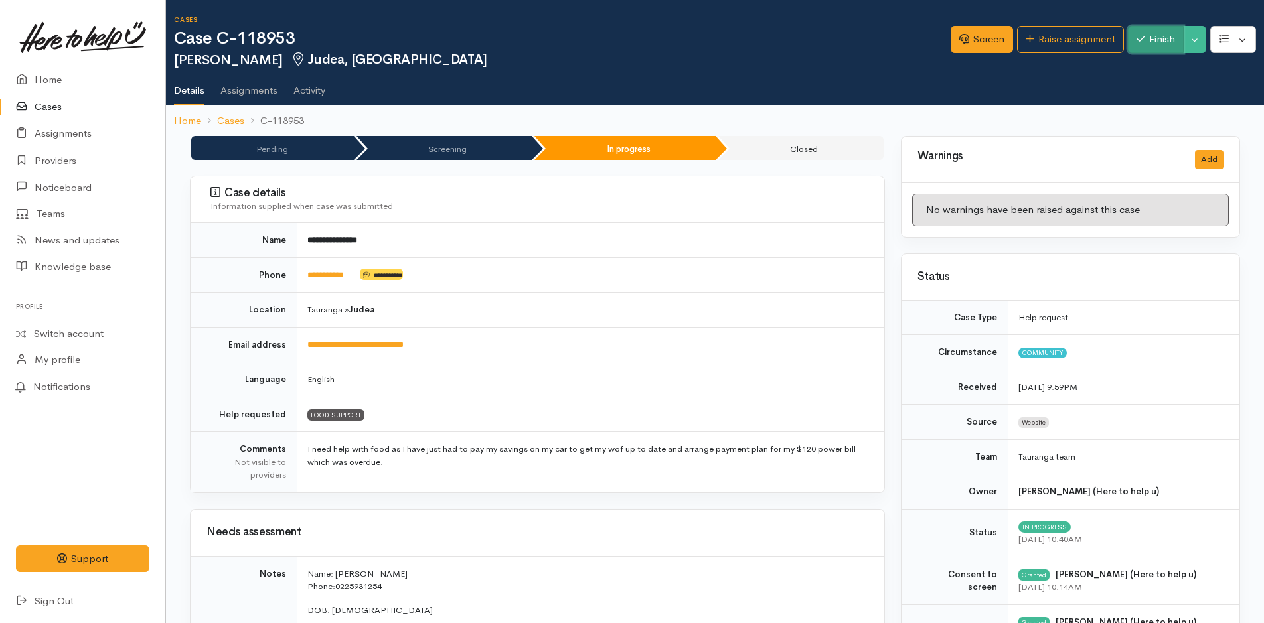
click at [1142, 37] on button "Finish" at bounding box center [1156, 39] width 56 height 27
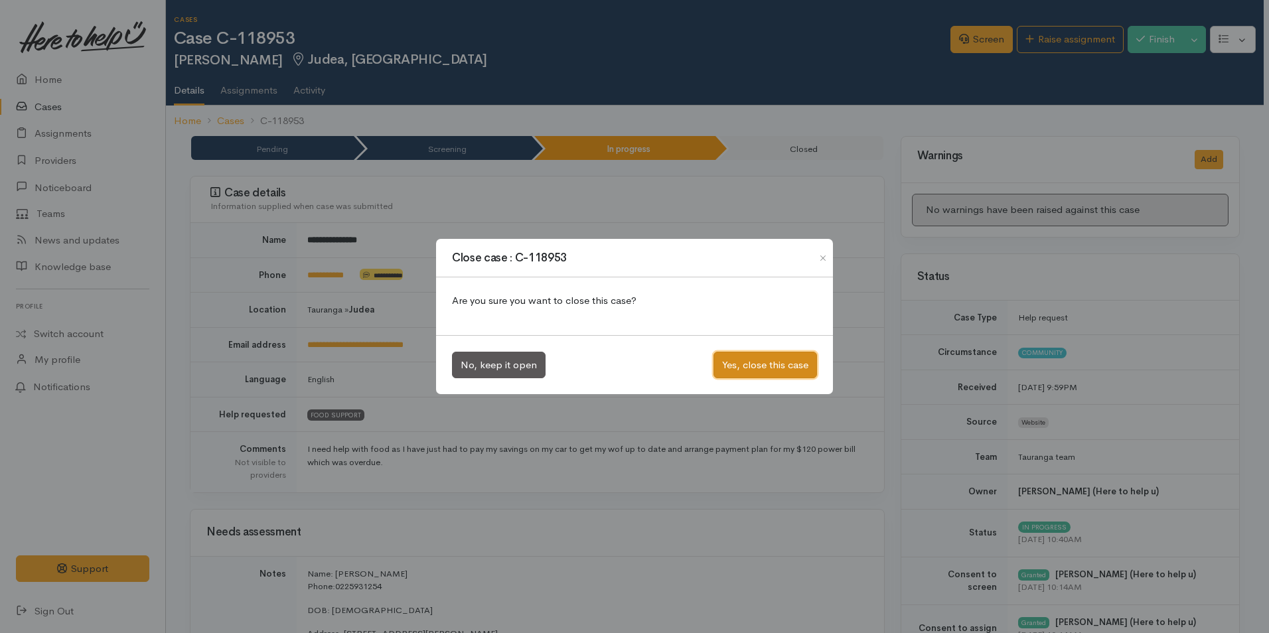
drag, startPoint x: 784, startPoint y: 360, endPoint x: 718, endPoint y: 313, distance: 81.3
click at [783, 360] on button "Yes, close this case" at bounding box center [766, 365] width 104 height 27
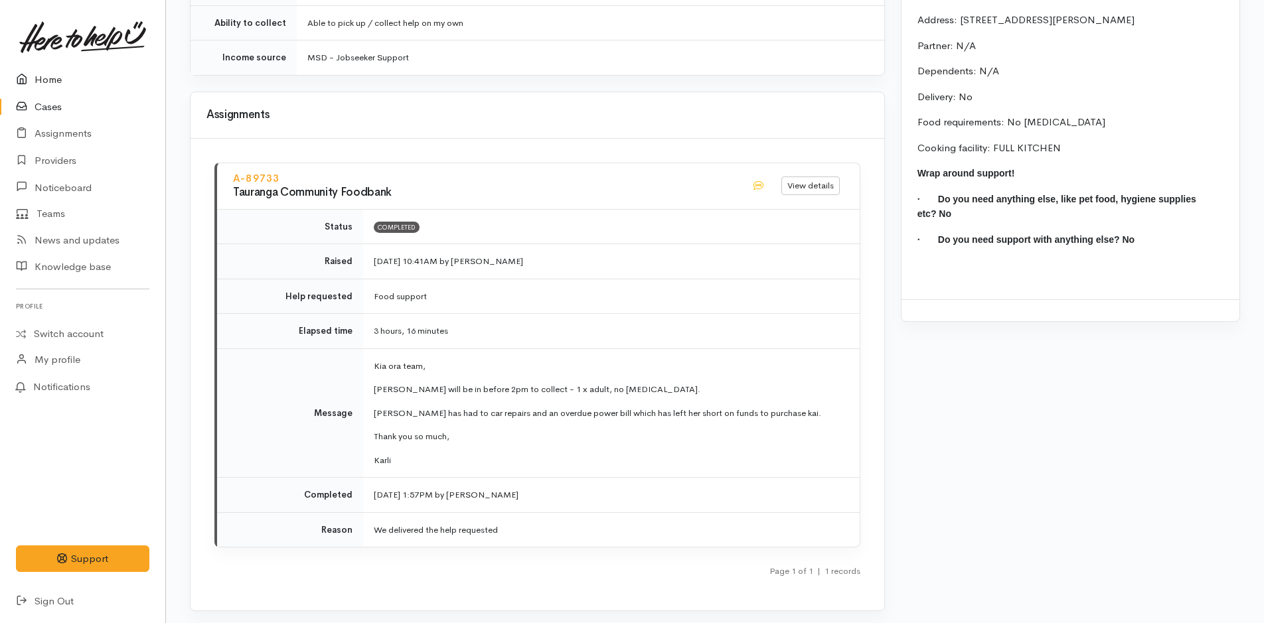
scroll to position [1355, 0]
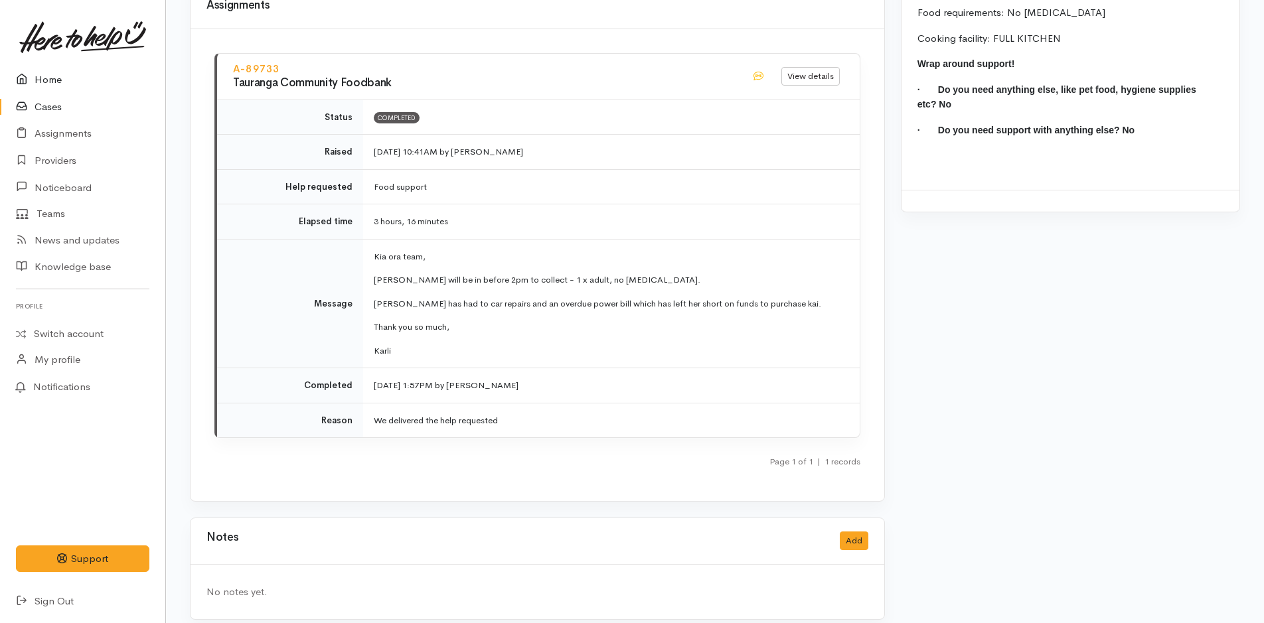
click at [43, 81] on link "Home" at bounding box center [82, 79] width 165 height 27
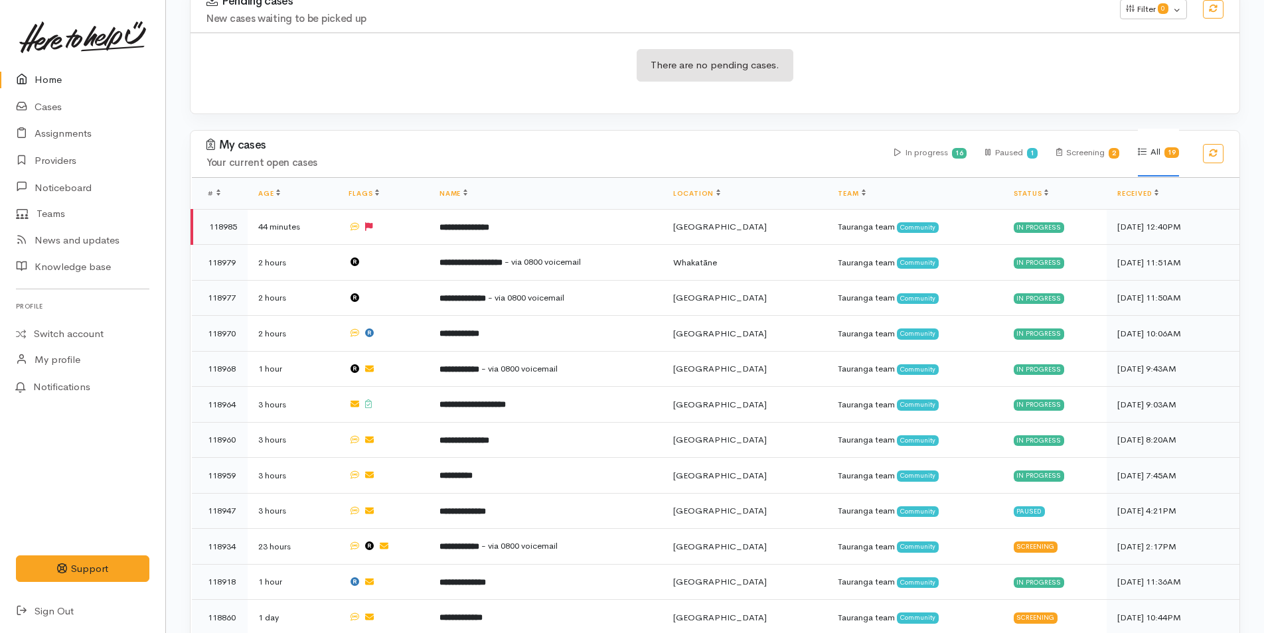
scroll to position [266, 0]
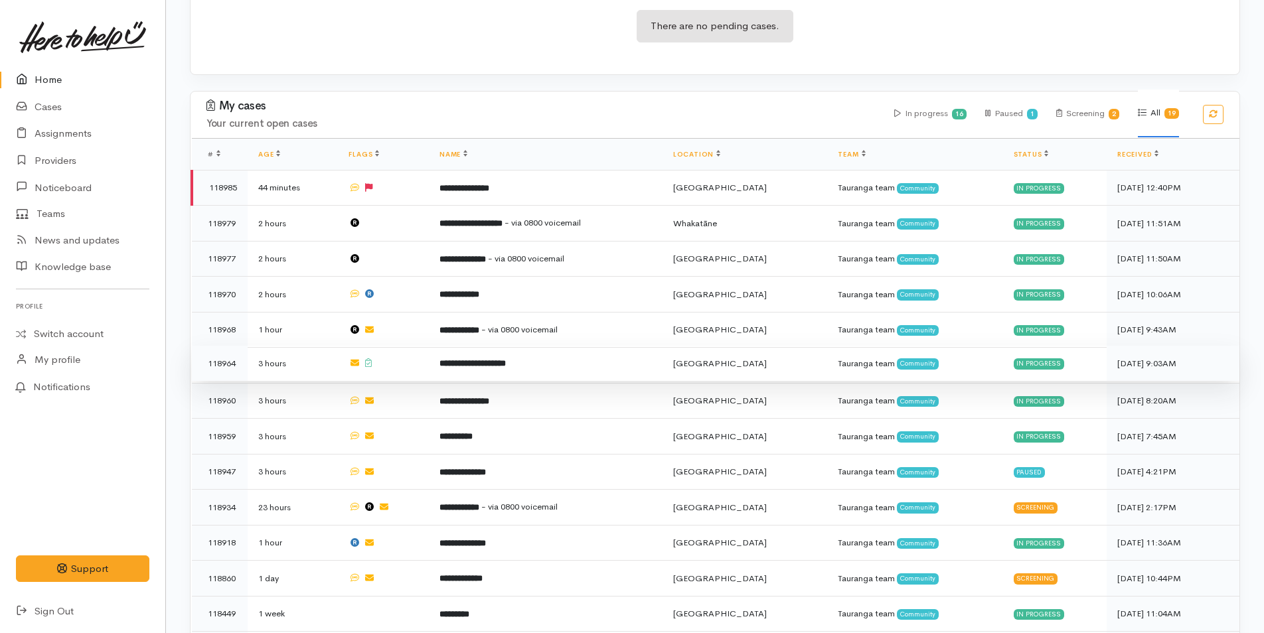
click at [469, 359] on b "**********" at bounding box center [472, 363] width 66 height 9
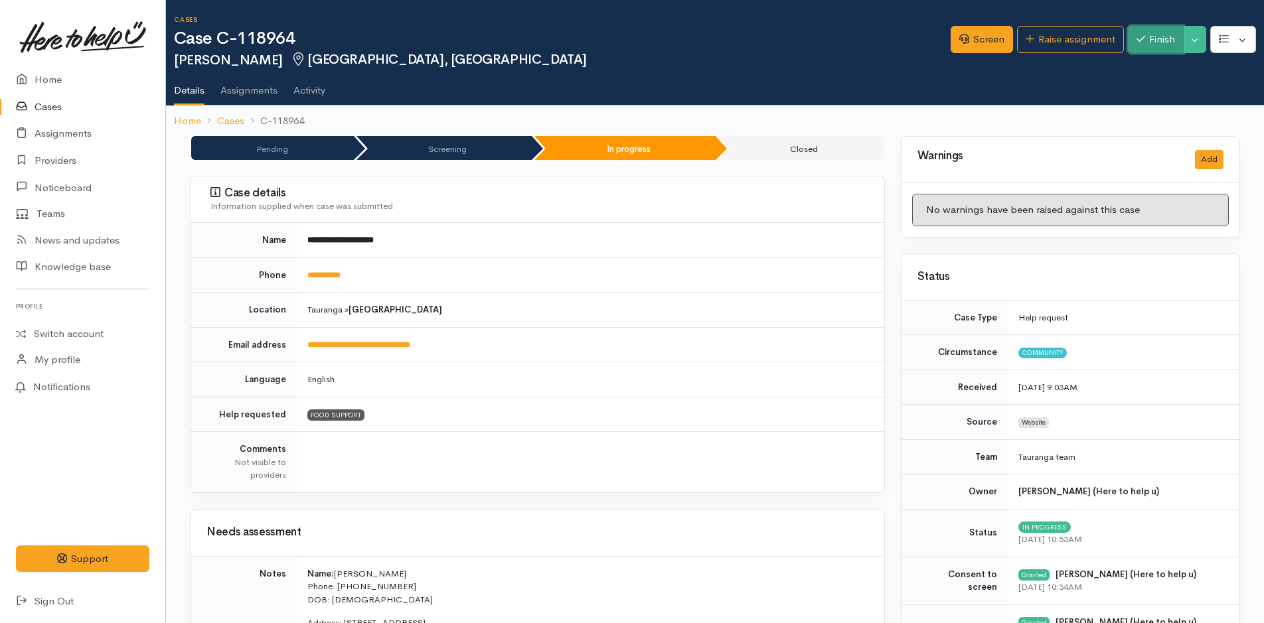
click at [1154, 30] on button "Finish" at bounding box center [1156, 39] width 56 height 27
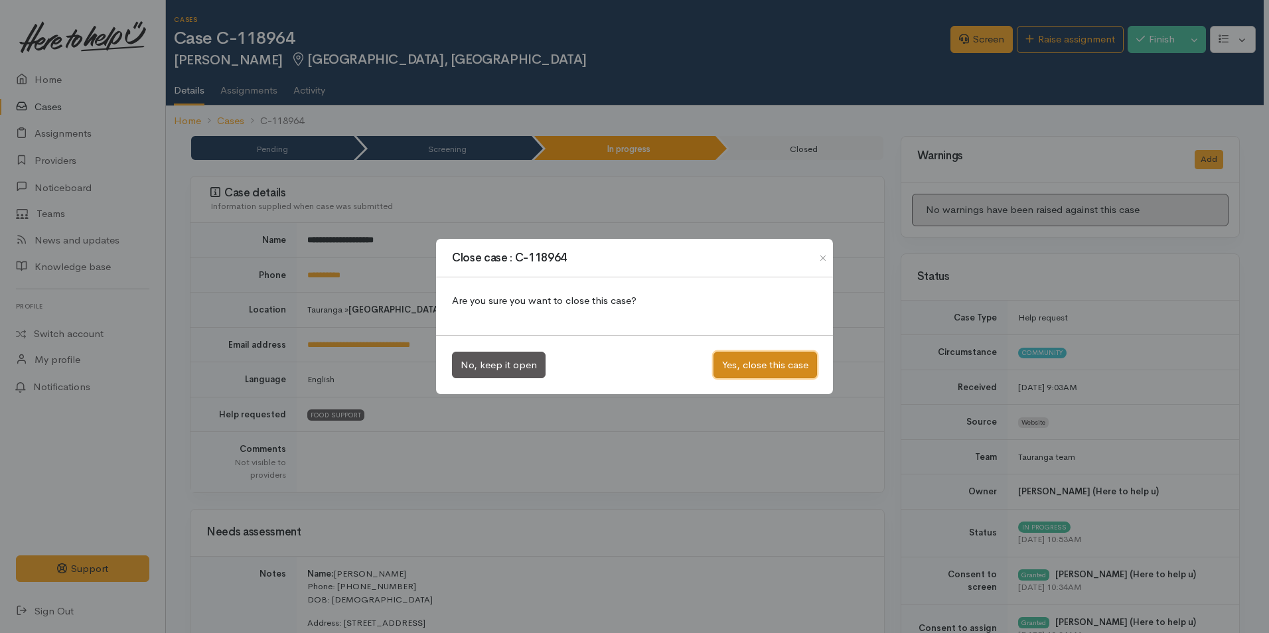
click at [768, 364] on button "Yes, close this case" at bounding box center [766, 365] width 104 height 27
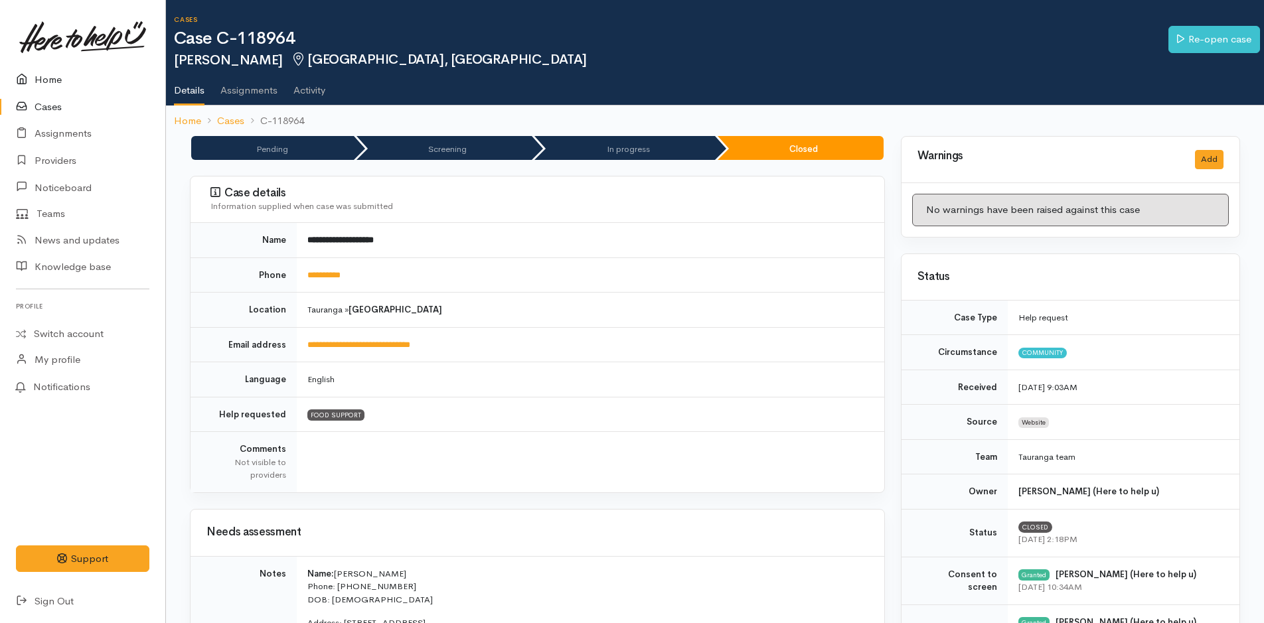
click at [61, 78] on link "Home" at bounding box center [82, 79] width 165 height 27
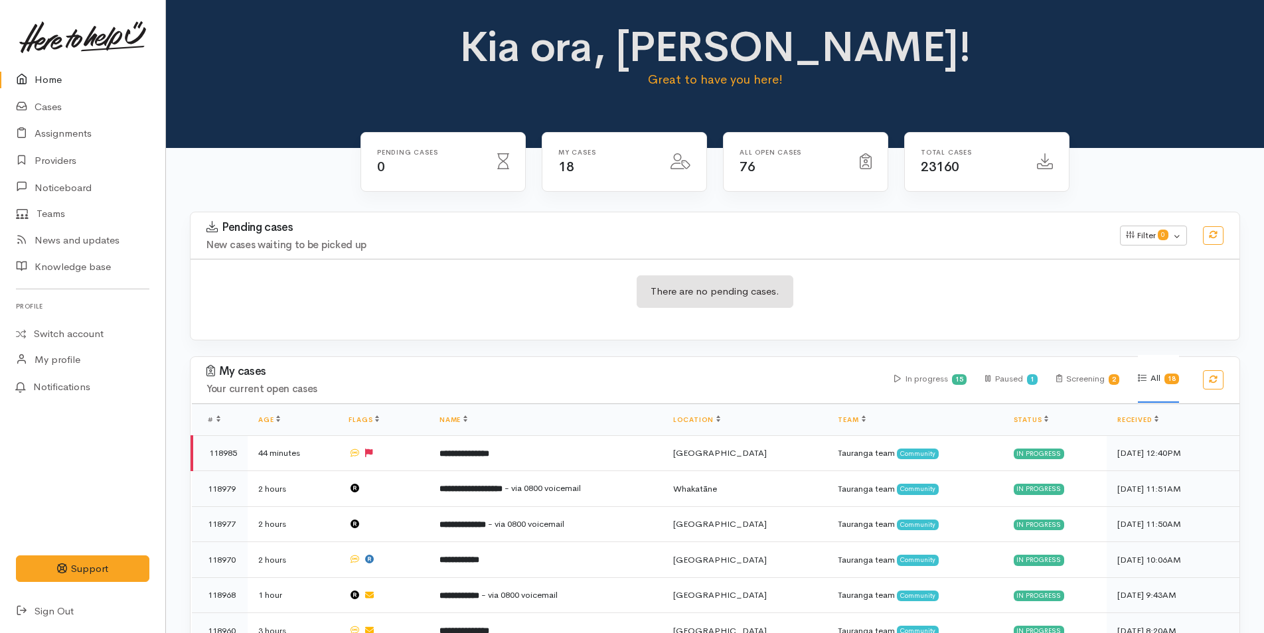
scroll to position [398, 0]
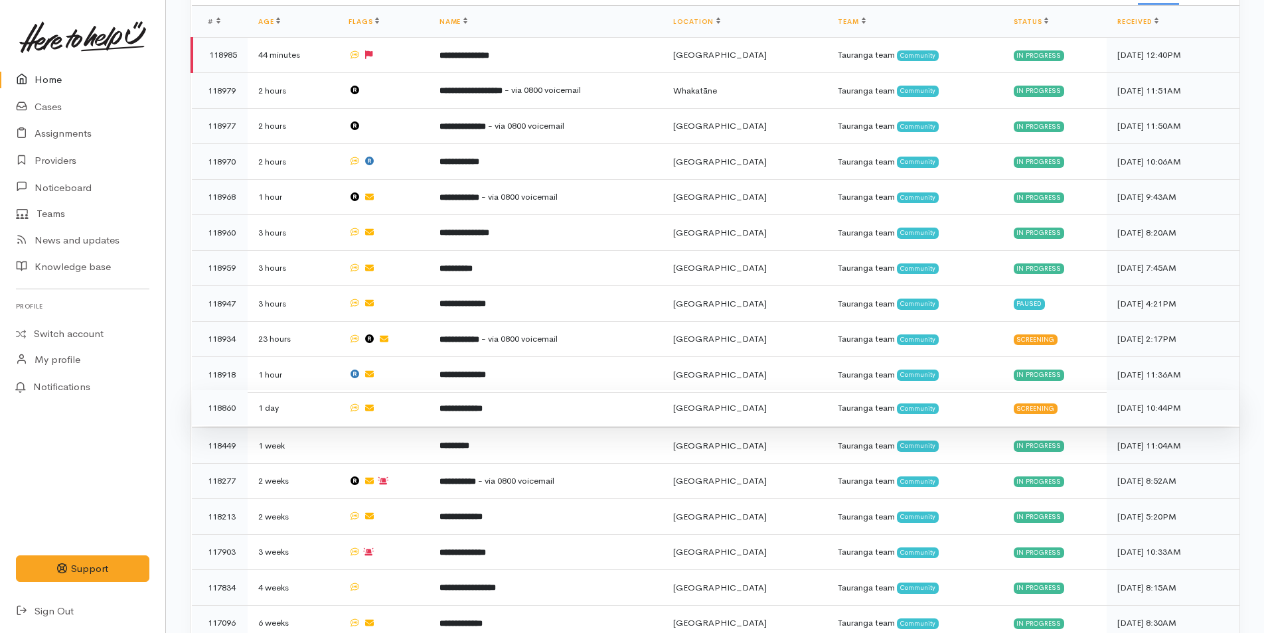
click at [483, 404] on b "**********" at bounding box center [460, 408] width 43 height 9
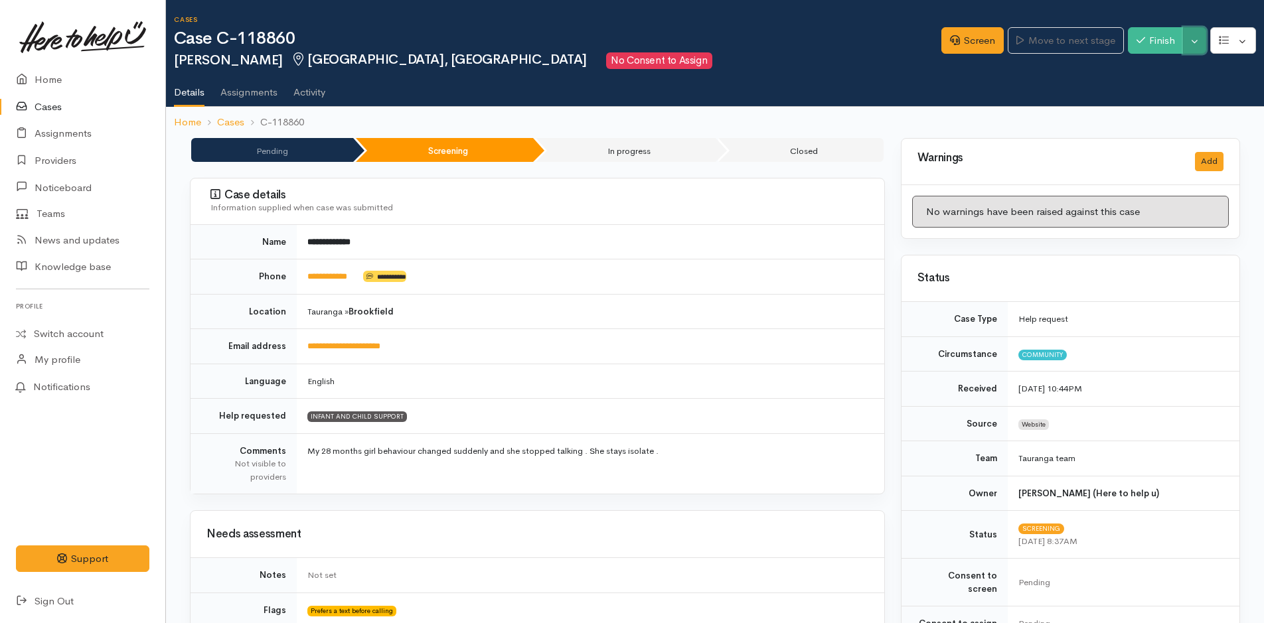
click at [1186, 40] on button "Toggle Dropdown" at bounding box center [1194, 40] width 23 height 27
click at [1154, 93] on link "Cancel" at bounding box center [1153, 92] width 105 height 21
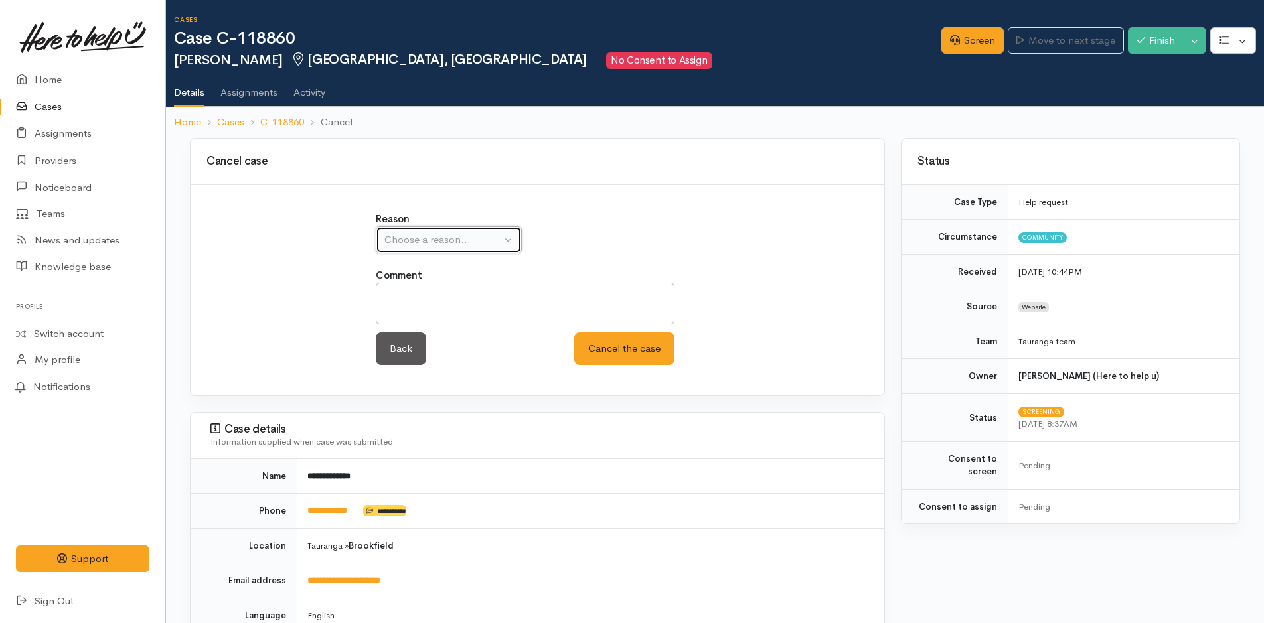
click at [389, 237] on div "Choose a reason..." at bounding box center [442, 239] width 117 height 15
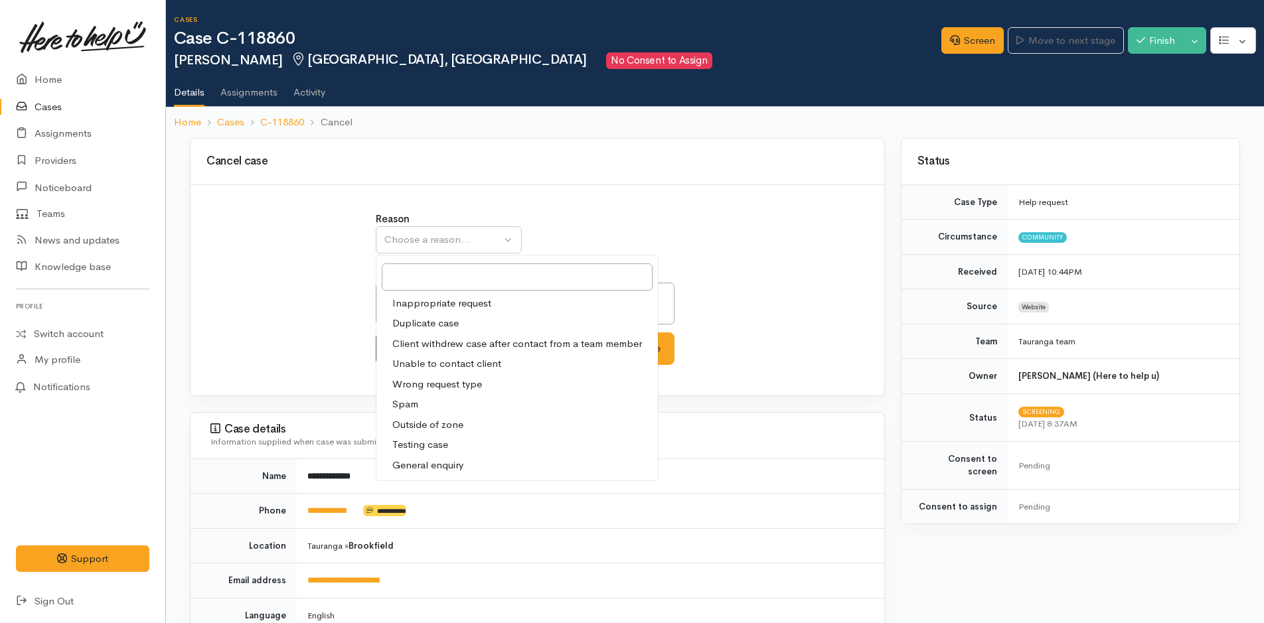
click at [466, 365] on span "Unable to contact client" at bounding box center [446, 363] width 109 height 15
select select "4"
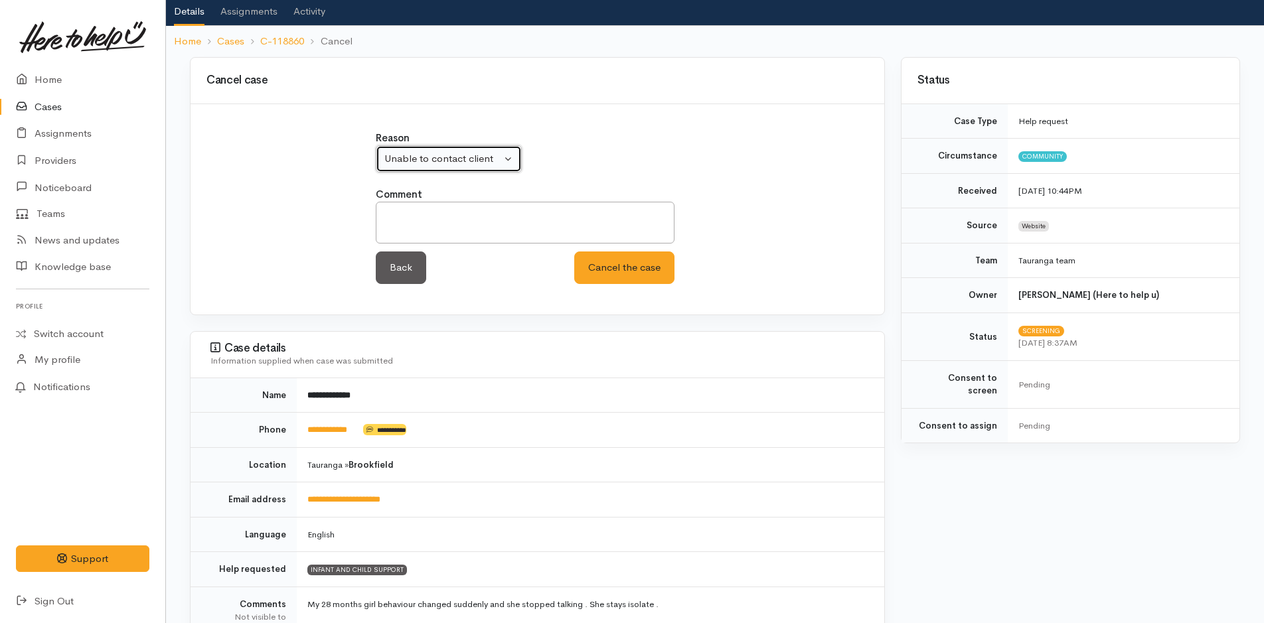
scroll to position [121, 0]
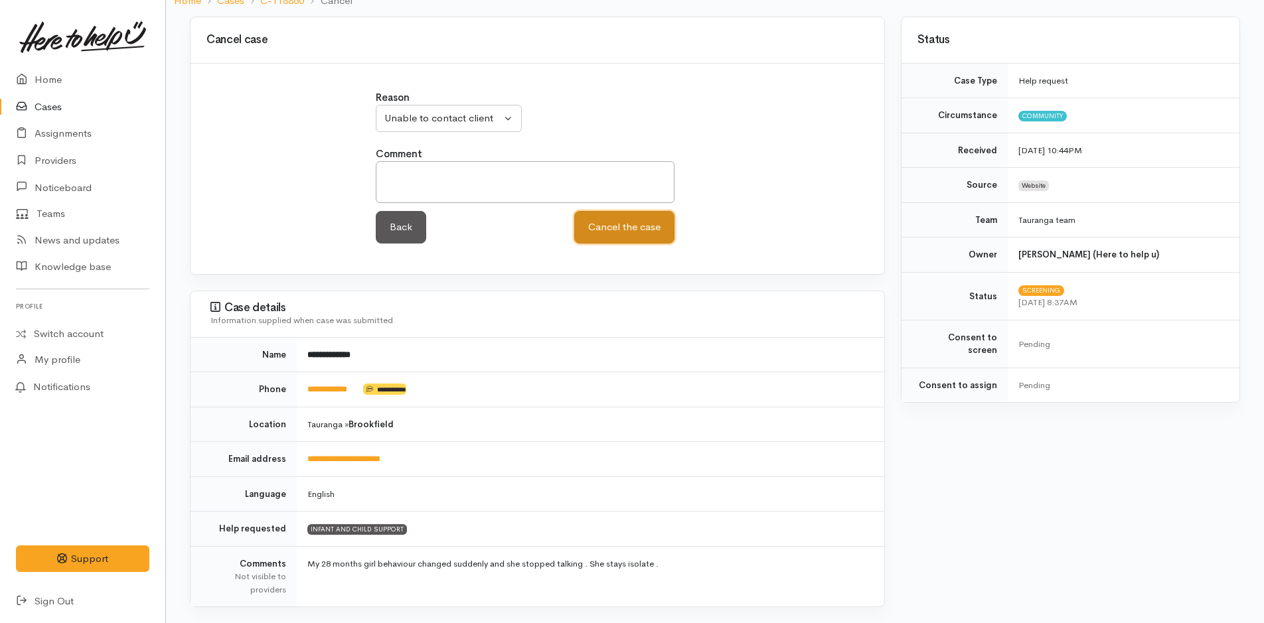
click at [609, 223] on button "Cancel the case" at bounding box center [624, 227] width 100 height 33
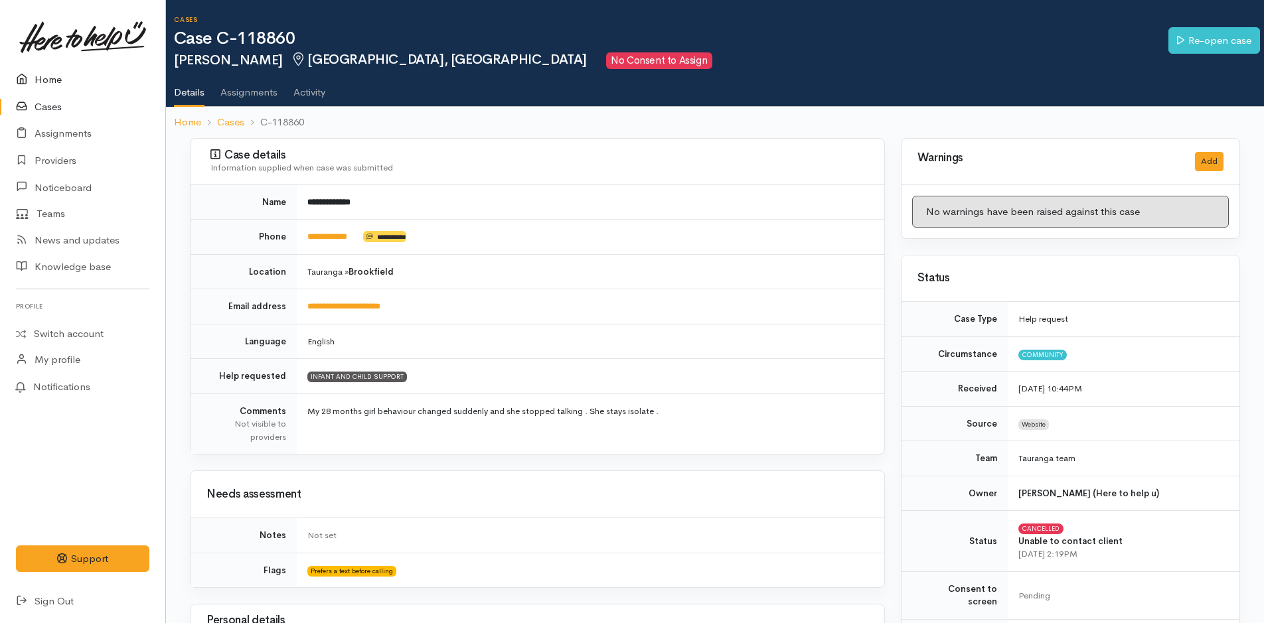
click at [61, 83] on link "Home" at bounding box center [82, 79] width 165 height 27
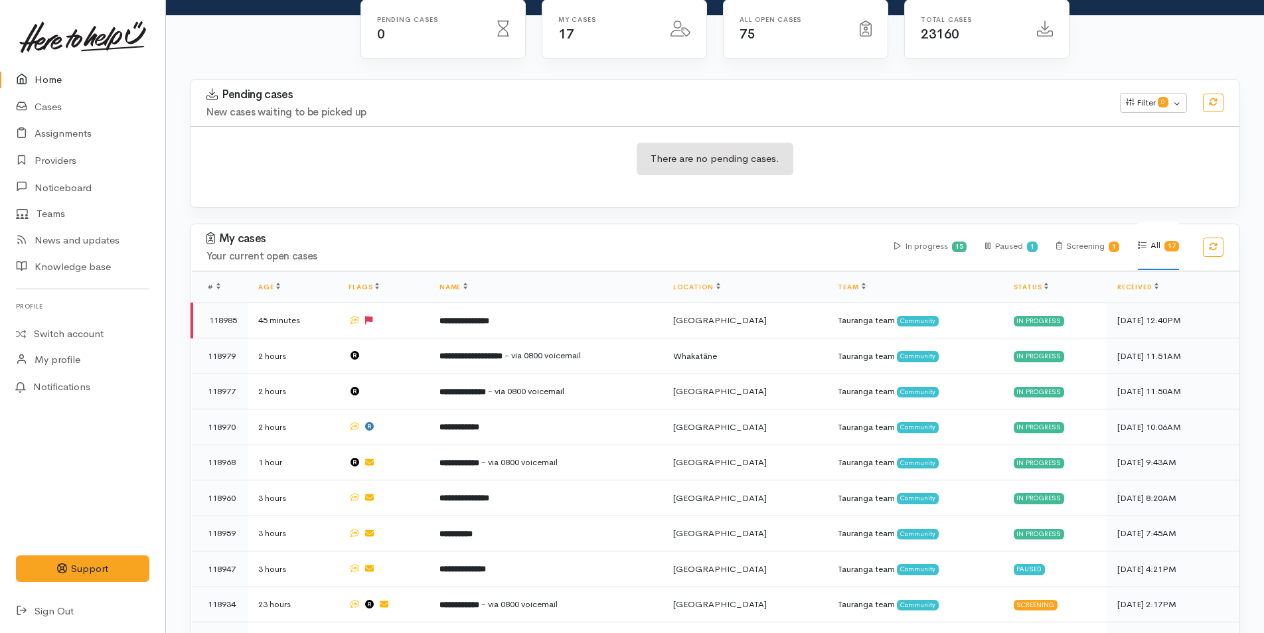
scroll to position [398, 0]
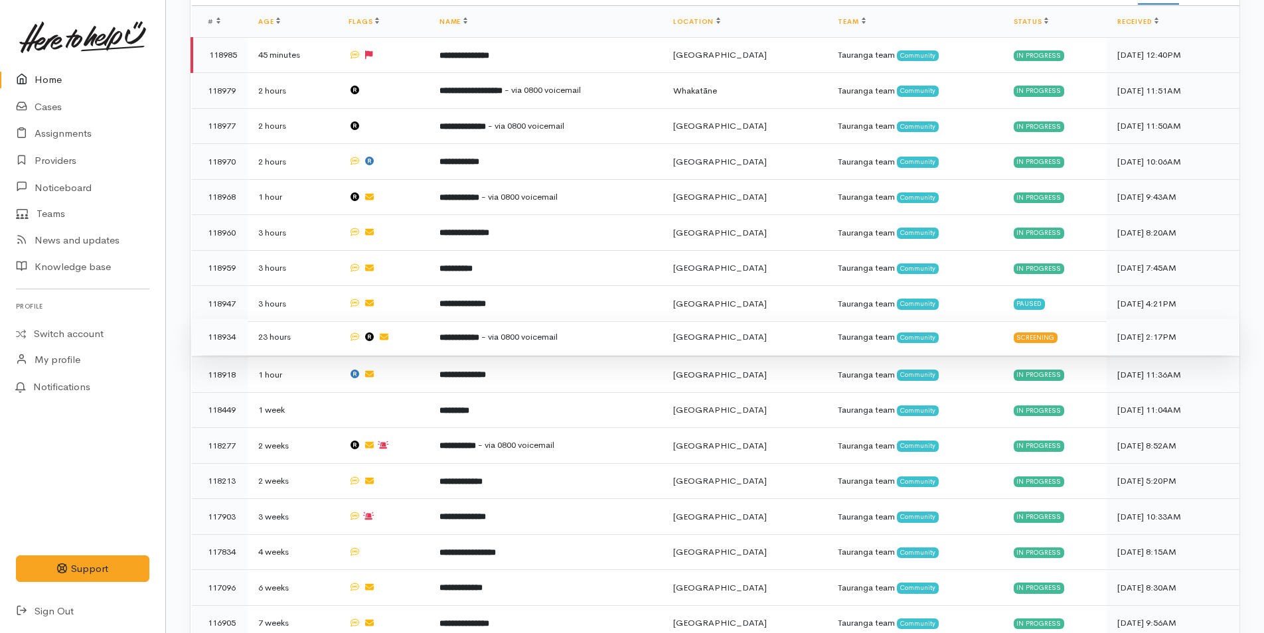
click at [535, 337] on span "- via 0800 voicemail" at bounding box center [519, 336] width 76 height 11
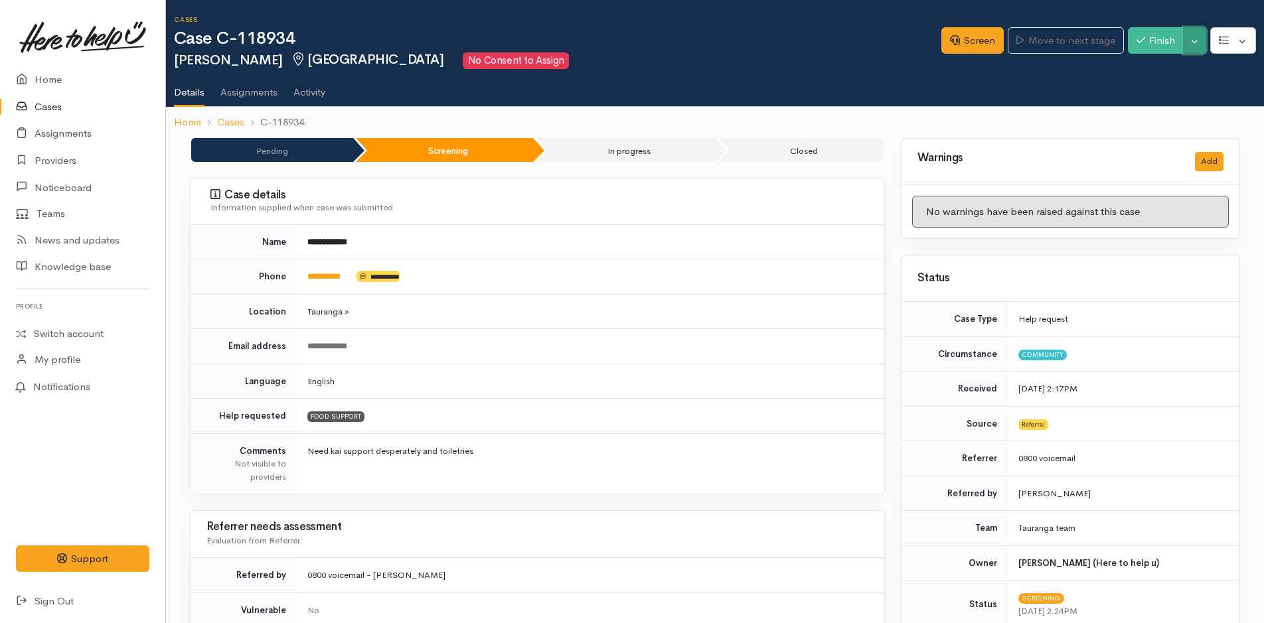
click at [1200, 33] on button "Toggle Dropdown" at bounding box center [1194, 40] width 23 height 27
click at [1141, 94] on link "Cancel" at bounding box center [1153, 92] width 105 height 21
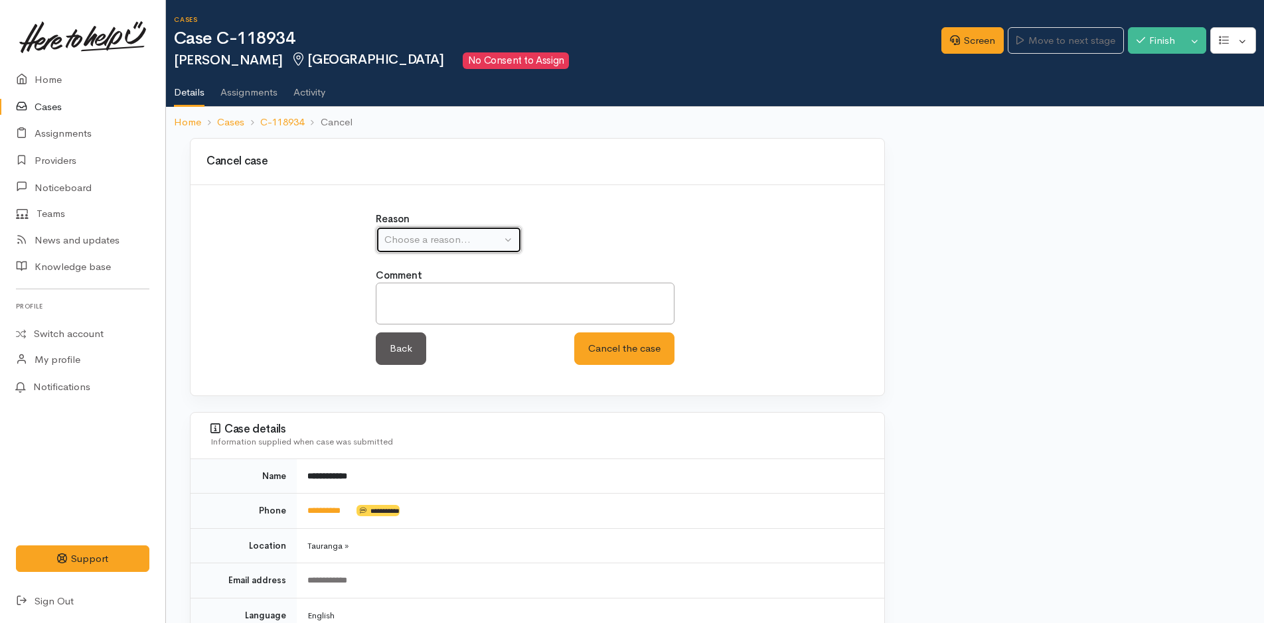
click at [393, 234] on div "Choose a reason..." at bounding box center [442, 239] width 117 height 15
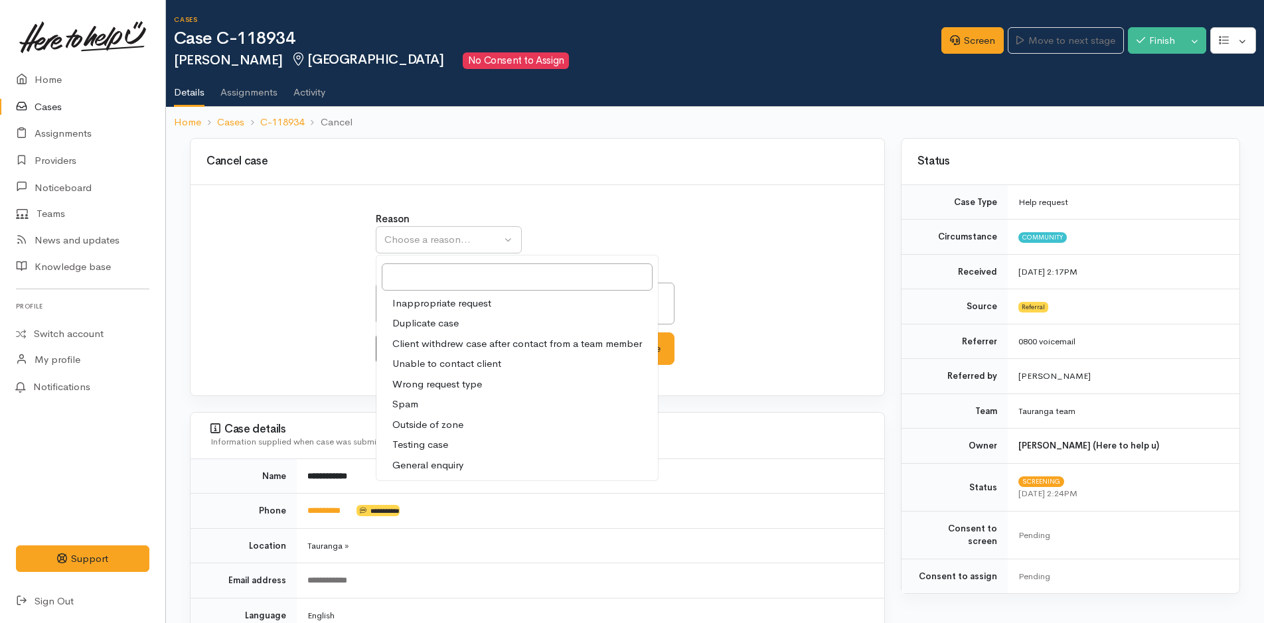
click at [429, 357] on span "Unable to contact client" at bounding box center [446, 363] width 109 height 15
select select "4"
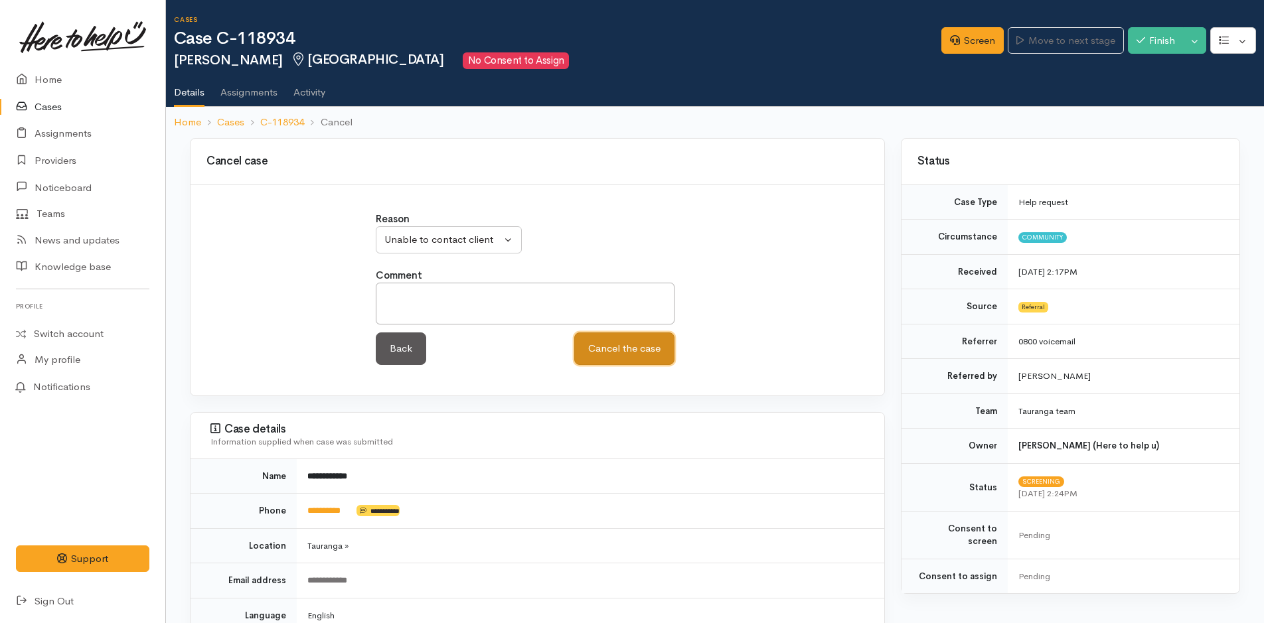
click at [584, 350] on button "Cancel the case" at bounding box center [624, 349] width 100 height 33
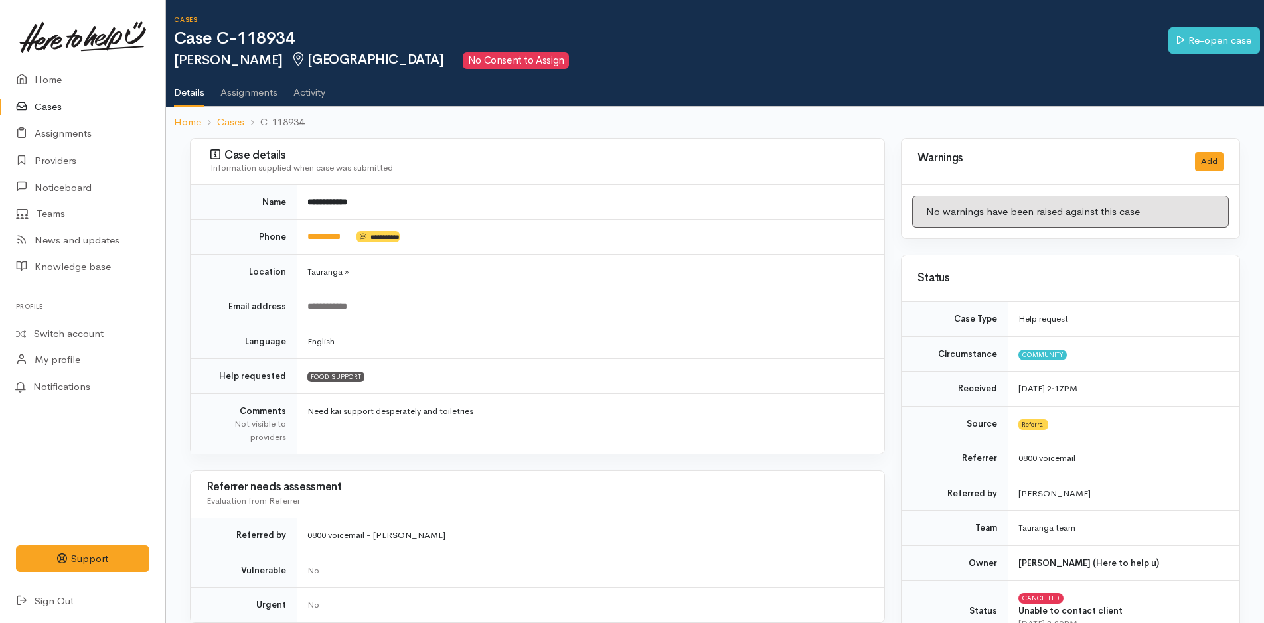
click at [62, 64] on link at bounding box center [82, 37] width 133 height 58
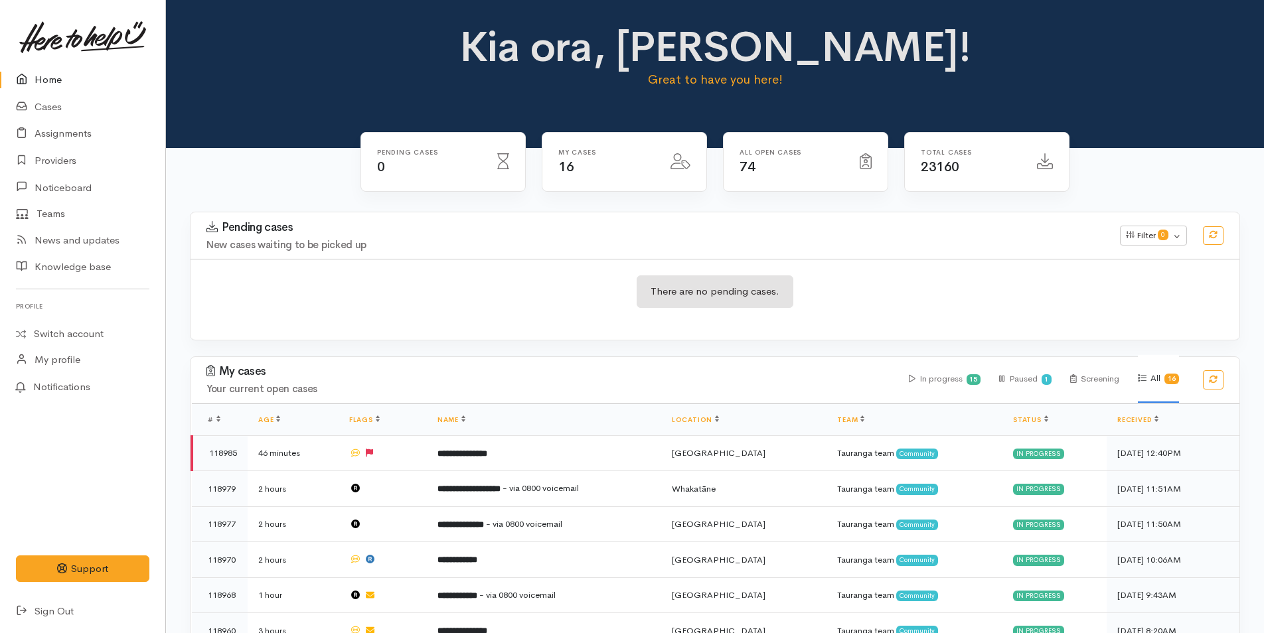
click at [44, 90] on link "Home" at bounding box center [82, 79] width 165 height 27
click at [53, 80] on link "Home" at bounding box center [82, 79] width 165 height 27
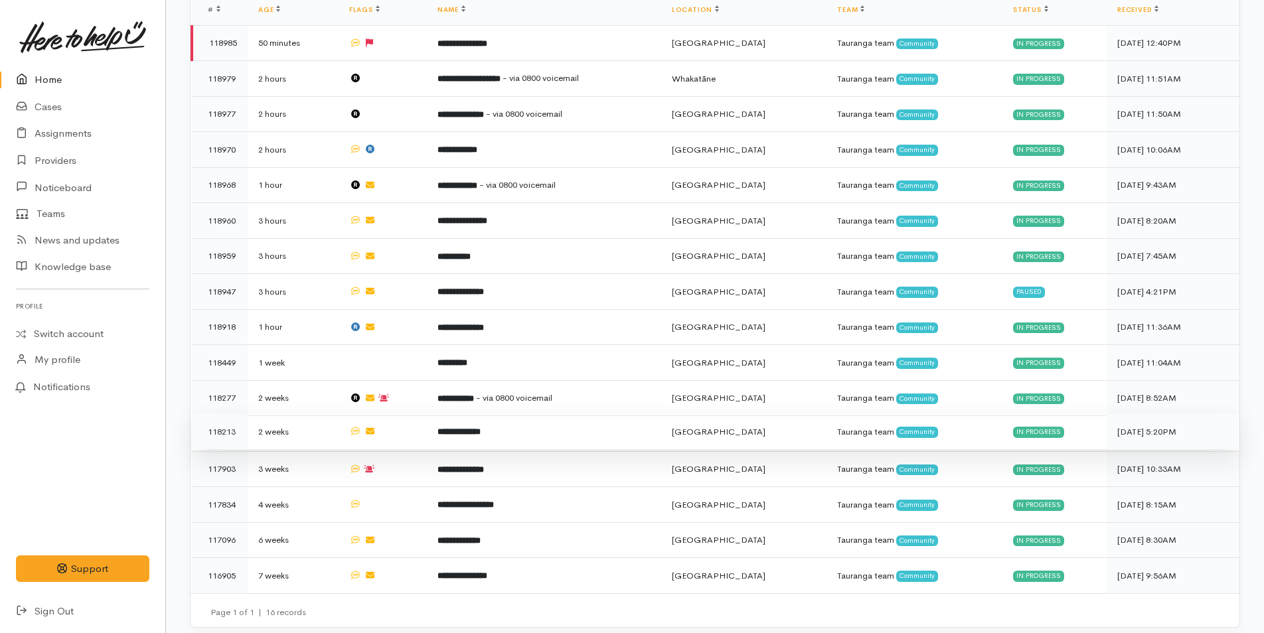
scroll to position [410, 0]
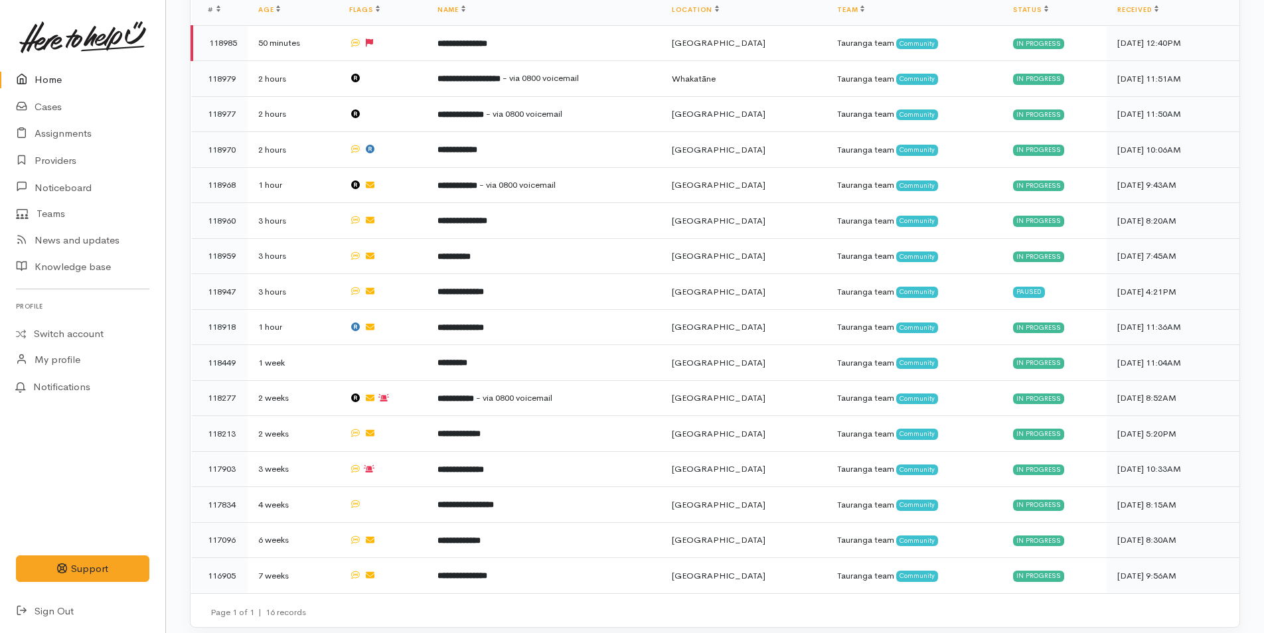
click at [58, 84] on link "Home" at bounding box center [82, 79] width 165 height 27
